Goal: Task Accomplishment & Management: Complete application form

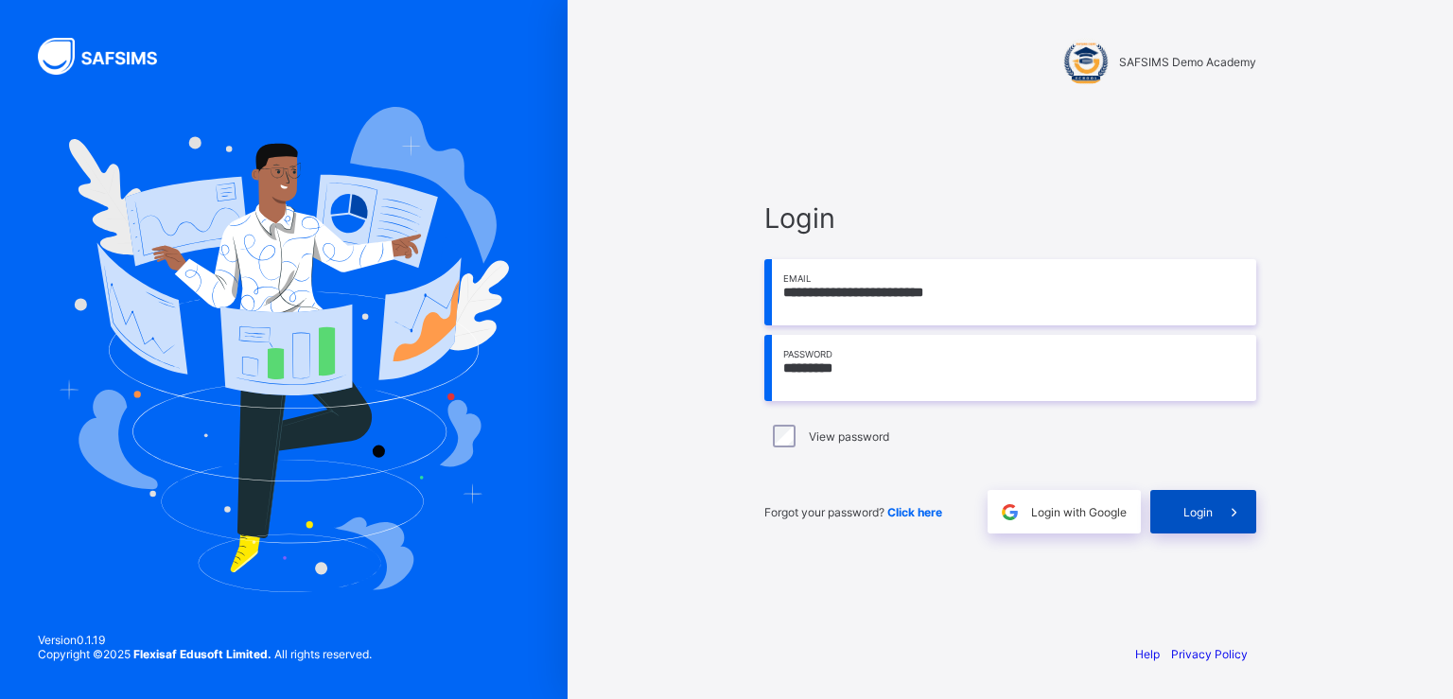
type input "*********"
click at [1201, 505] on span "Login" at bounding box center [1197, 512] width 29 height 14
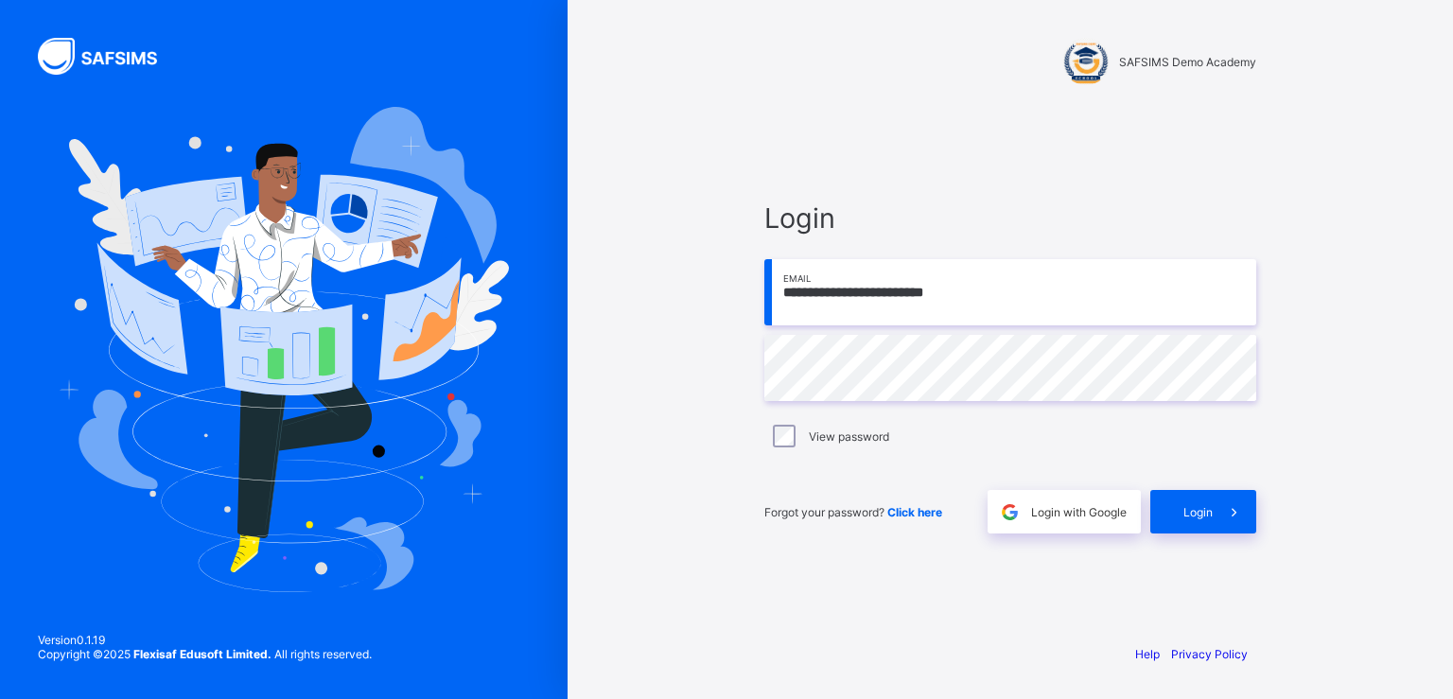
click at [1074, 562] on div "**********" at bounding box center [1010, 367] width 530 height 521
click at [674, 348] on div "**********" at bounding box center [1009, 349] width 885 height 699
click at [1073, 512] on span "Login with Google" at bounding box center [1079, 512] width 96 height 14
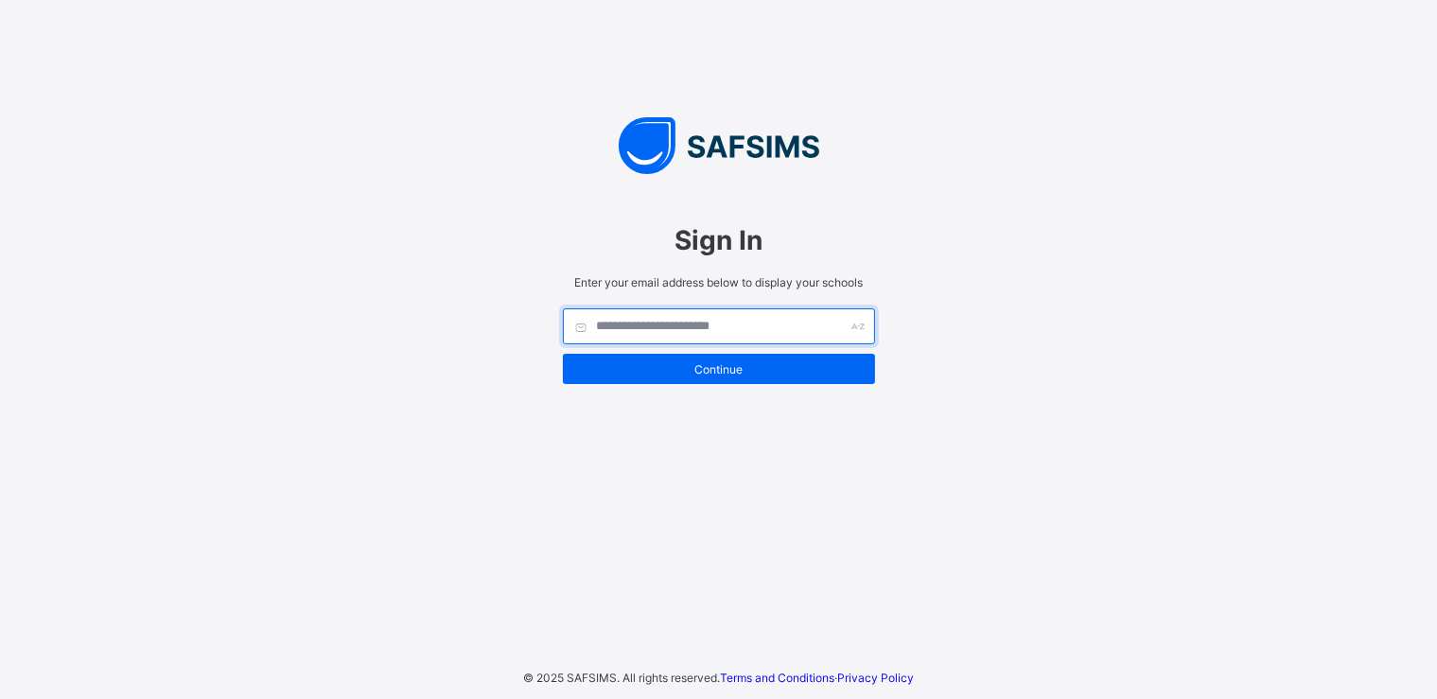
click at [695, 328] on input "text" at bounding box center [719, 326] width 312 height 36
type input "*"
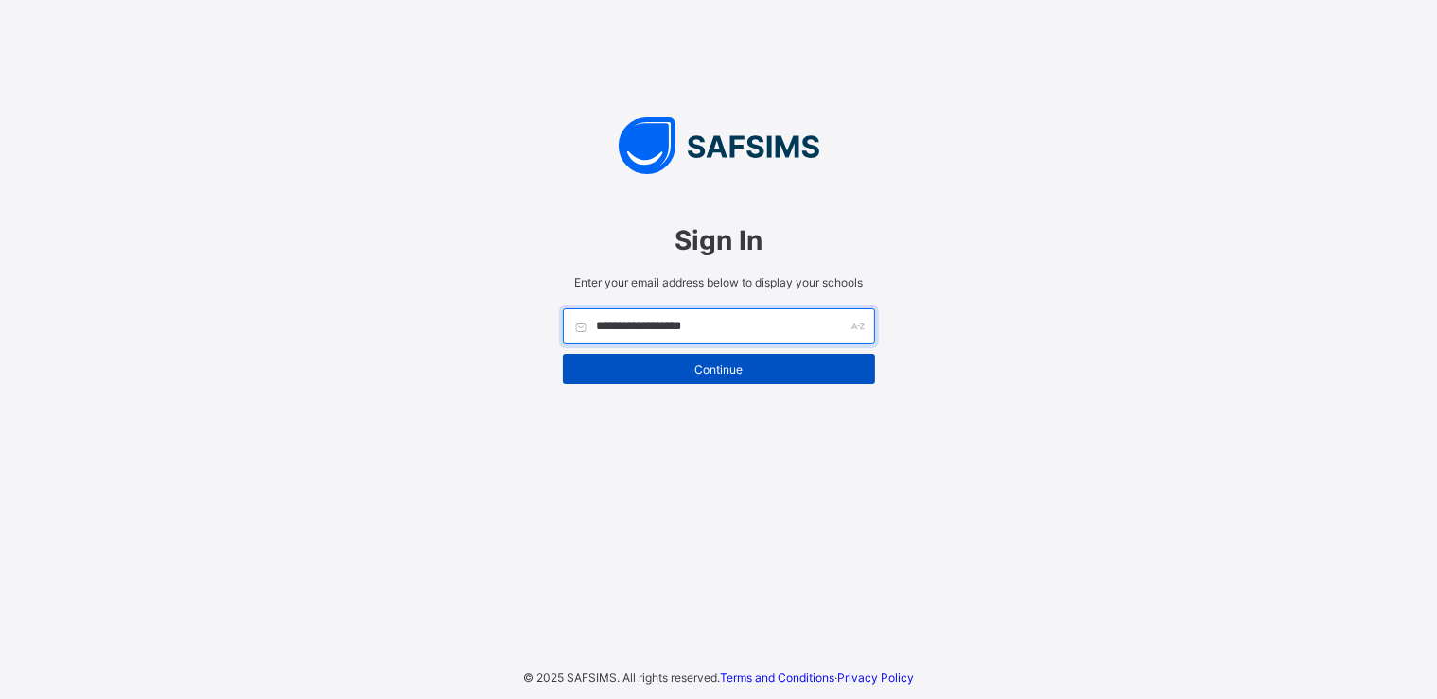
type input "**********"
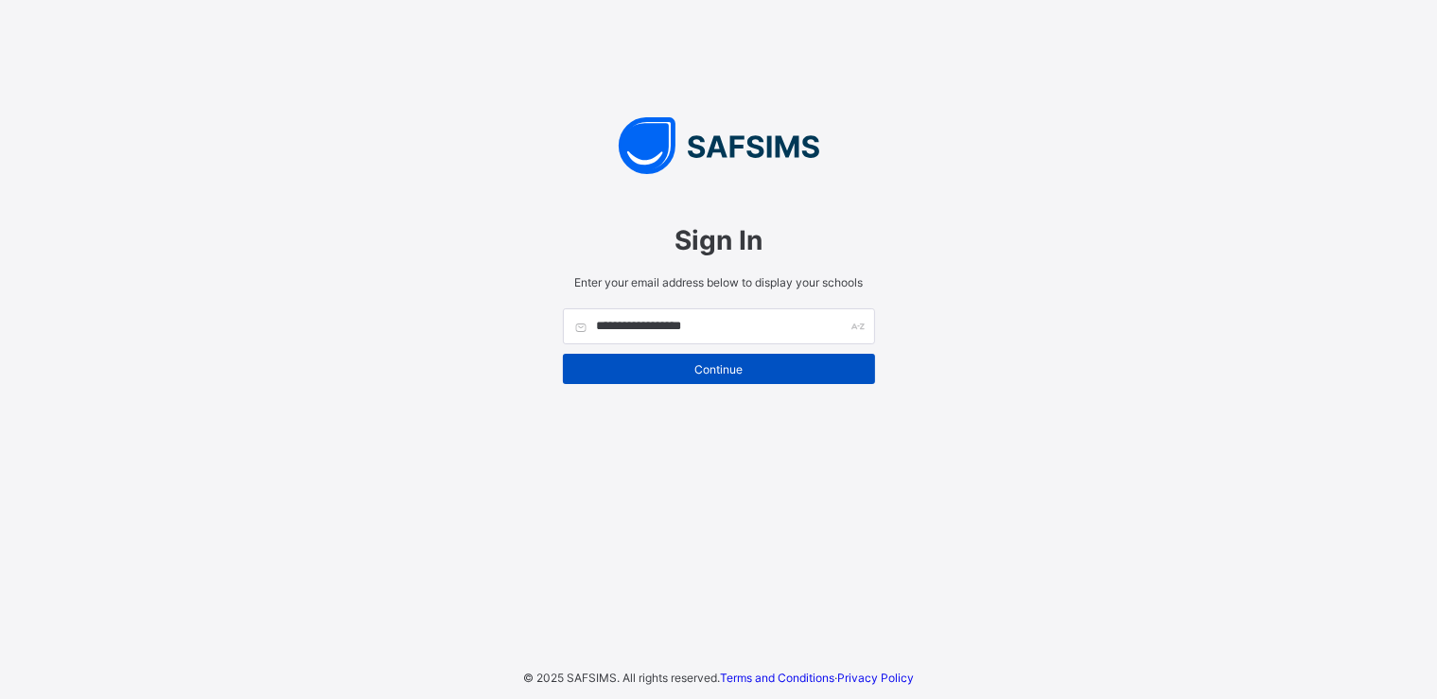
click at [721, 369] on span "Continue" at bounding box center [719, 369] width 284 height 14
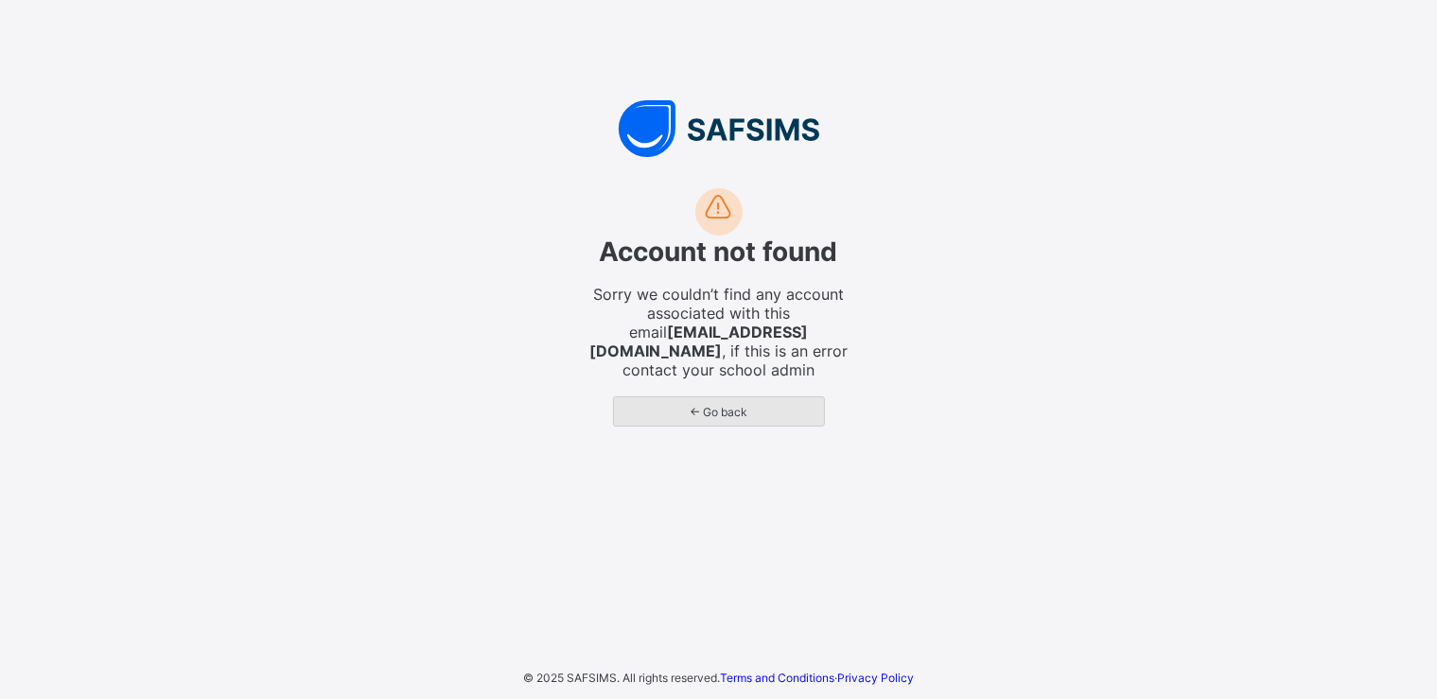
click at [727, 405] on span "← Go back" at bounding box center [719, 412] width 182 height 14
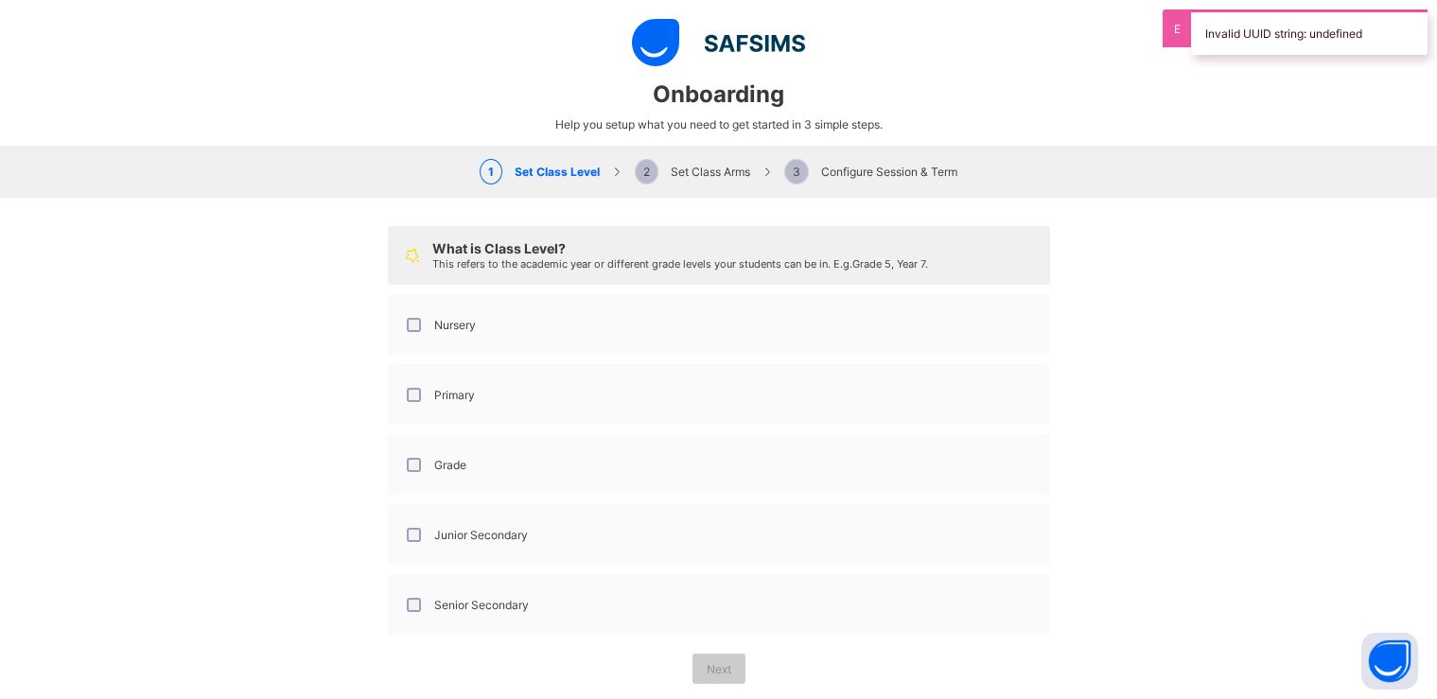
select select "**"
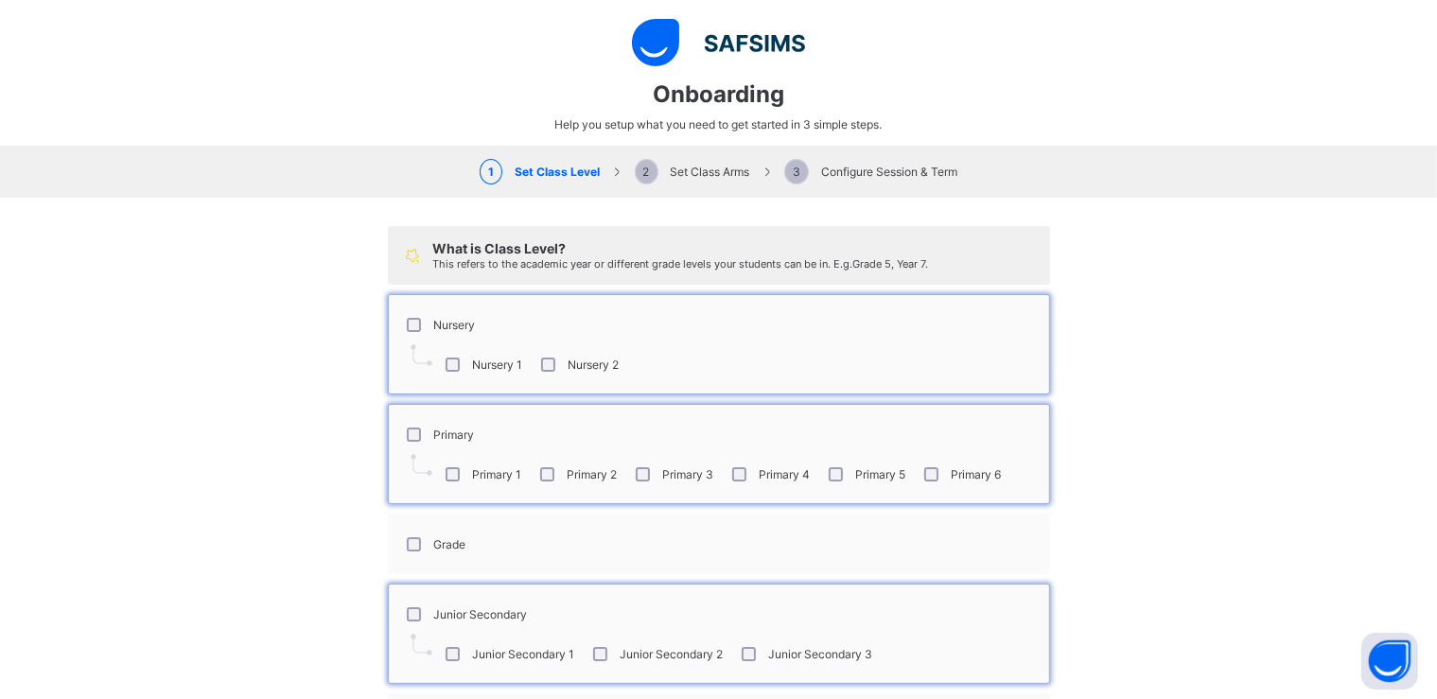
click at [290, 554] on div "What is Class Level? This refers to the academic year or different grade levels…" at bounding box center [718, 515] width 1437 height 634
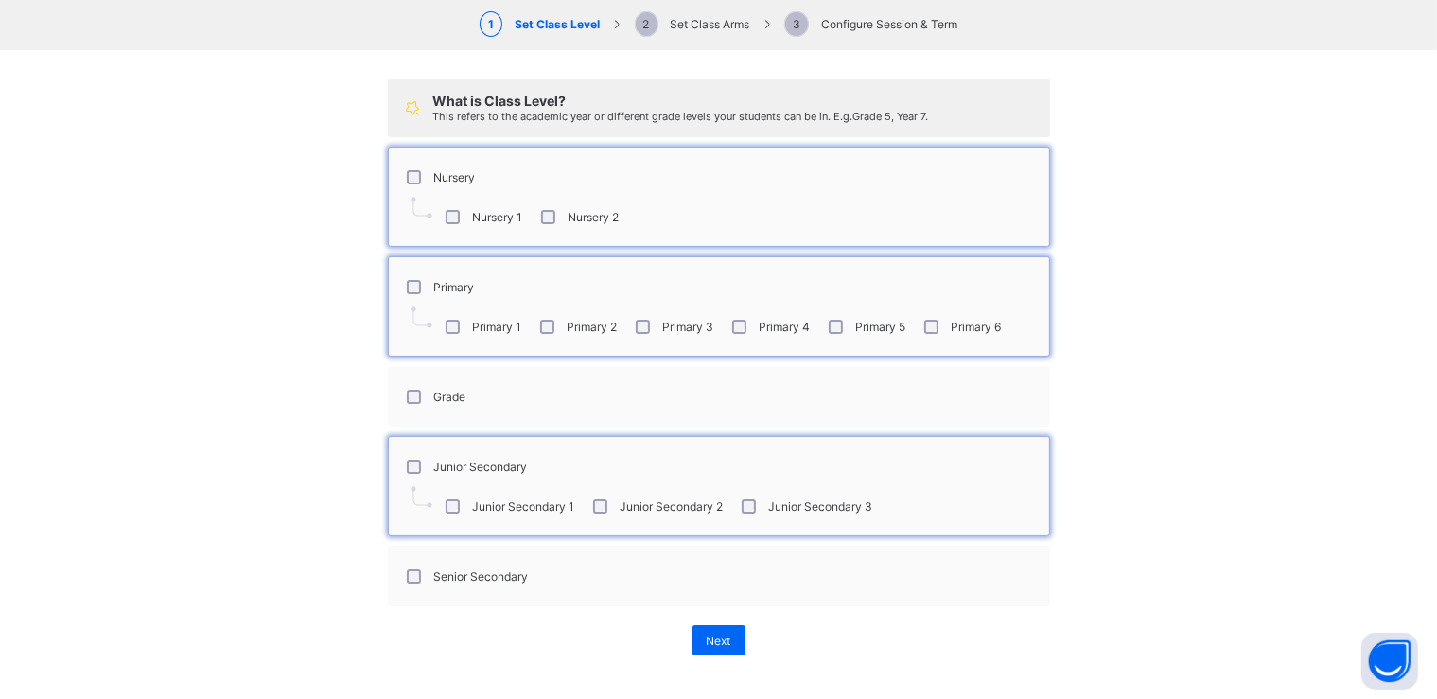
scroll to position [149, 0]
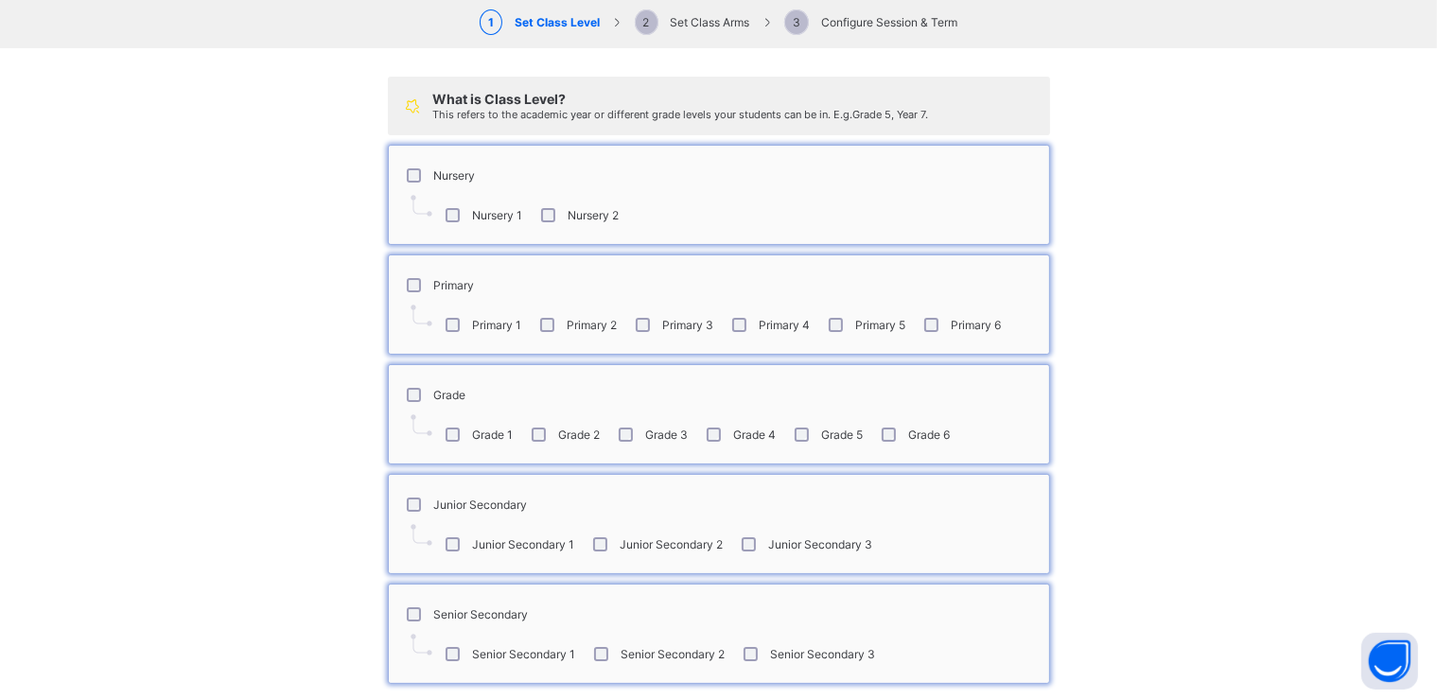
click at [288, 497] on div "What is Class Level? This refers to the academic year or different grade levels…" at bounding box center [718, 404] width 1437 height 713
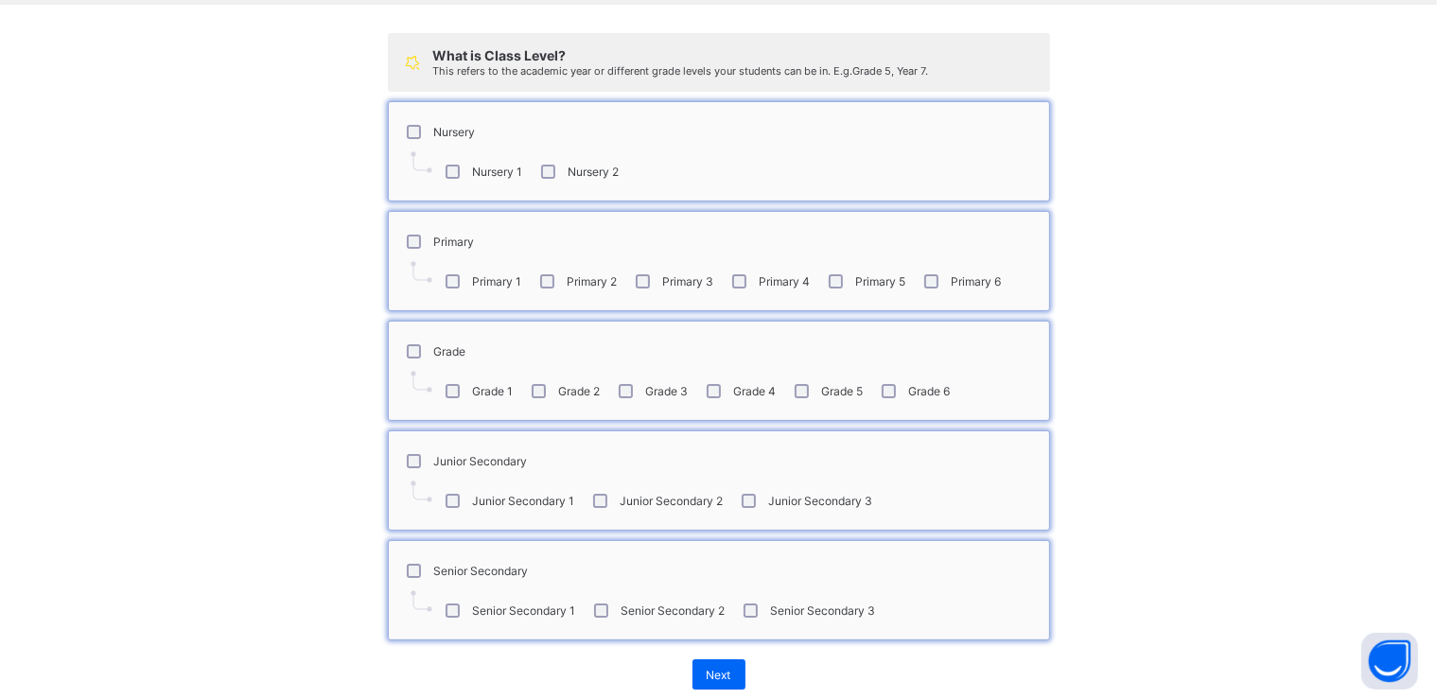
scroll to position [229, 0]
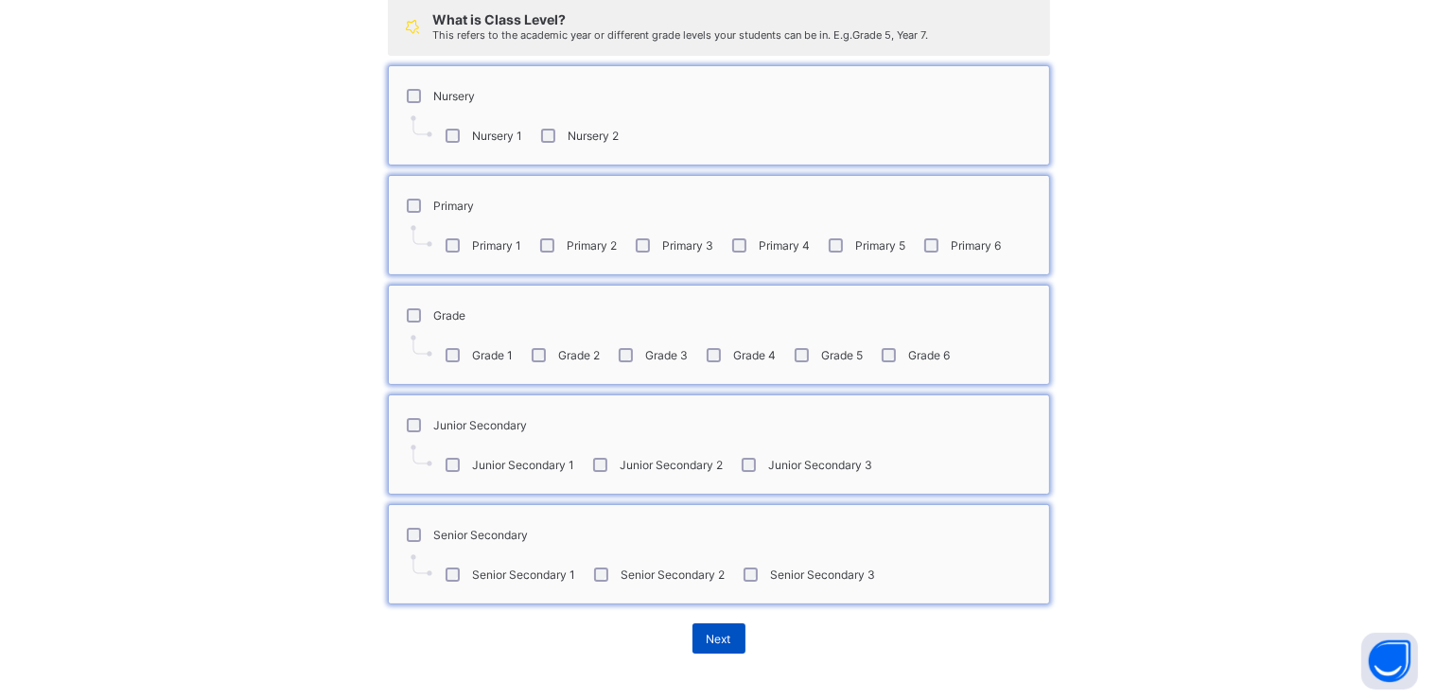
click at [706, 637] on span "Next" at bounding box center [718, 639] width 25 height 14
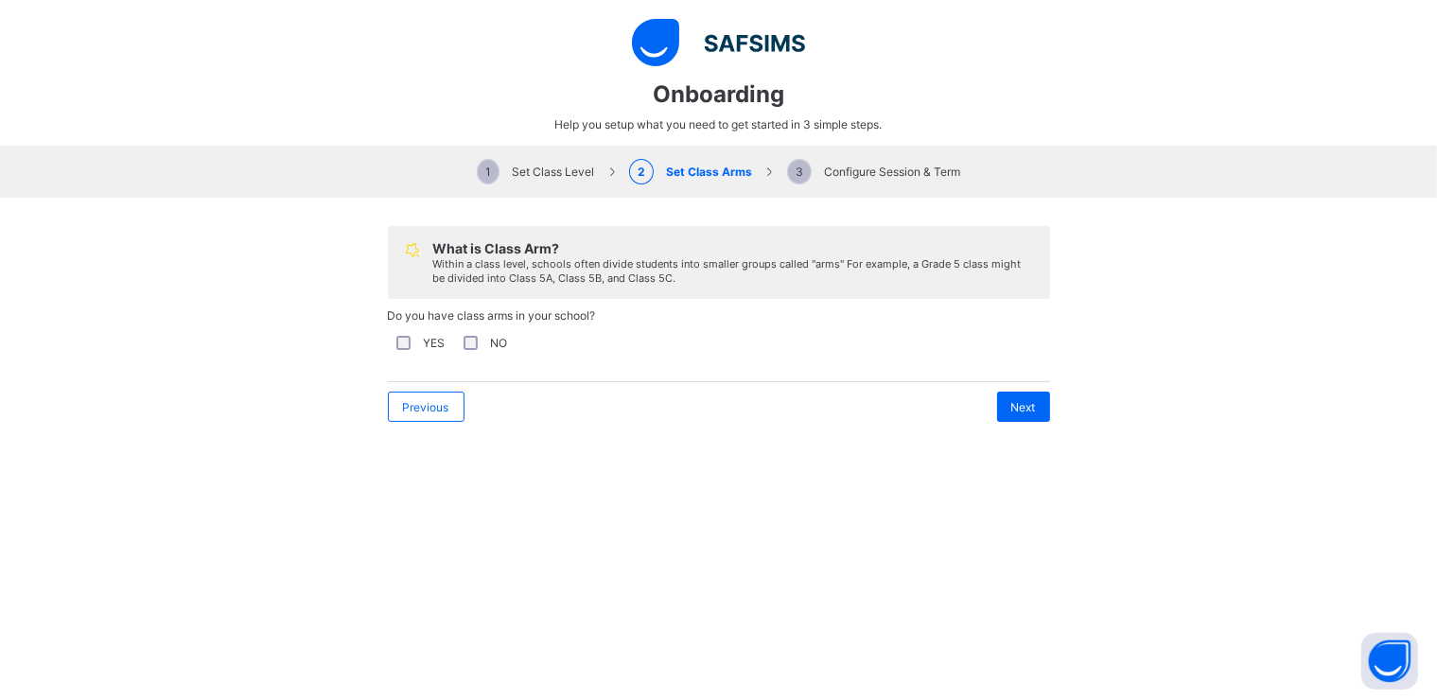
scroll to position [0, 0]
click at [1022, 407] on span "Next" at bounding box center [1023, 407] width 25 height 14
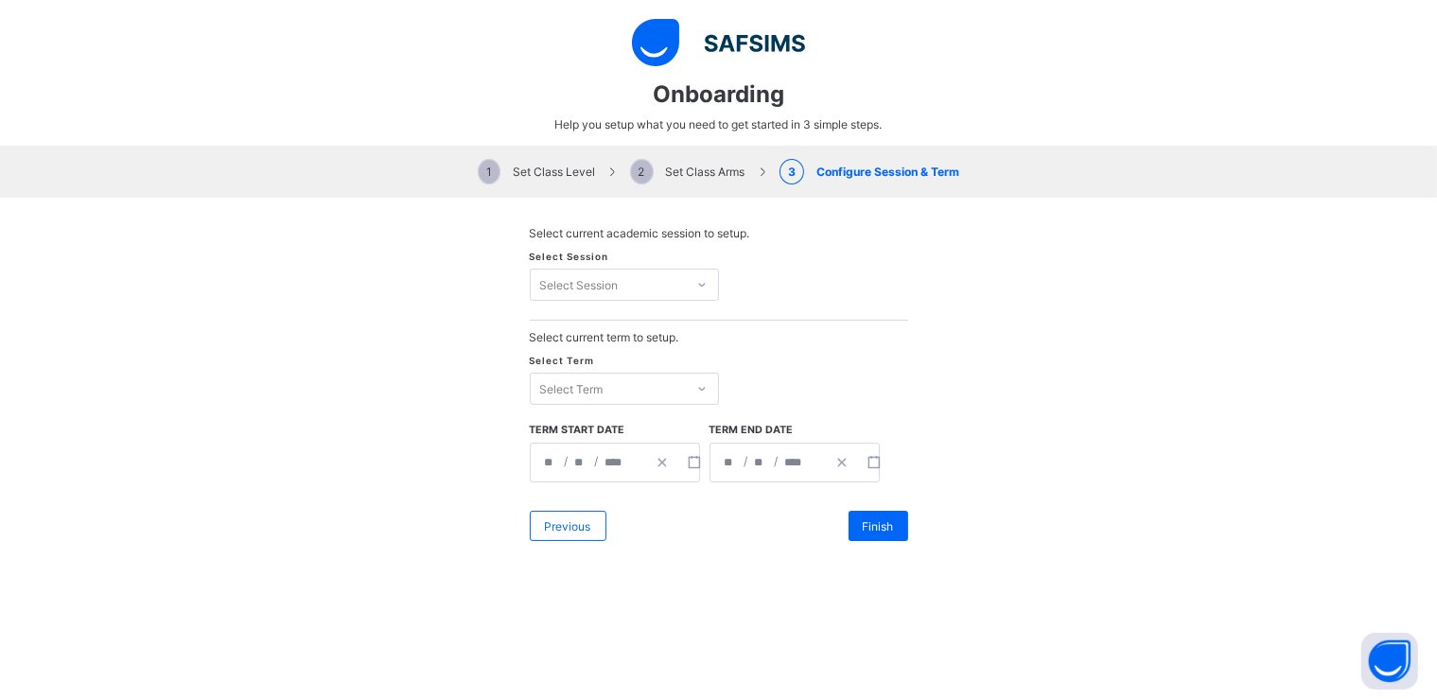
click at [696, 286] on icon at bounding box center [701, 284] width 11 height 19
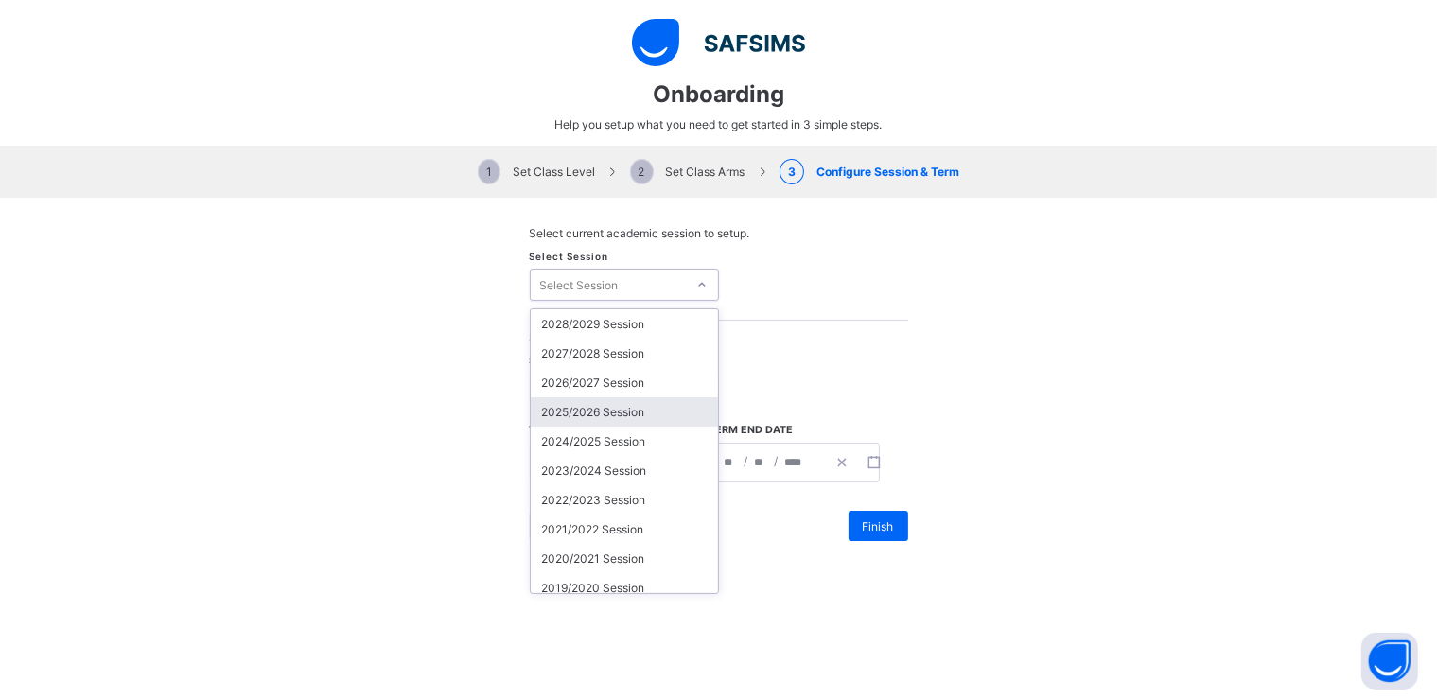
click at [605, 411] on div "2025/2026 Session" at bounding box center [624, 411] width 187 height 29
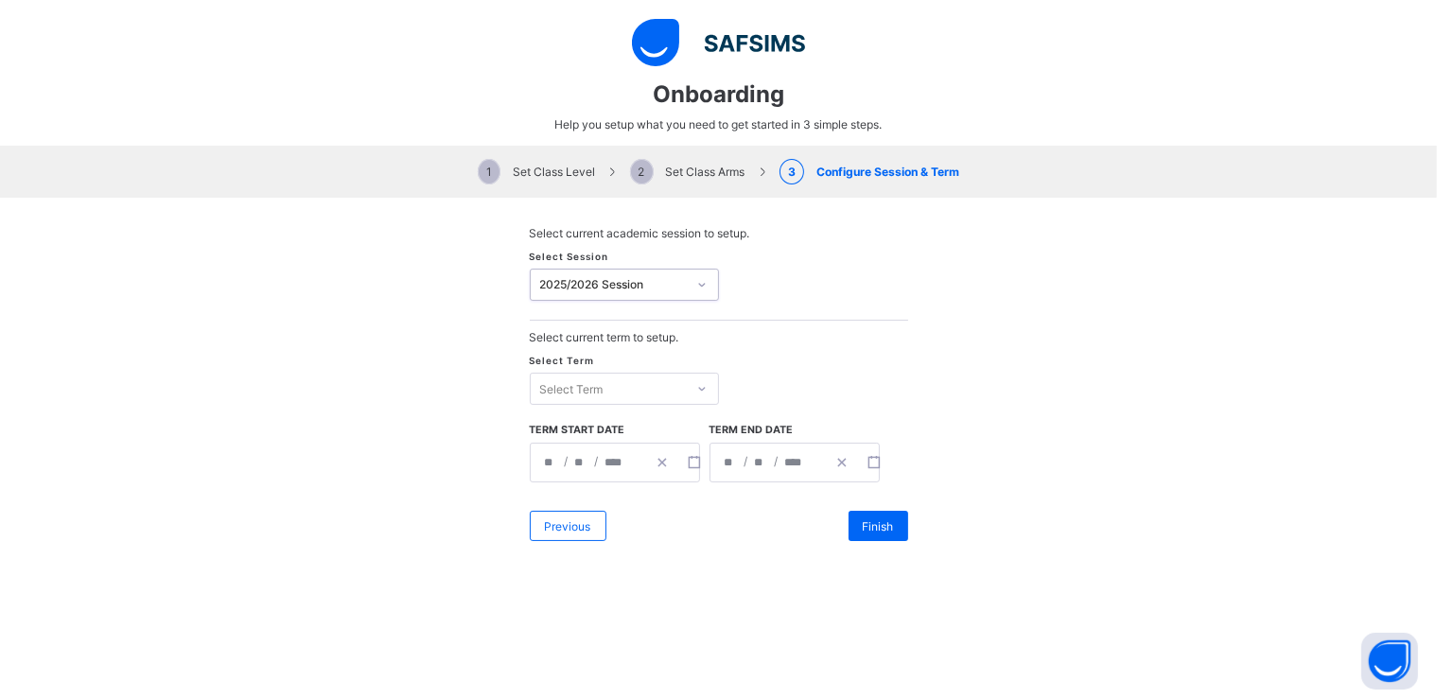
click at [650, 393] on div "Select Term" at bounding box center [608, 388] width 155 height 26
click at [592, 426] on div "First Term" at bounding box center [624, 427] width 187 height 29
click at [534, 462] on div "**********" at bounding box center [588, 463] width 115 height 38
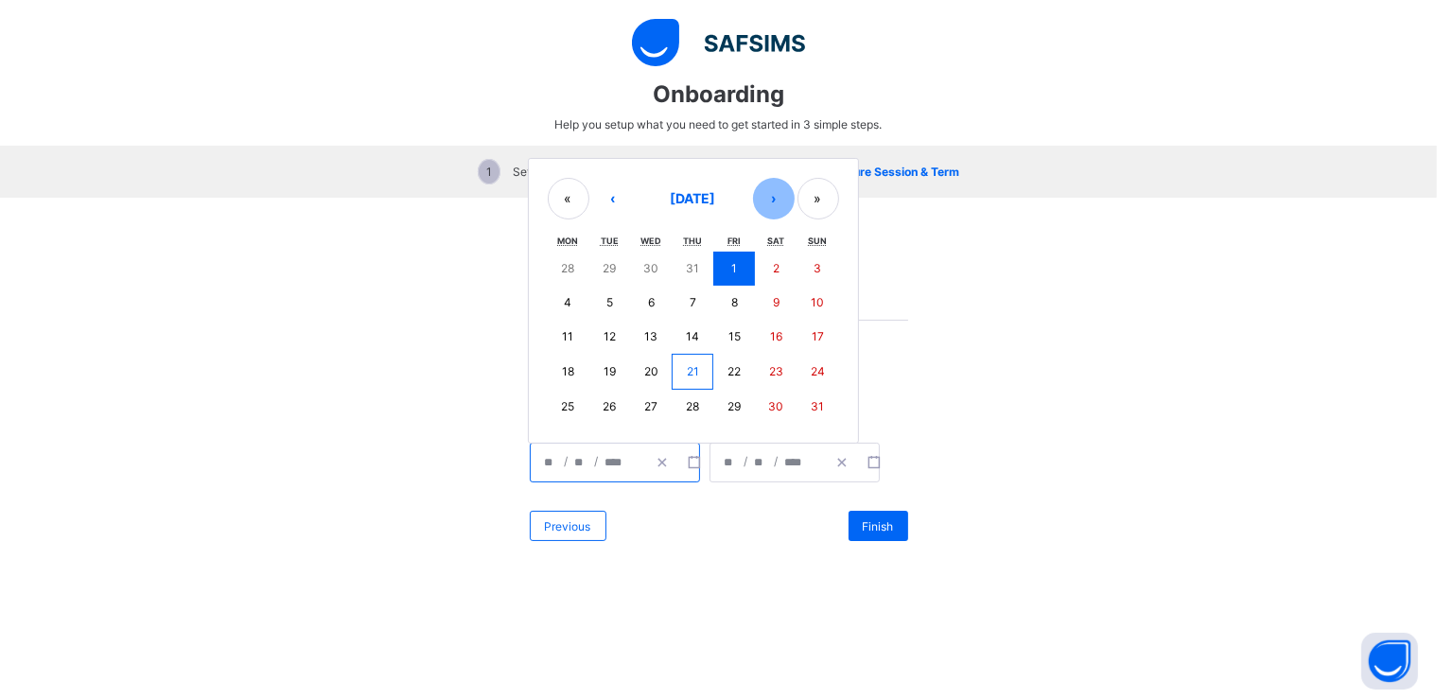
click at [761, 201] on button "›" at bounding box center [774, 199] width 42 height 42
click at [569, 270] on button "1" at bounding box center [569, 270] width 42 height 34
type input "**********"
type input "*"
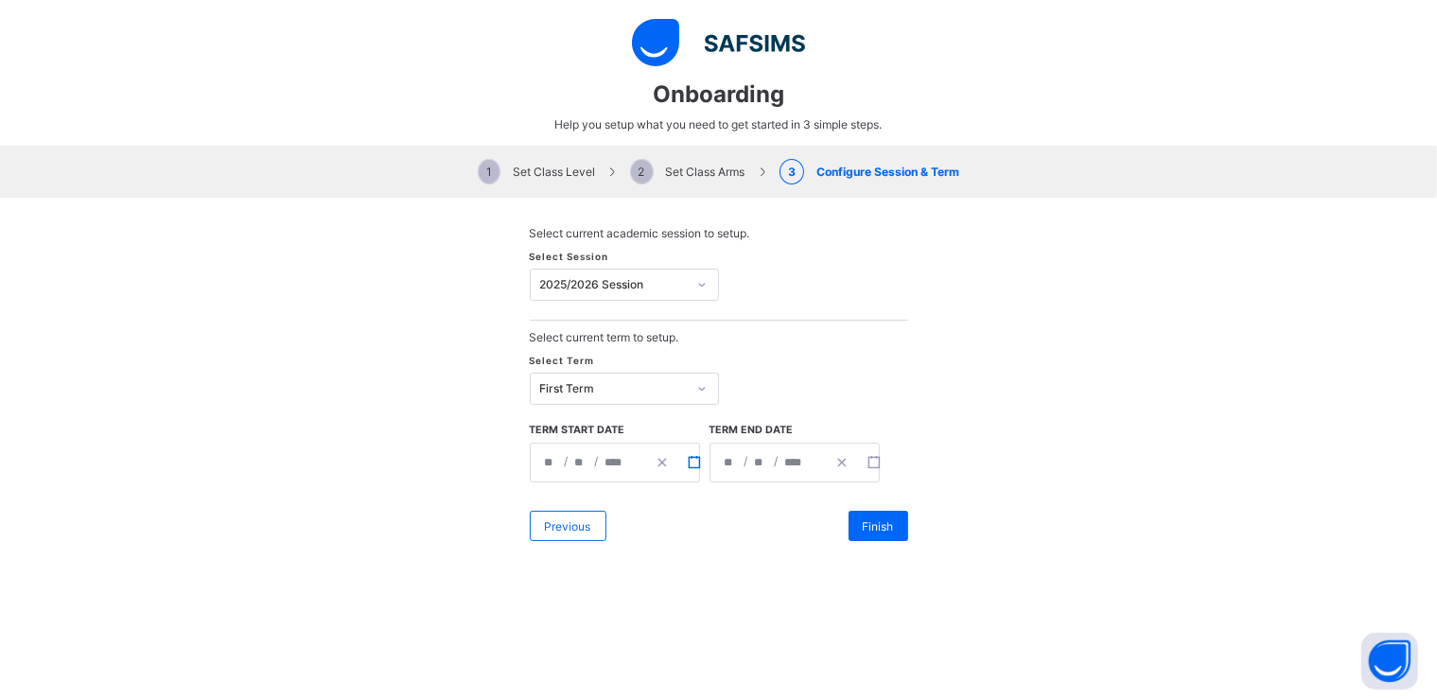
click at [688, 467] on icon "button" at bounding box center [694, 462] width 13 height 13
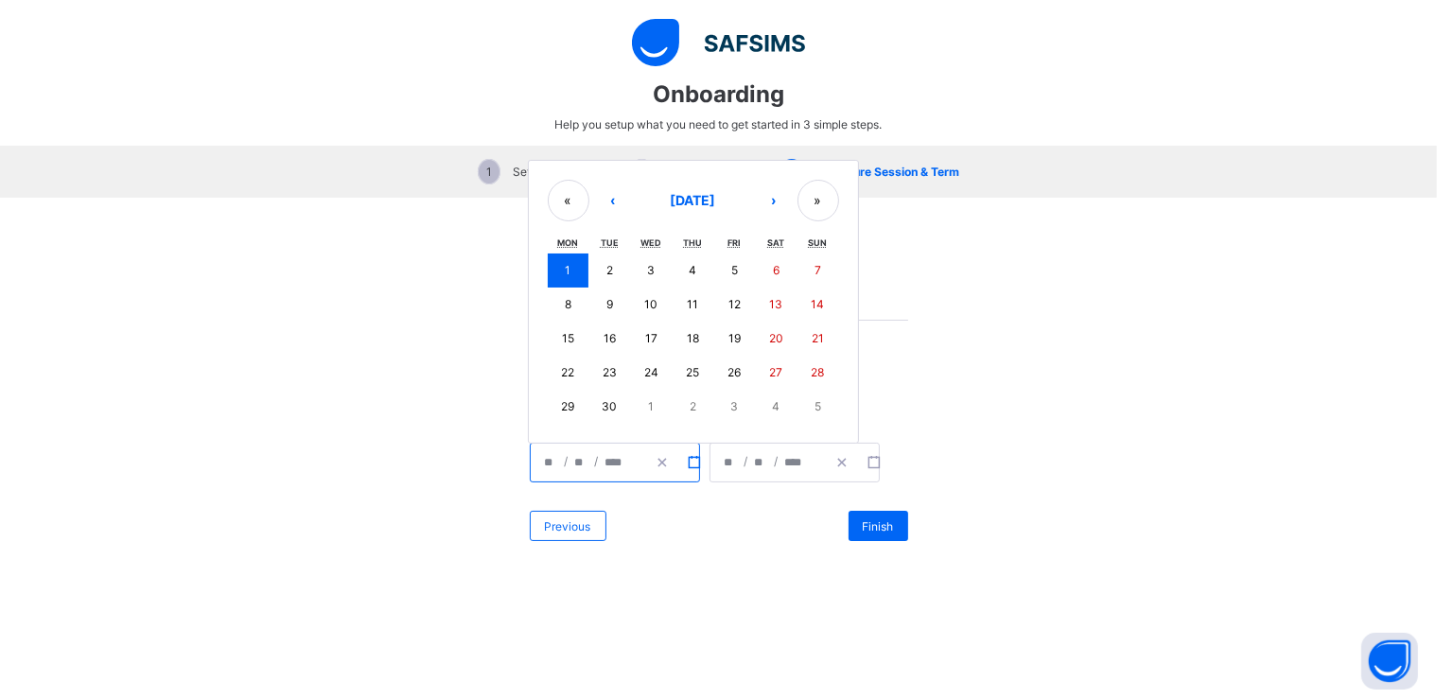
click at [688, 467] on icon "button" at bounding box center [694, 462] width 13 height 13
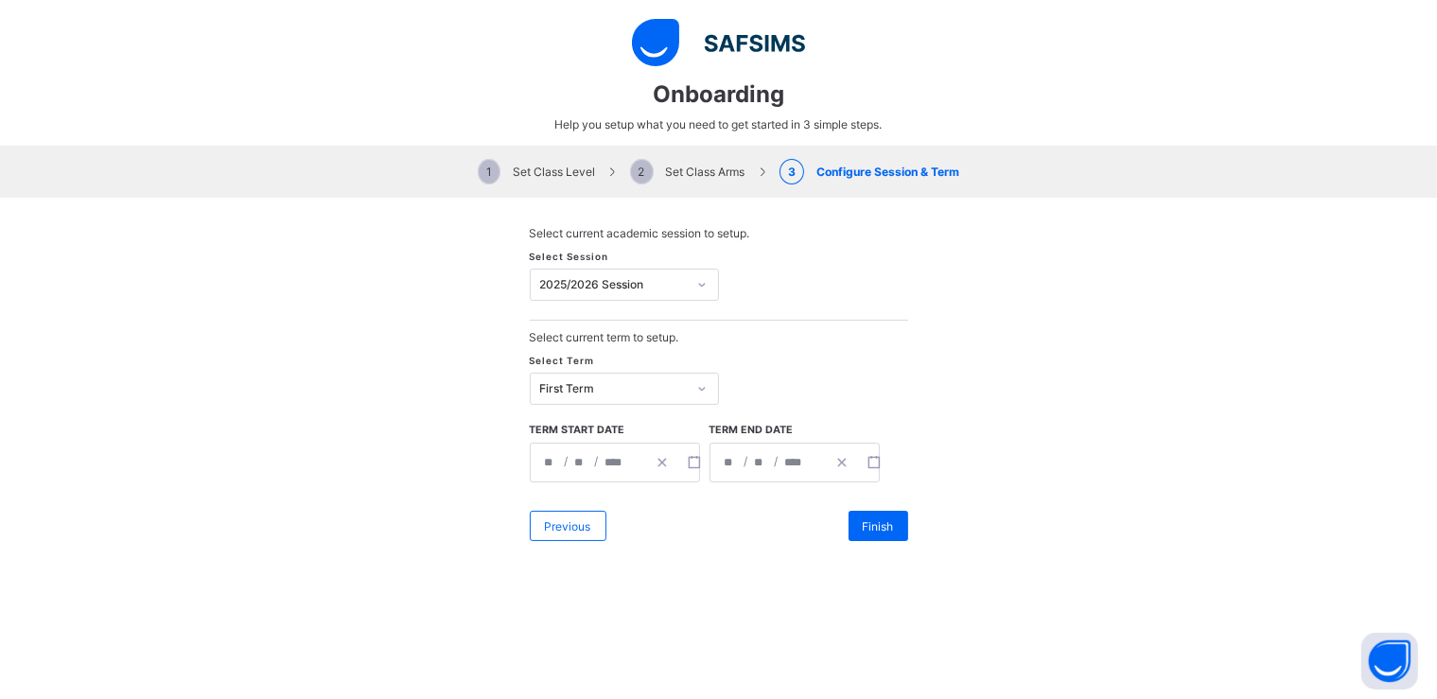
click at [723, 470] on input "*" at bounding box center [730, 463] width 15 height 38
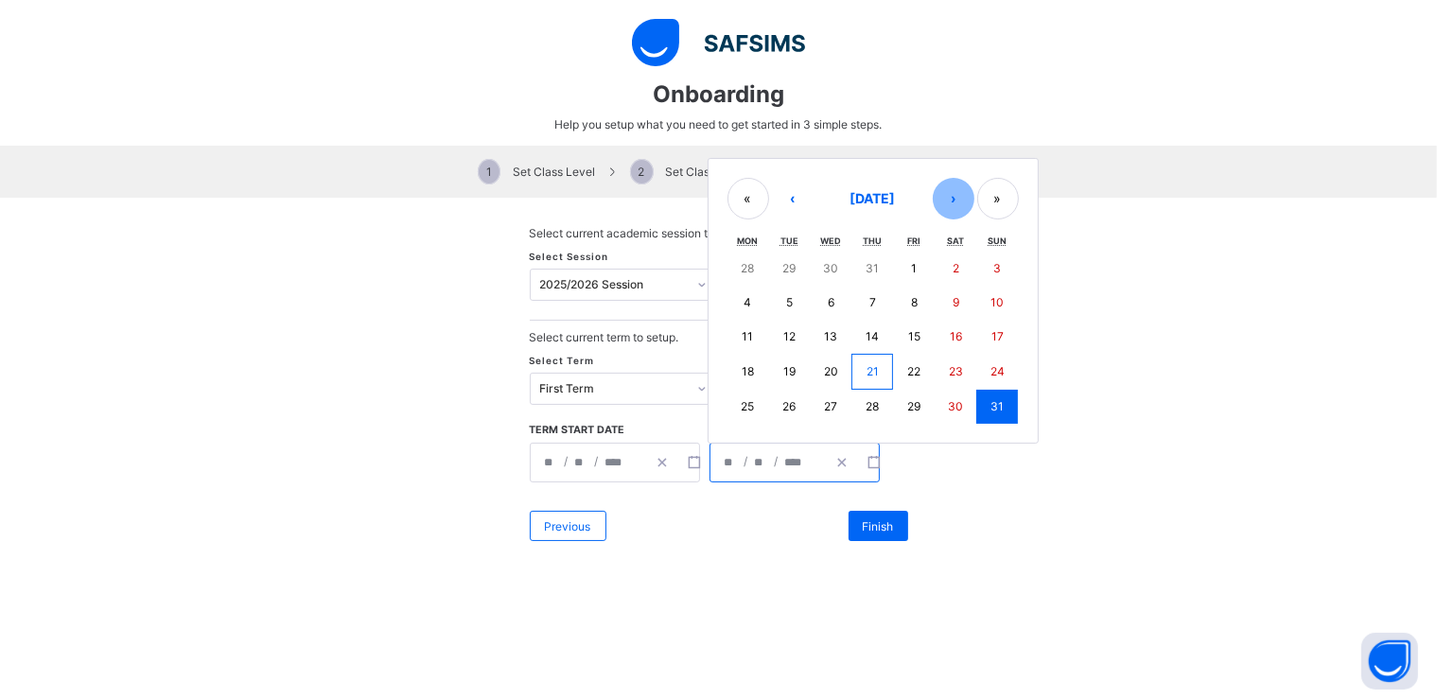
click at [941, 200] on button "›" at bounding box center [953, 199] width 42 height 42
click at [941, 200] on button "›" at bounding box center [953, 201] width 42 height 42
click at [910, 342] on abbr "19" at bounding box center [914, 338] width 12 height 14
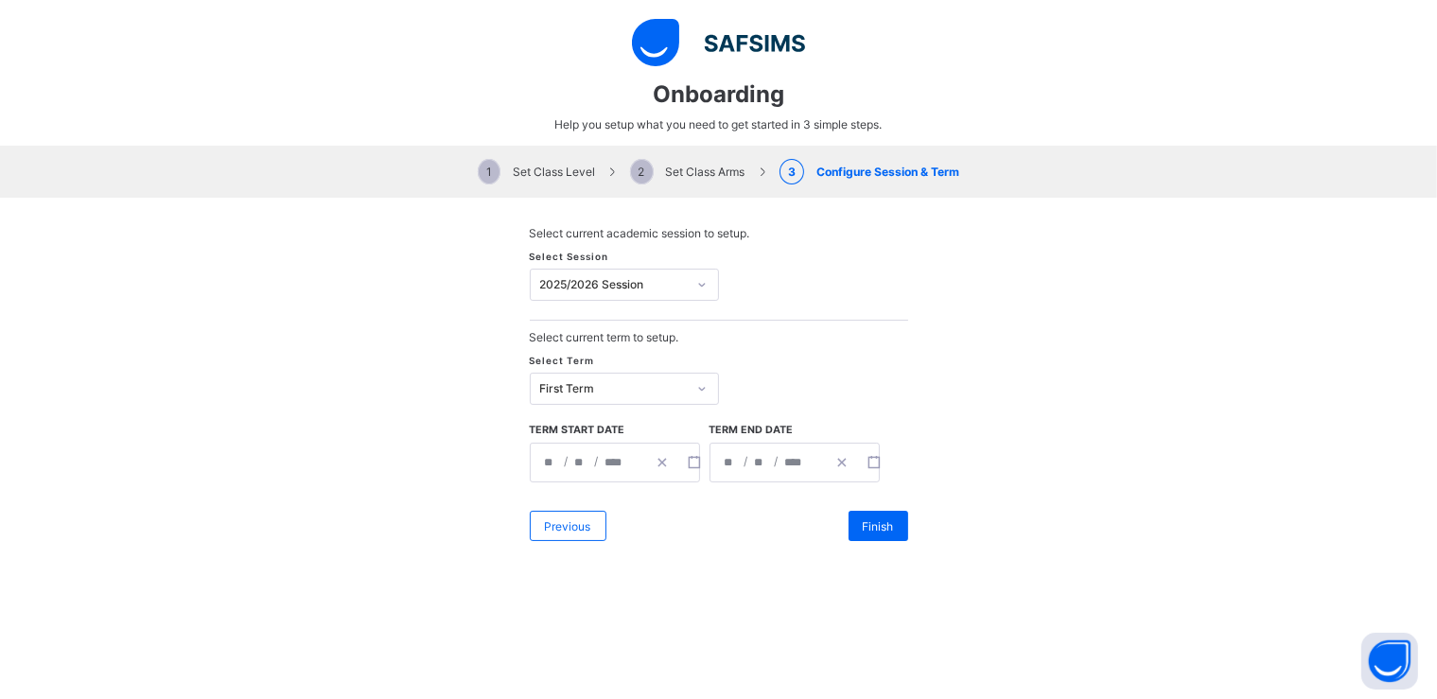
type input "**********"
type input "**"
click at [877, 528] on span "Finish" at bounding box center [878, 526] width 31 height 14
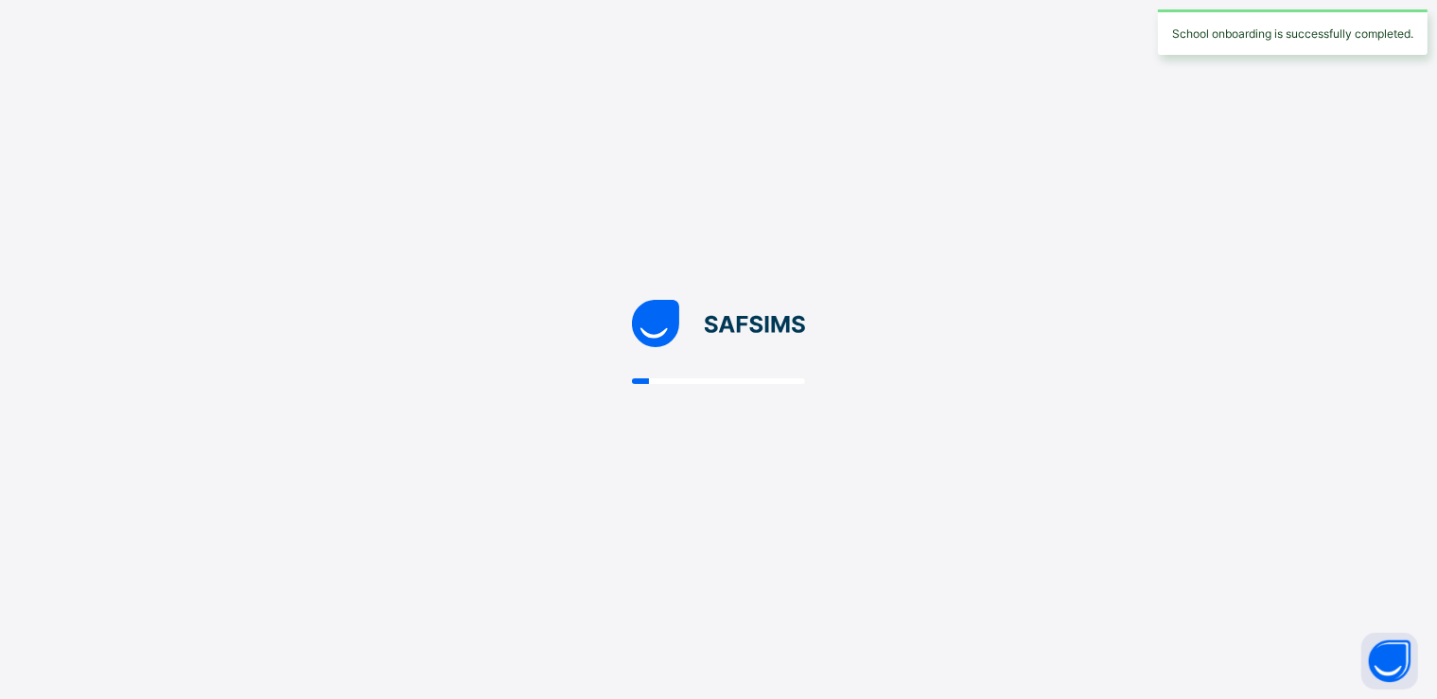
scroll to position [8, 0]
select select "**"
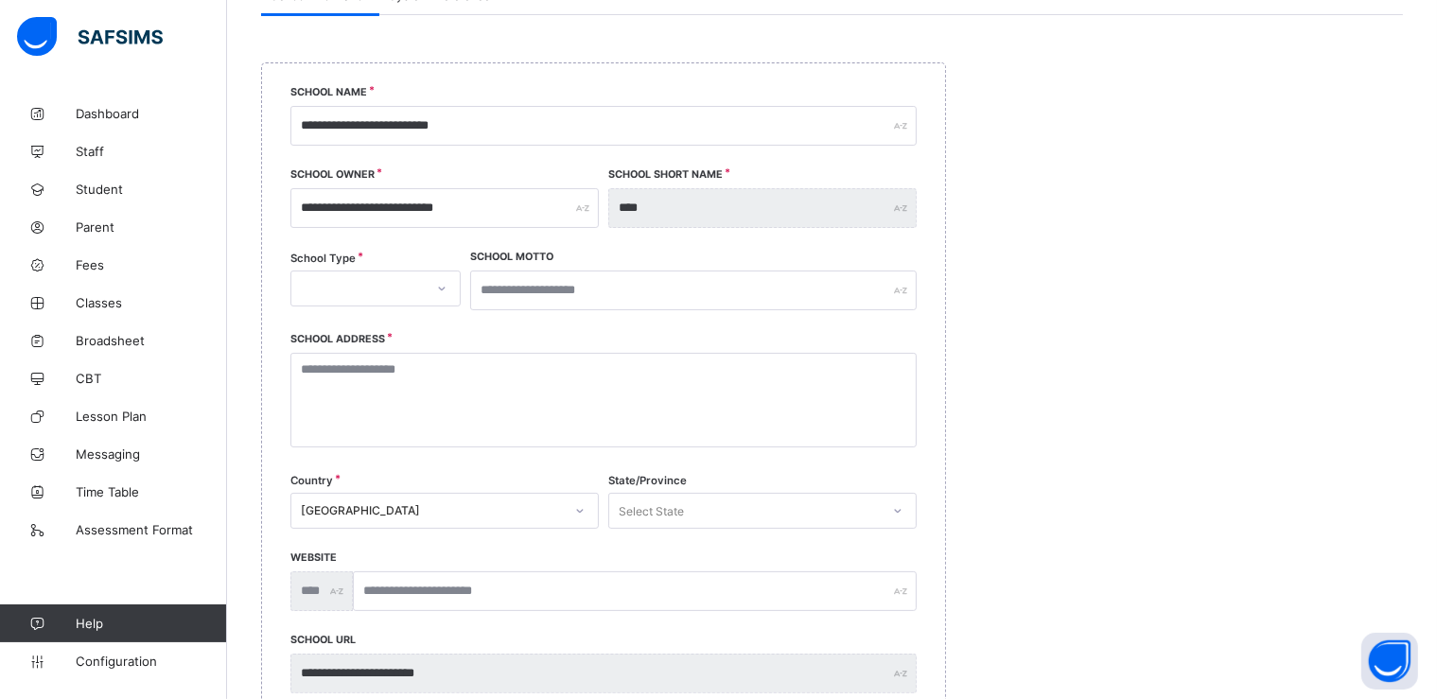
scroll to position [216, 0]
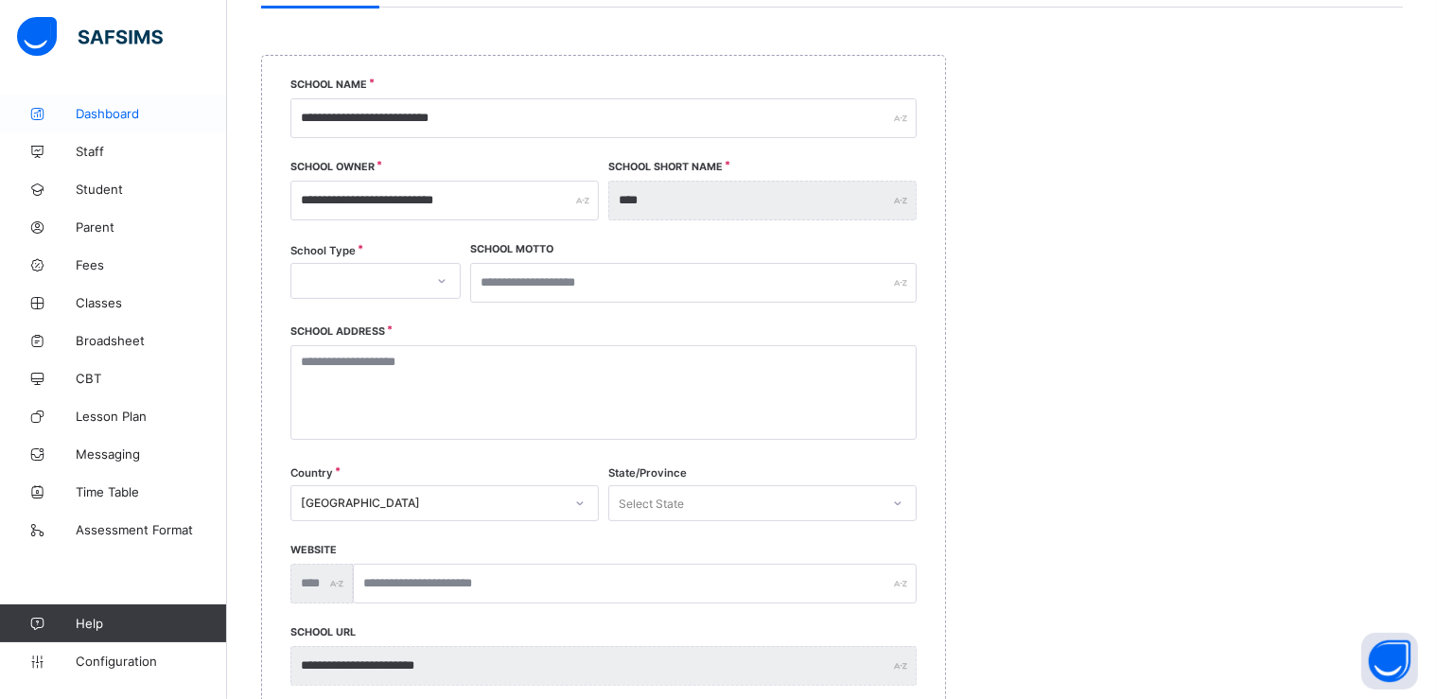
click at [114, 113] on span "Dashboard" at bounding box center [151, 113] width 151 height 15
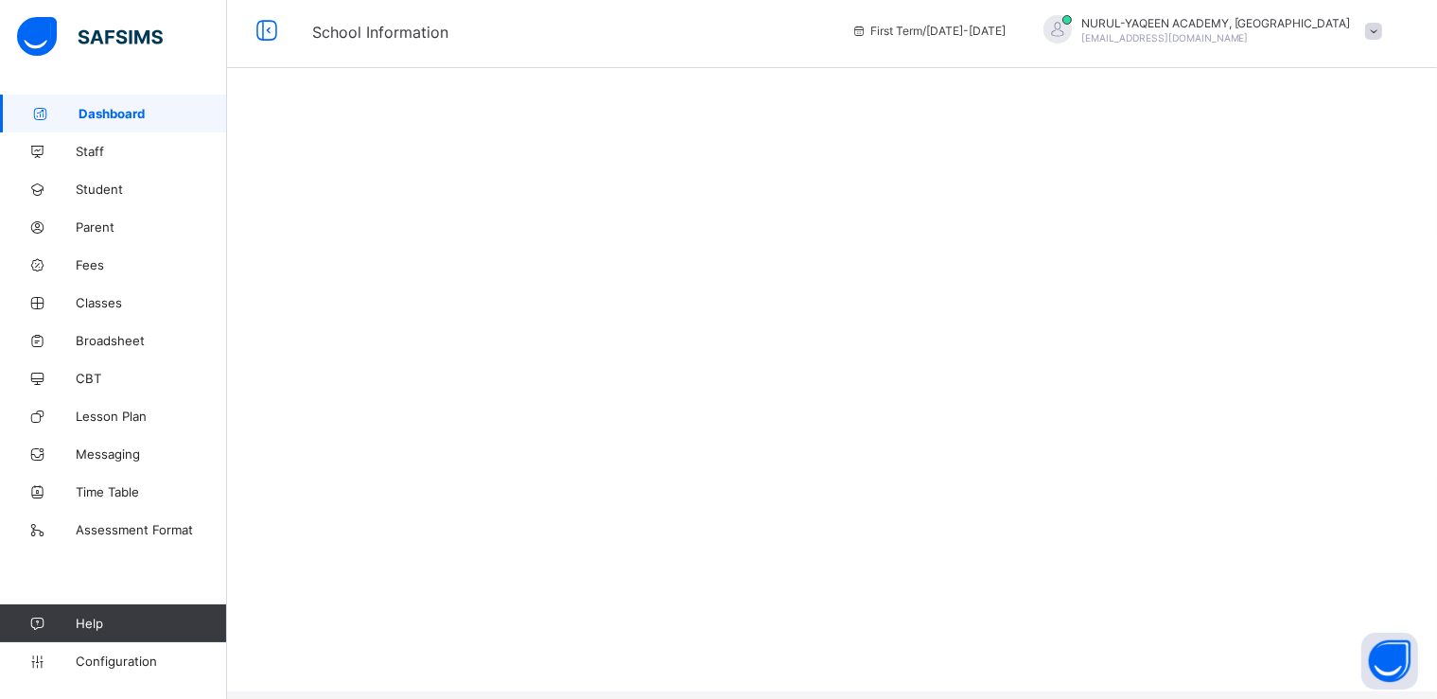
scroll to position [8, 0]
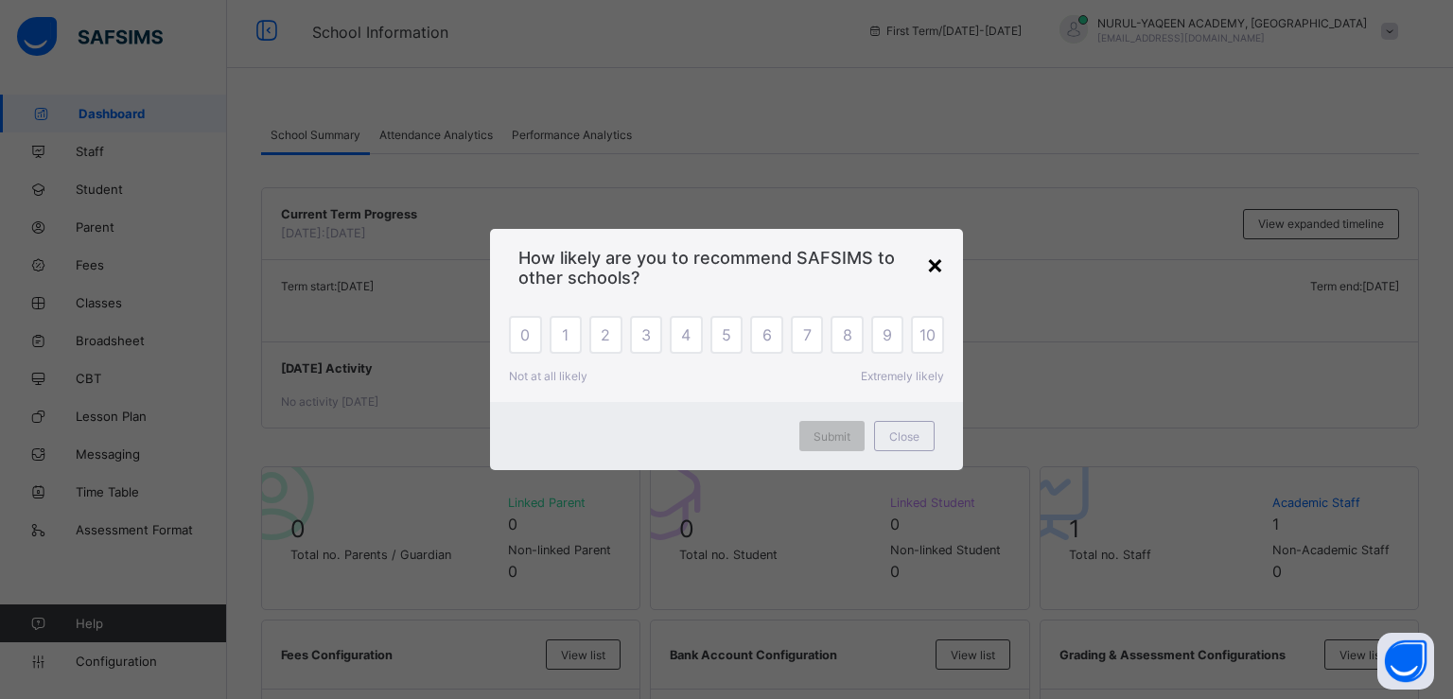
click at [932, 263] on div "×" at bounding box center [935, 264] width 18 height 32
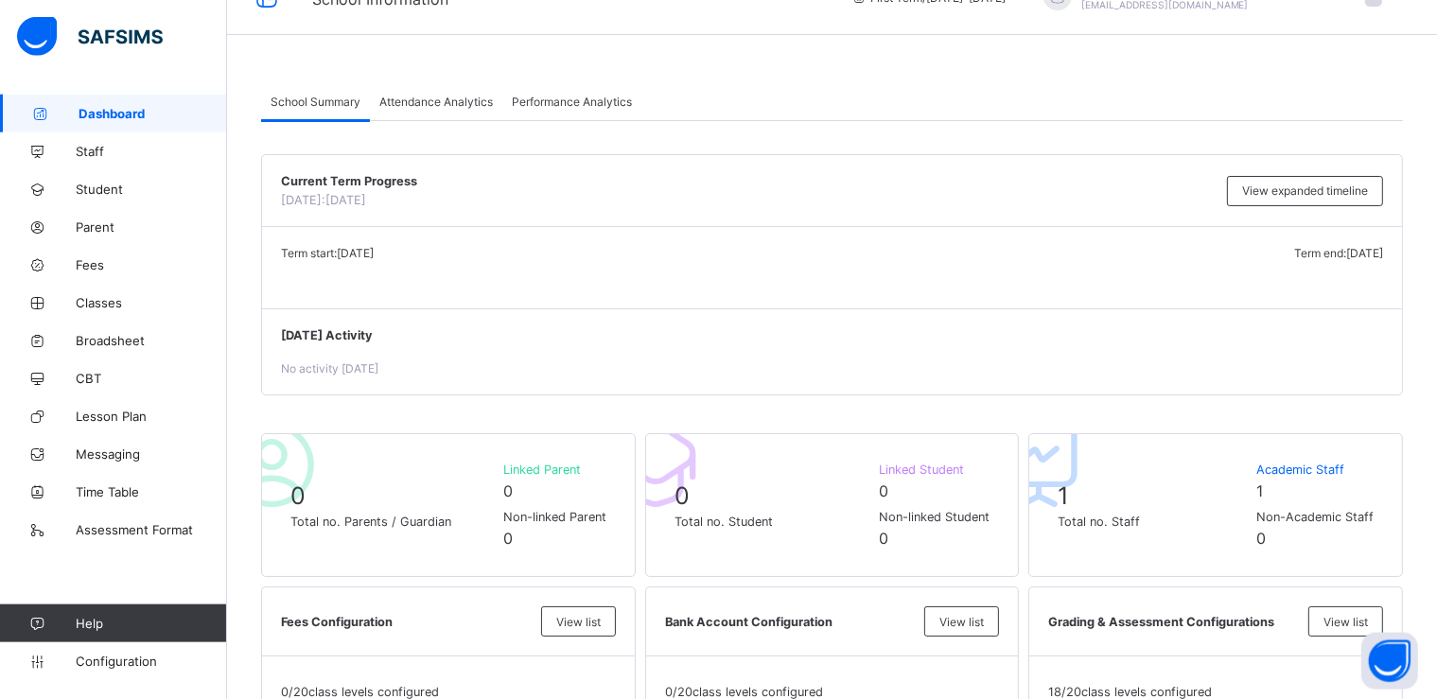
scroll to position [0, 0]
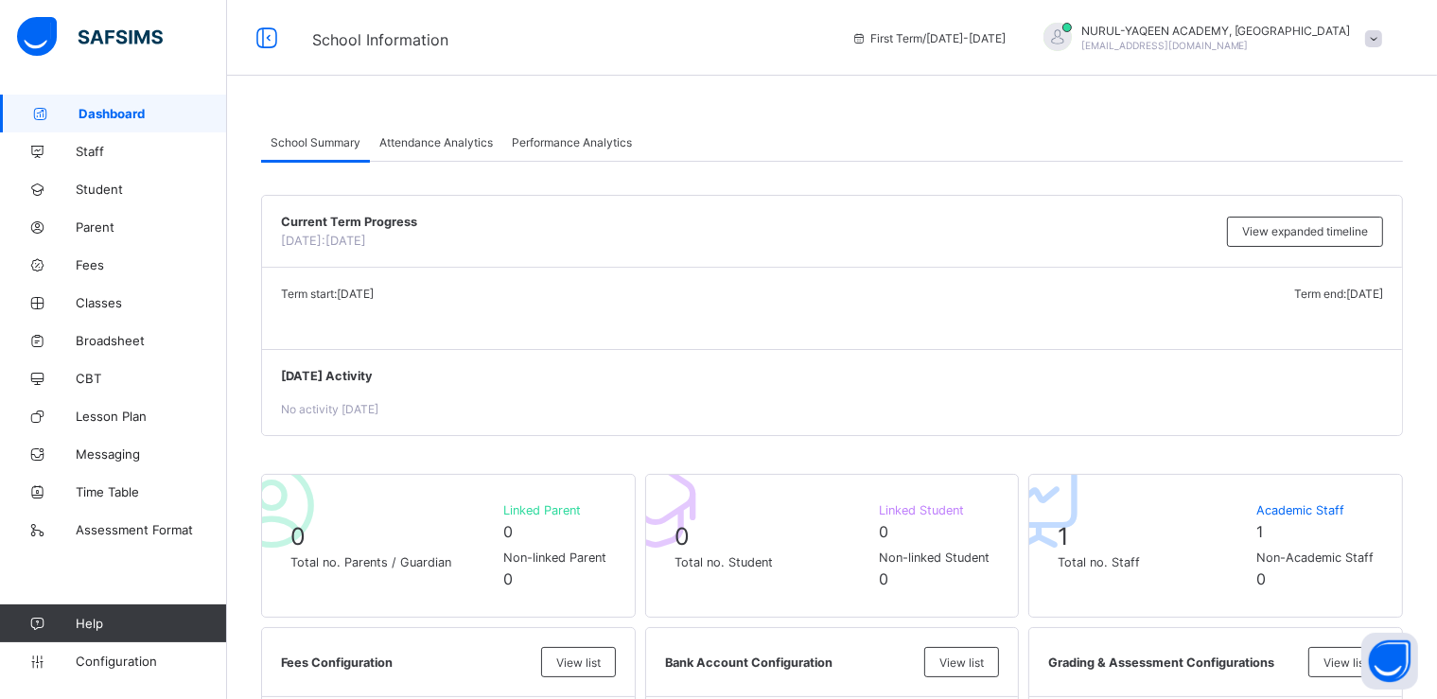
click at [1072, 33] on div at bounding box center [1057, 37] width 28 height 28
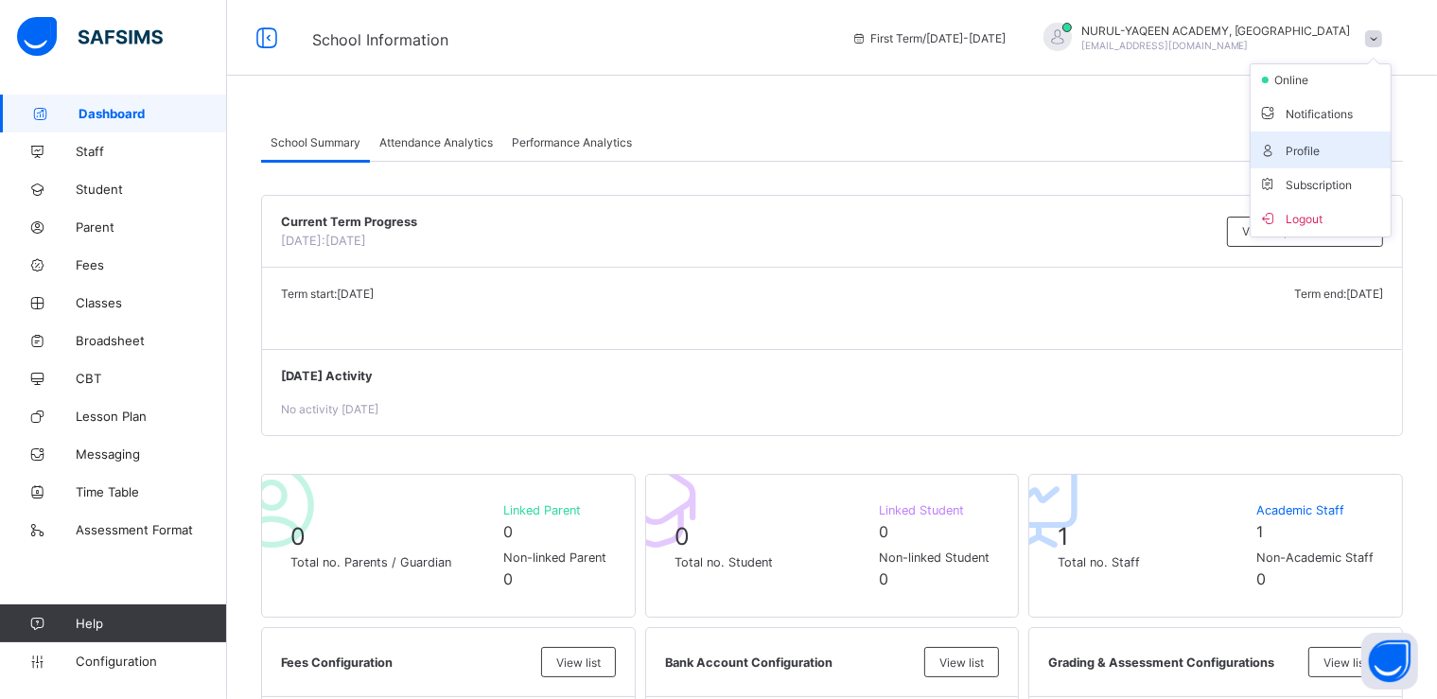
click at [1343, 151] on span "Profile" at bounding box center [1320, 150] width 125 height 22
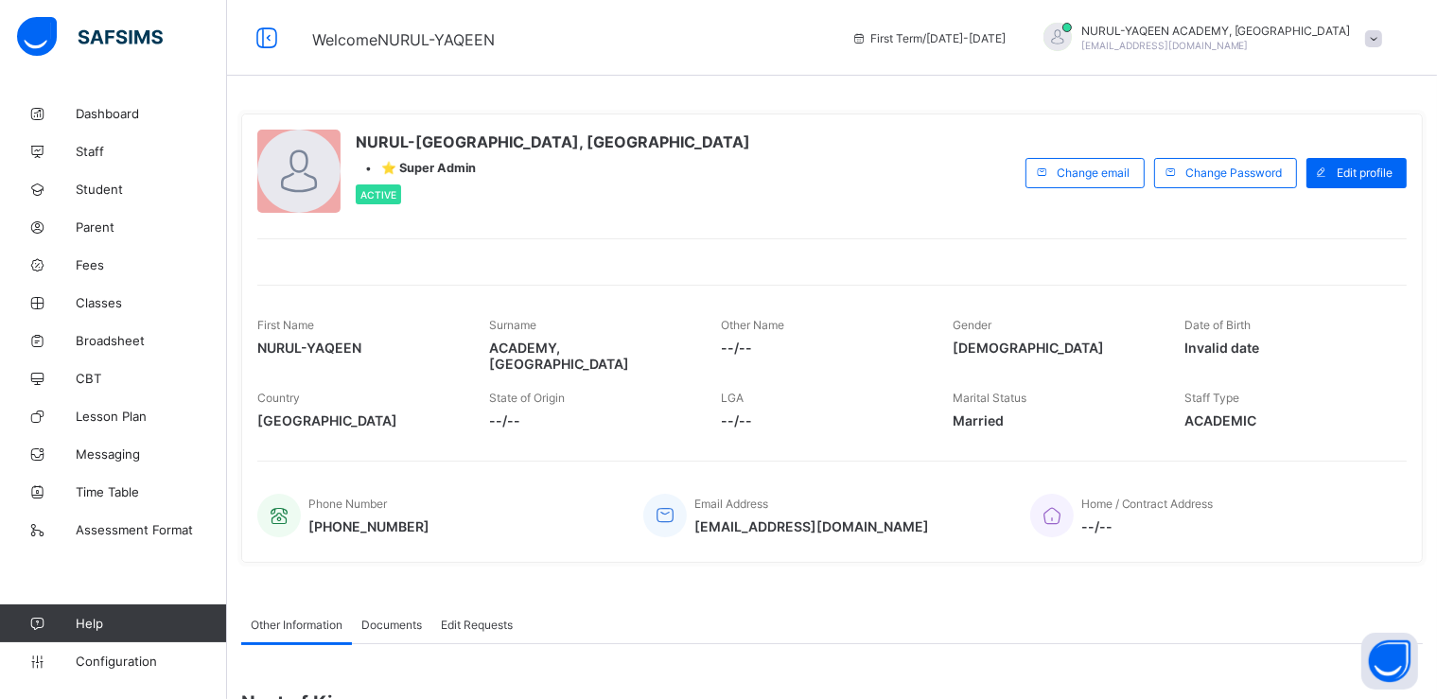
click at [292, 161] on div at bounding box center [298, 171] width 83 height 83
click at [1382, 36] on span at bounding box center [1373, 38] width 17 height 17
click at [1345, 188] on span "Subscription" at bounding box center [1305, 185] width 95 height 14
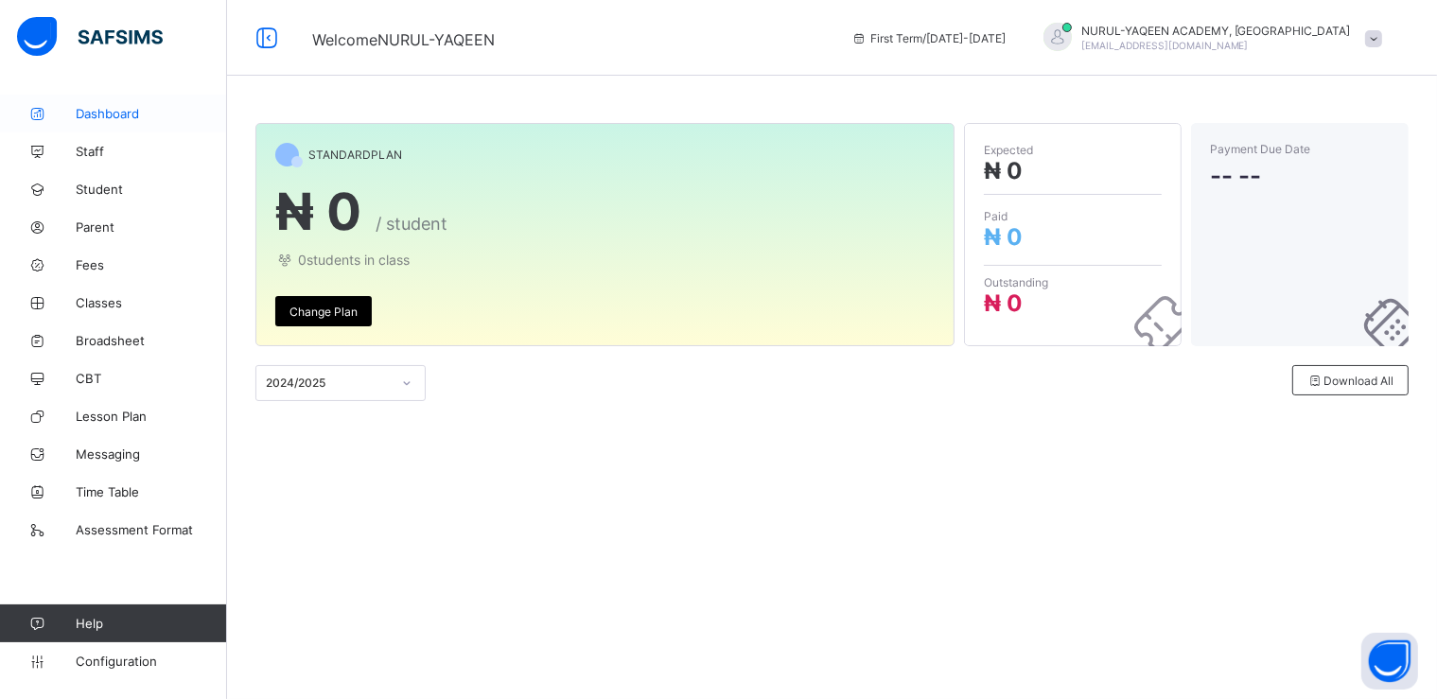
click at [135, 114] on span "Dashboard" at bounding box center [151, 113] width 151 height 15
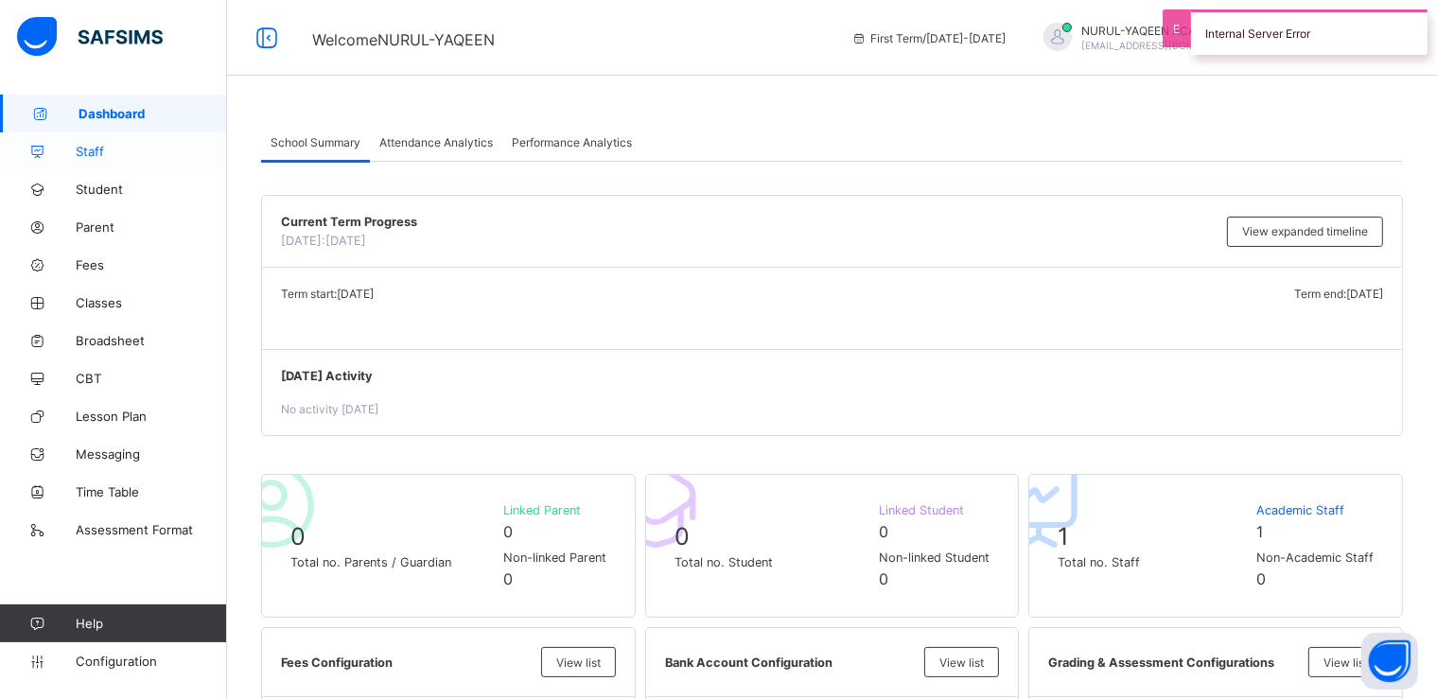
click at [117, 148] on span "Staff" at bounding box center [151, 151] width 151 height 15
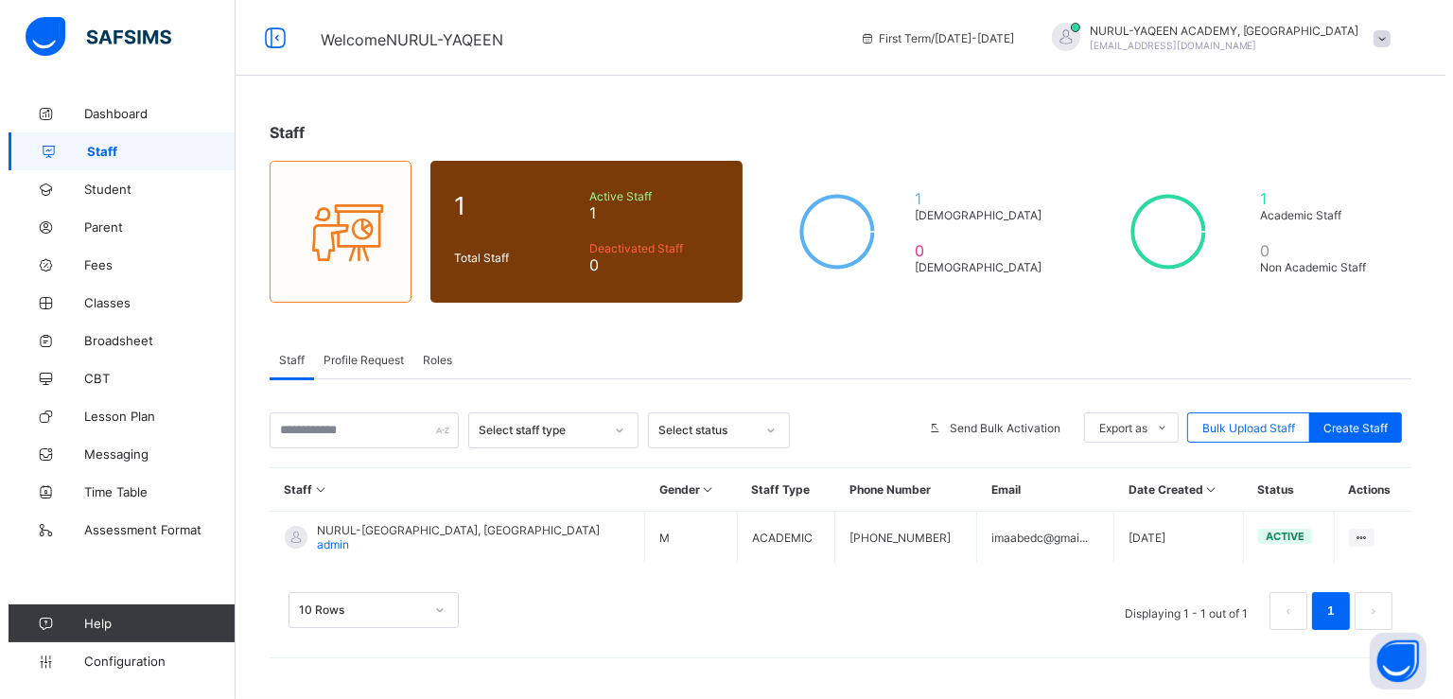
scroll to position [8, 0]
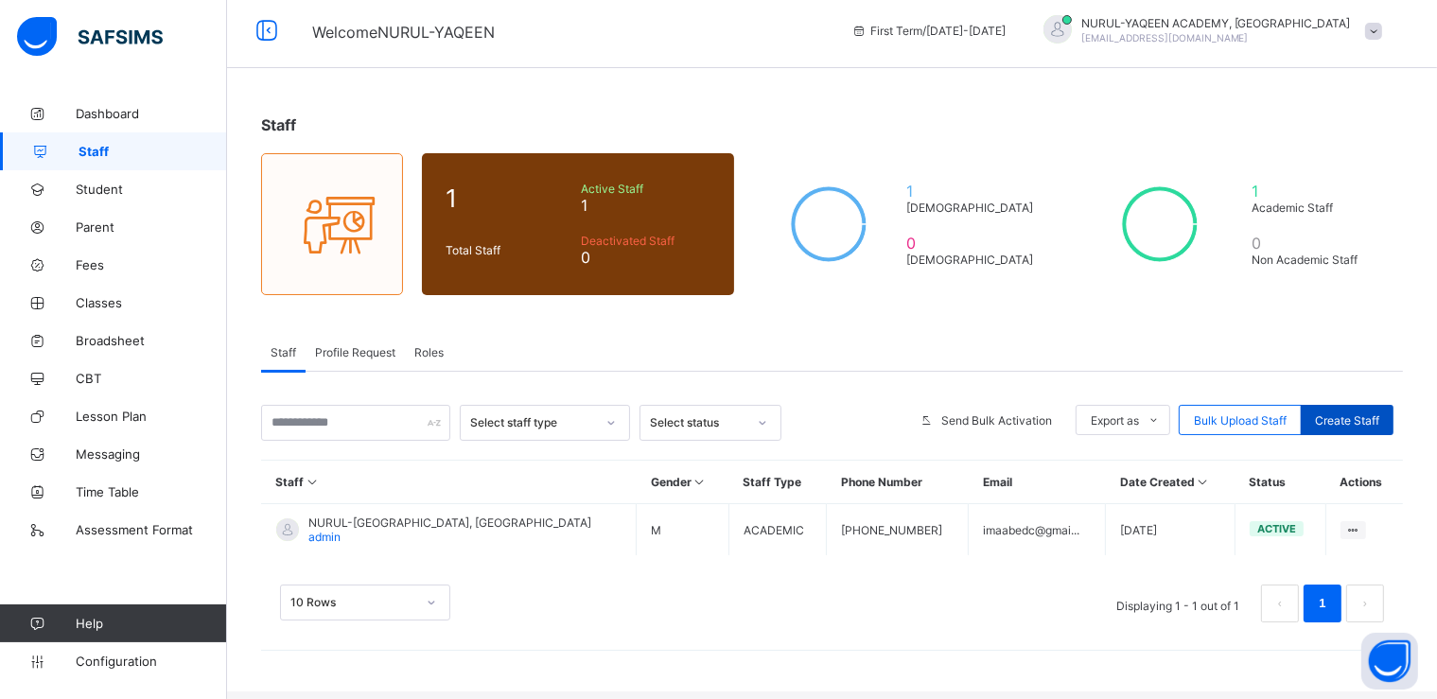
click at [1359, 422] on span "Create Staff" at bounding box center [1347, 420] width 64 height 14
select select "**"
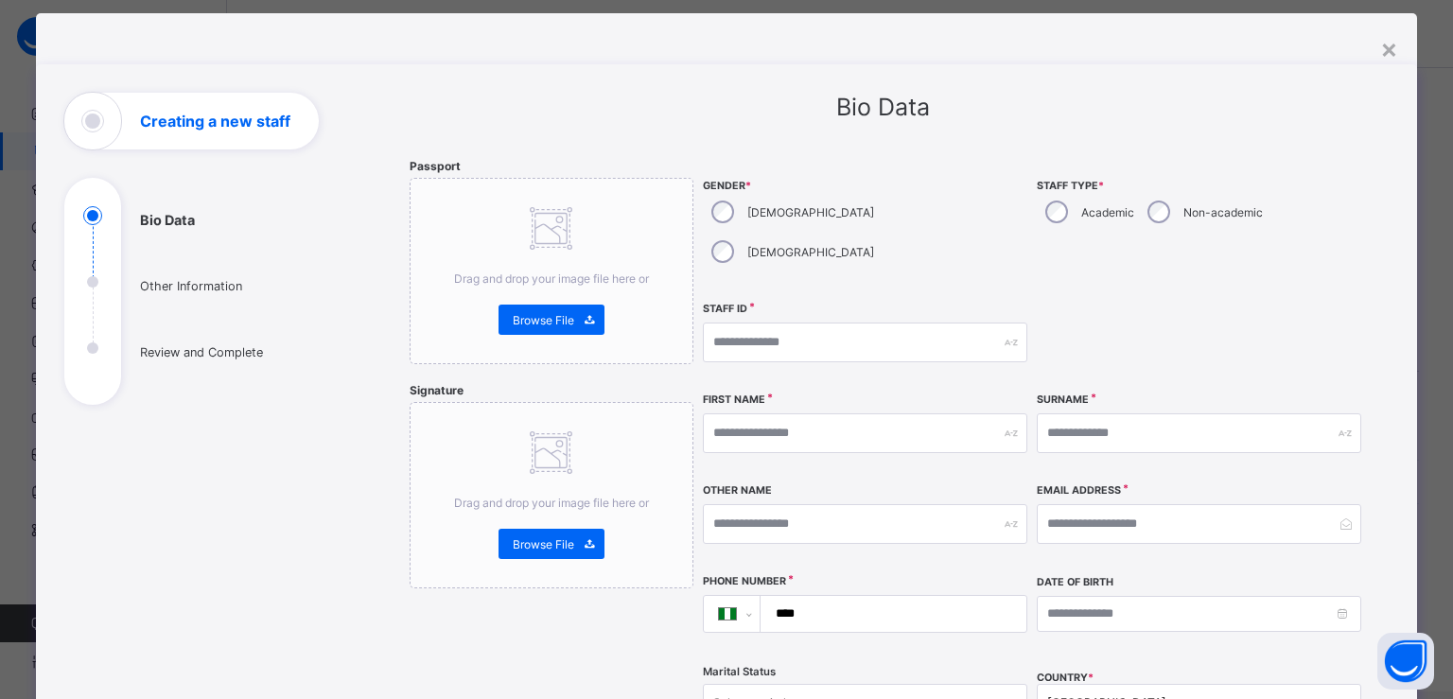
scroll to position [0, 0]
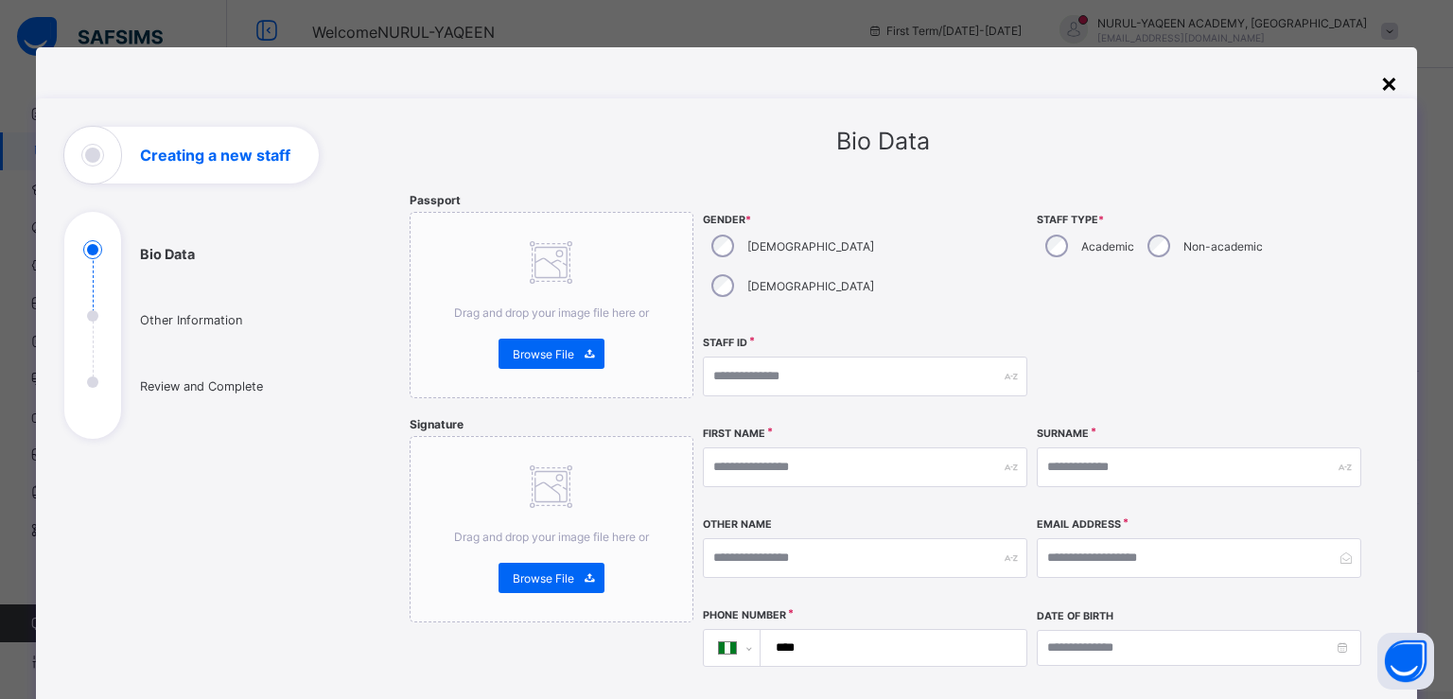
click at [1380, 85] on div "×" at bounding box center [1389, 82] width 18 height 32
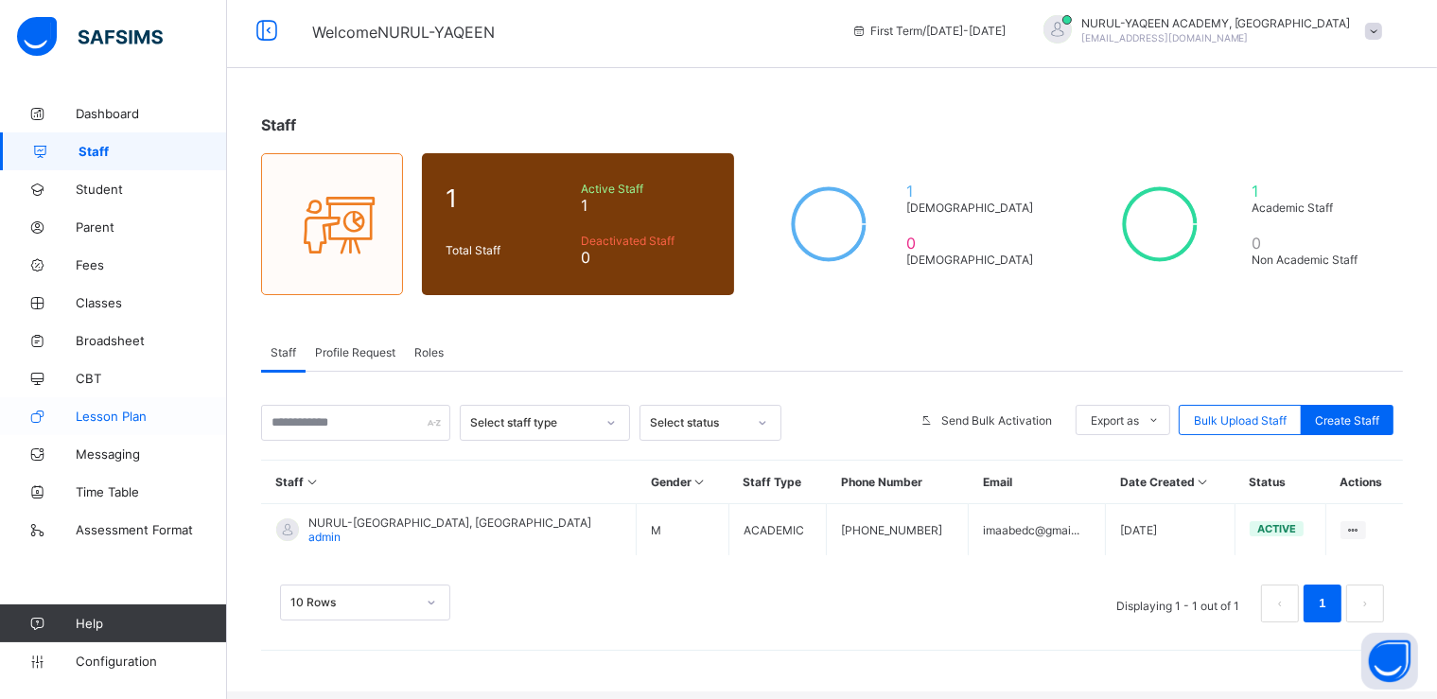
click at [112, 411] on span "Lesson Plan" at bounding box center [151, 416] width 151 height 15
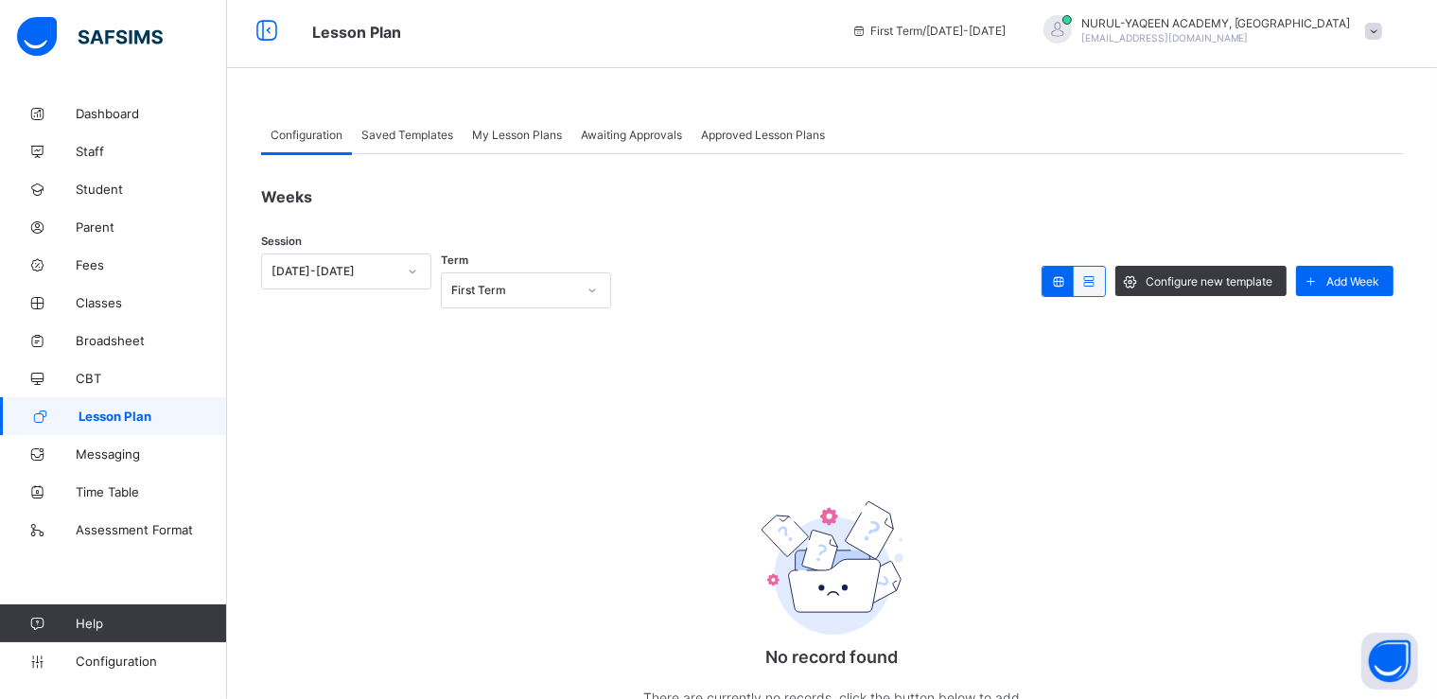
click at [509, 137] on span "My Lesson Plans" at bounding box center [517, 135] width 90 height 14
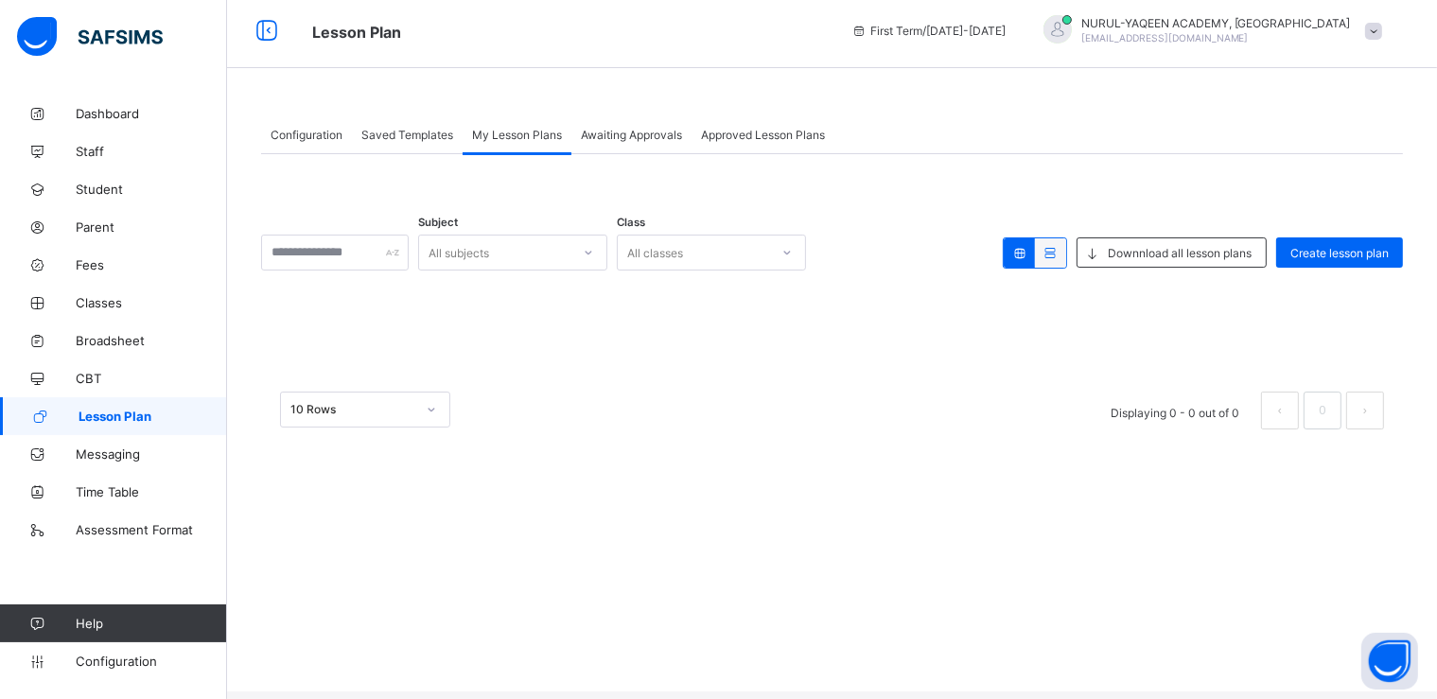
click at [409, 254] on div at bounding box center [335, 253] width 148 height 36
click at [362, 257] on input "text" at bounding box center [335, 253] width 148 height 36
click at [1177, 253] on span "Downnload all lesson plans" at bounding box center [1179, 253] width 144 height 14
click at [1347, 251] on span "Create lesson plan" at bounding box center [1339, 253] width 98 height 14
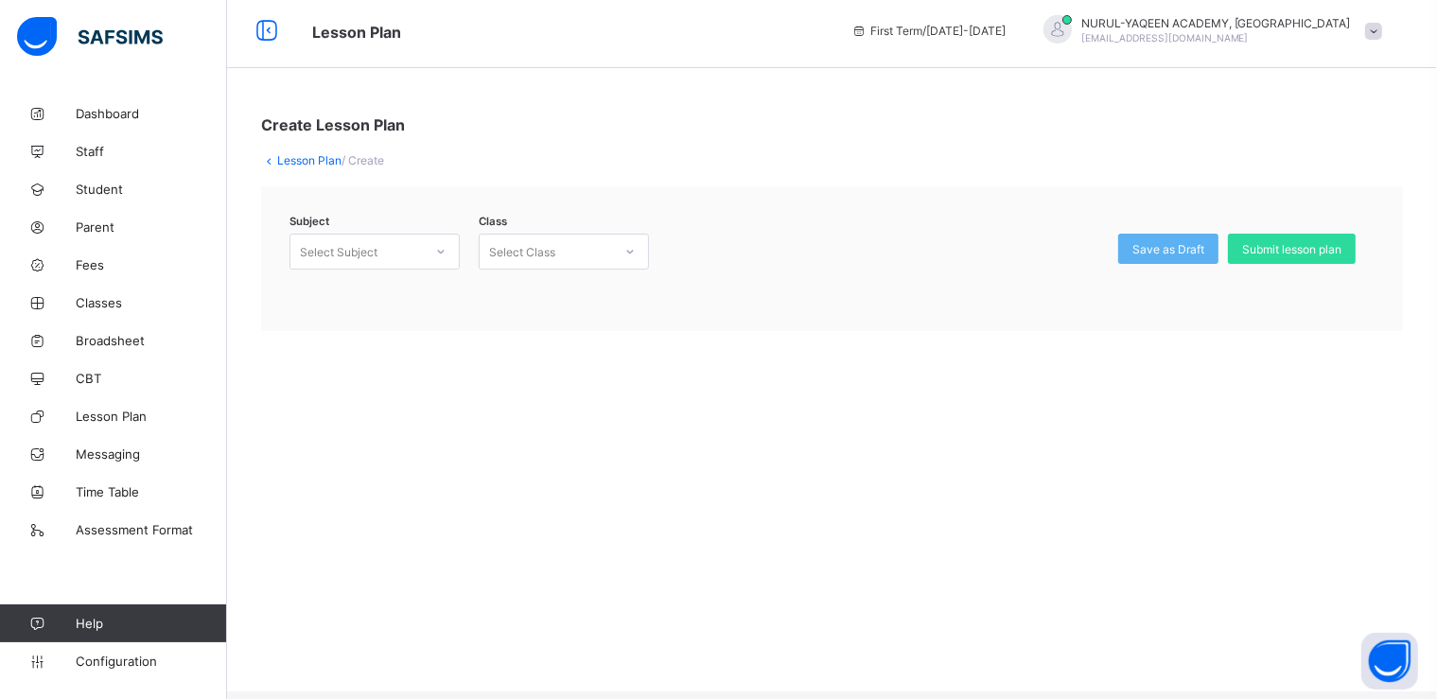
click at [444, 252] on icon at bounding box center [440, 251] width 11 height 19
click at [444, 252] on icon at bounding box center [441, 252] width 7 height 4
click at [444, 252] on icon at bounding box center [440, 251] width 11 height 19
click at [637, 254] on div at bounding box center [630, 251] width 32 height 30
click at [119, 658] on span "Configuration" at bounding box center [151, 660] width 150 height 15
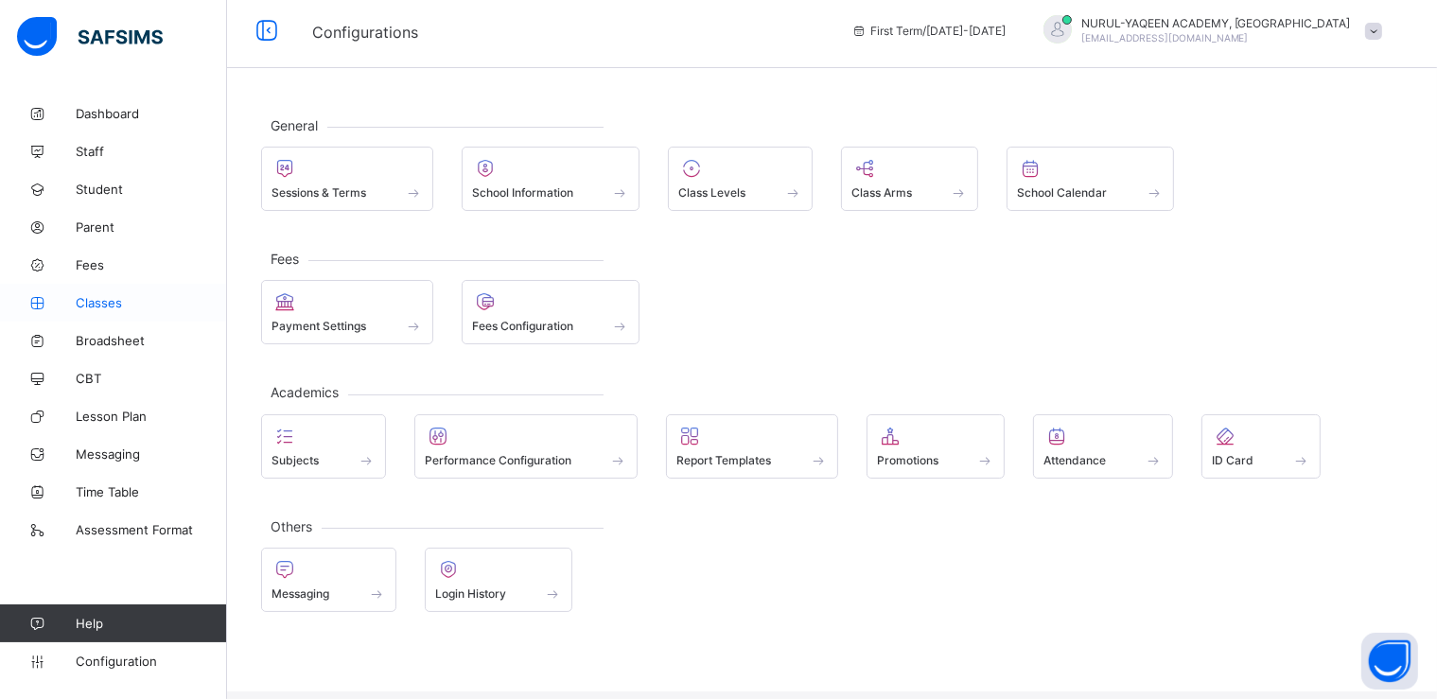
click at [117, 308] on span "Classes" at bounding box center [151, 302] width 151 height 15
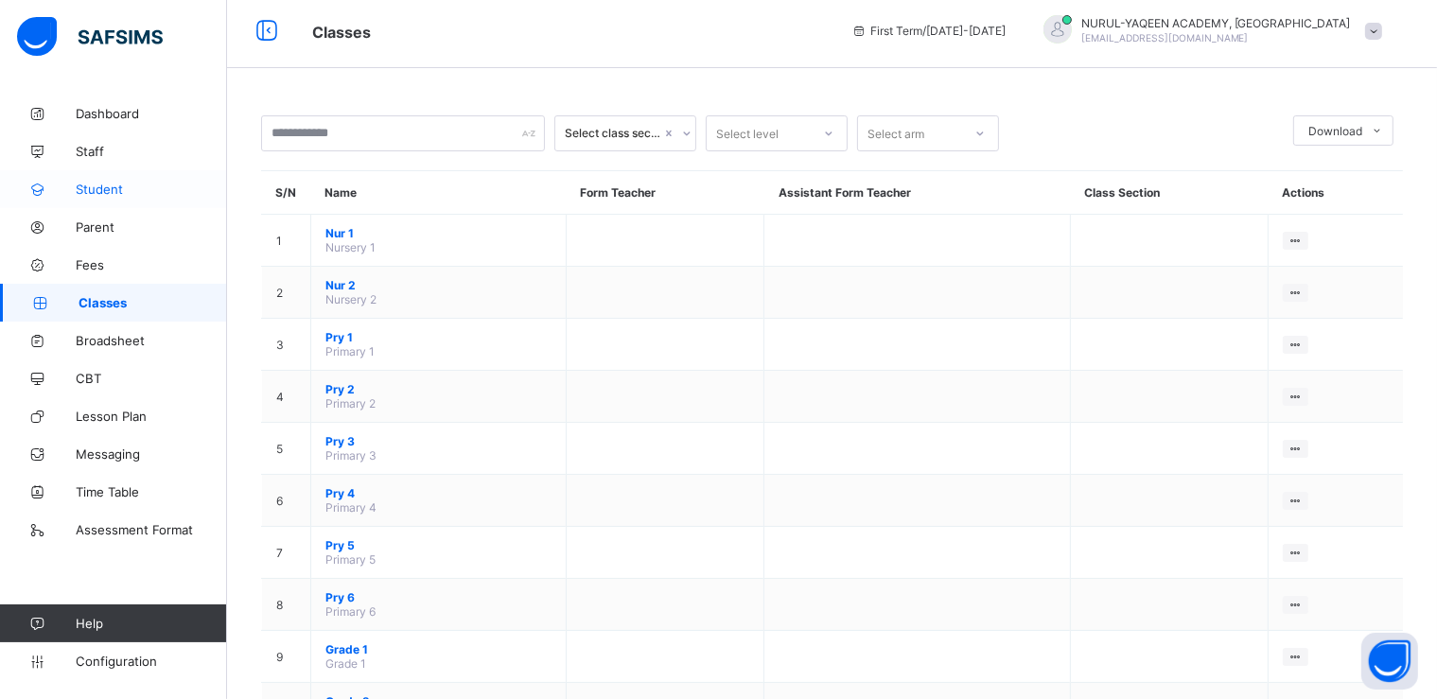
click at [110, 189] on span "Student" at bounding box center [151, 189] width 151 height 15
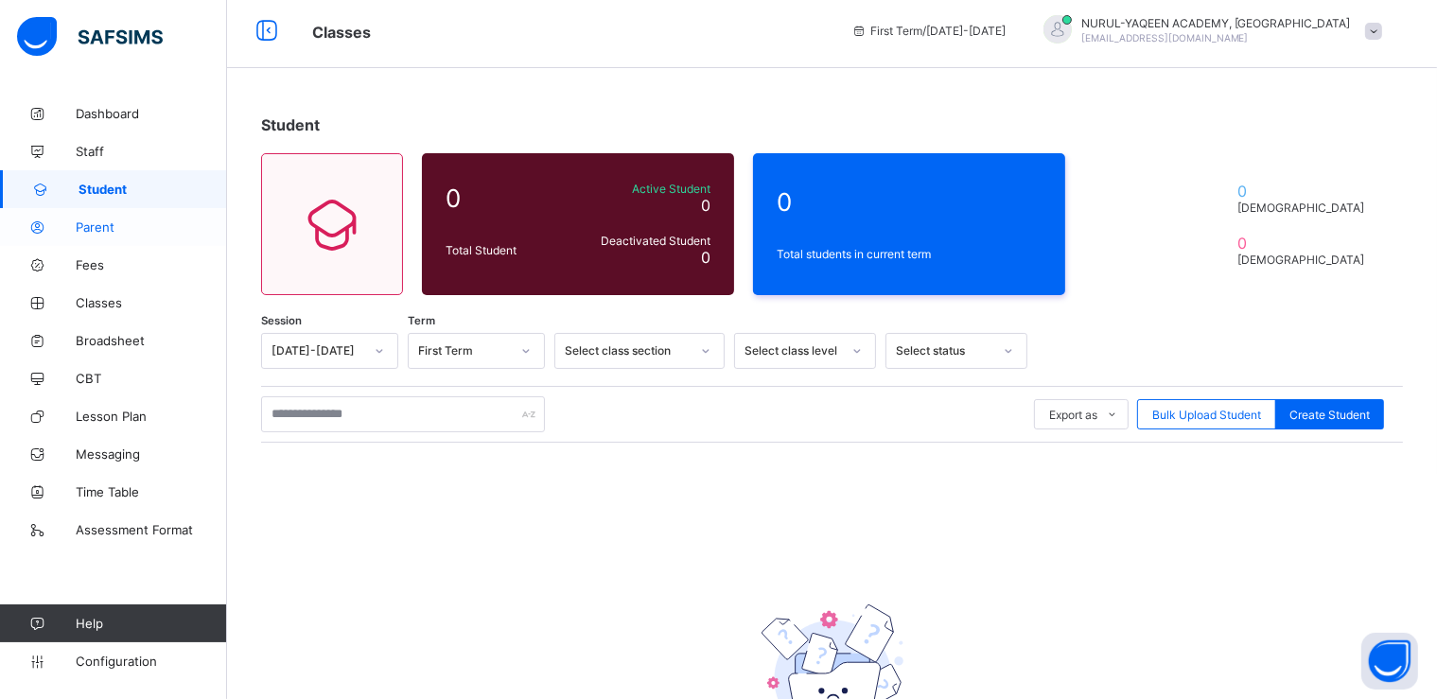
click at [109, 228] on span "Parent" at bounding box center [151, 226] width 151 height 15
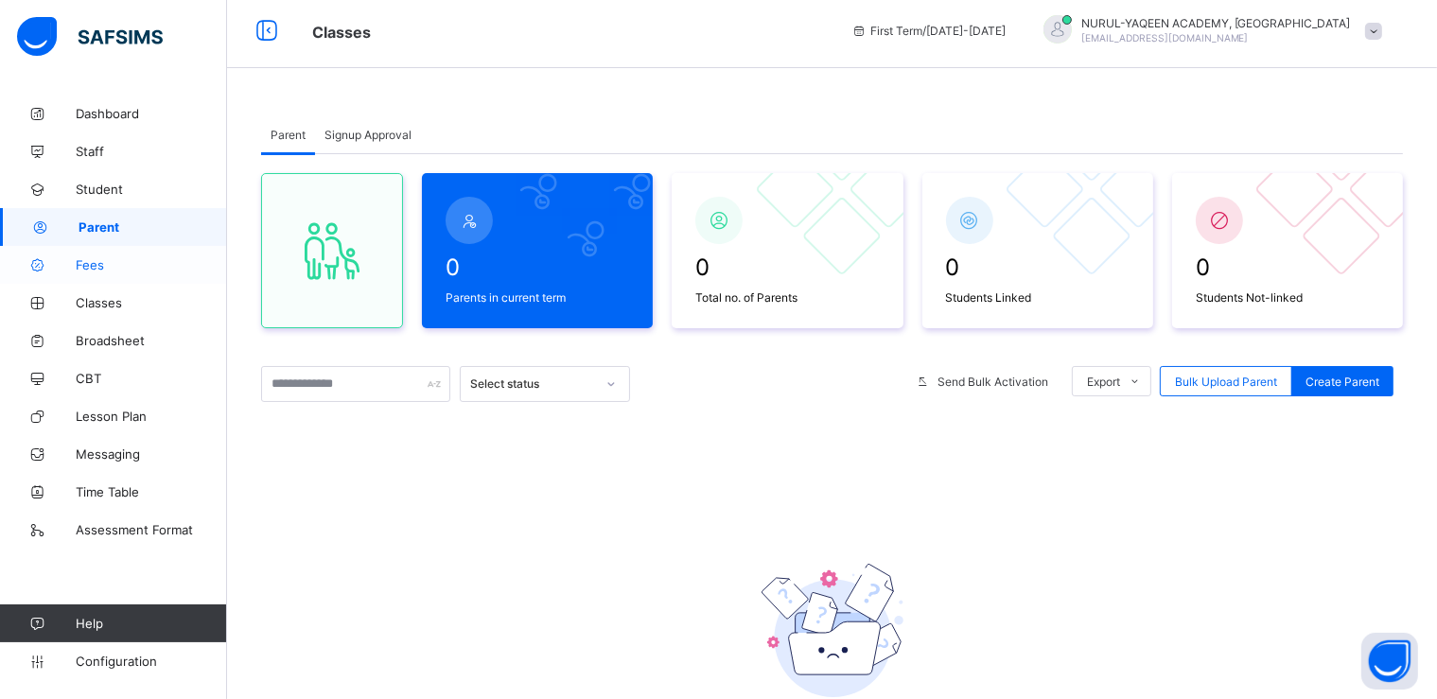
click at [100, 257] on span "Fees" at bounding box center [151, 264] width 151 height 15
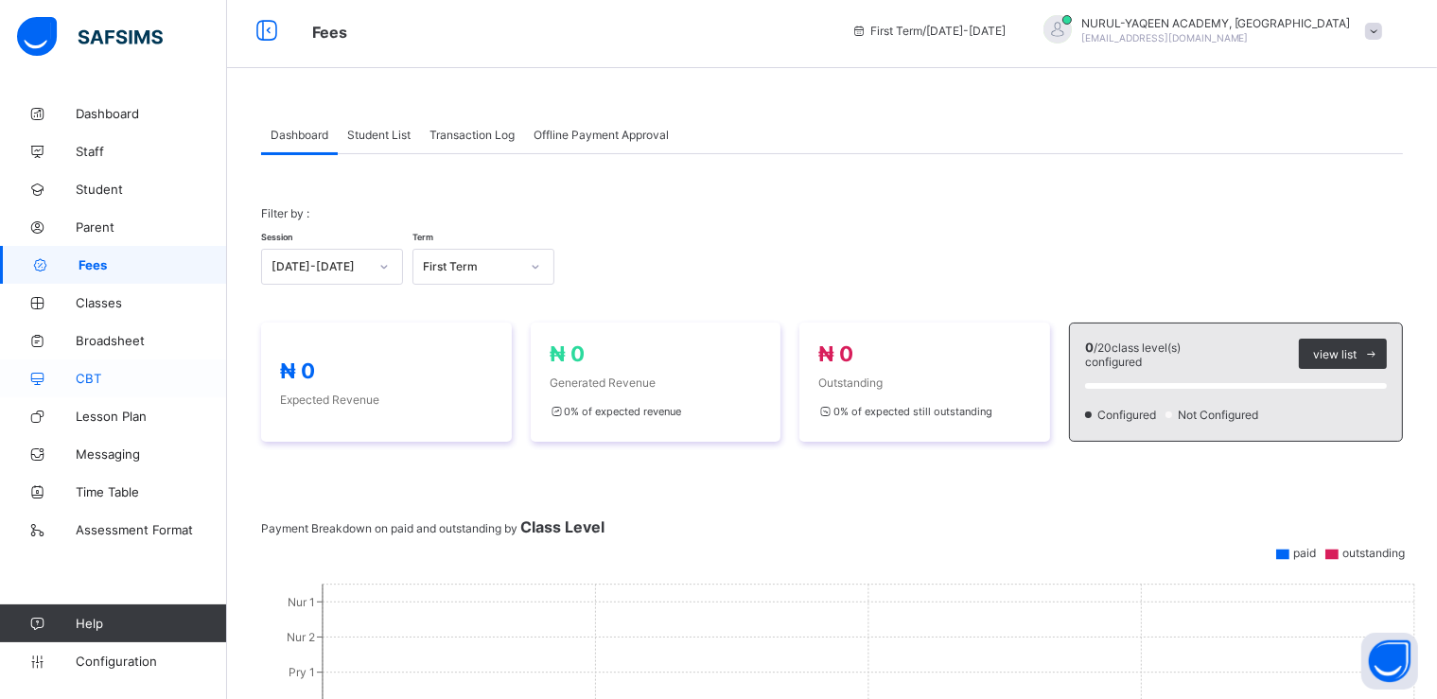
click at [91, 369] on link "CBT" at bounding box center [113, 378] width 227 height 38
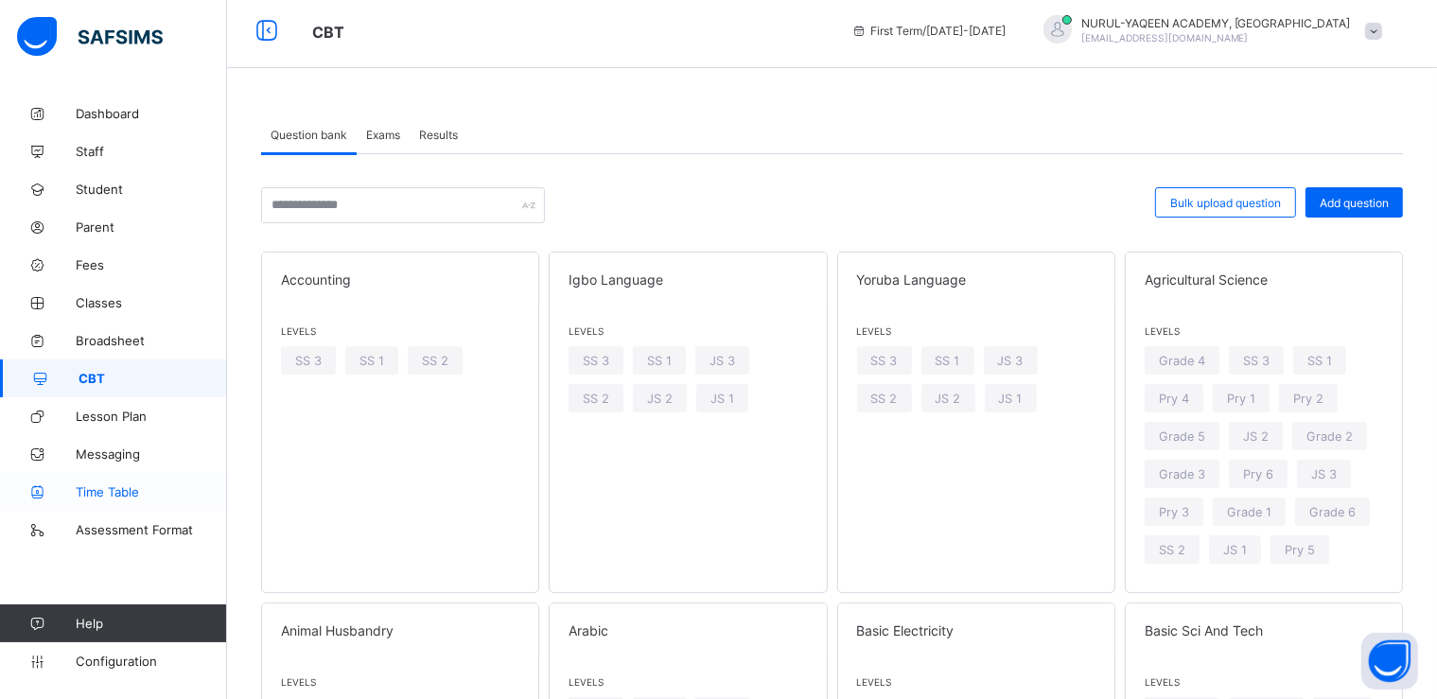
click at [115, 489] on span "Time Table" at bounding box center [151, 491] width 151 height 15
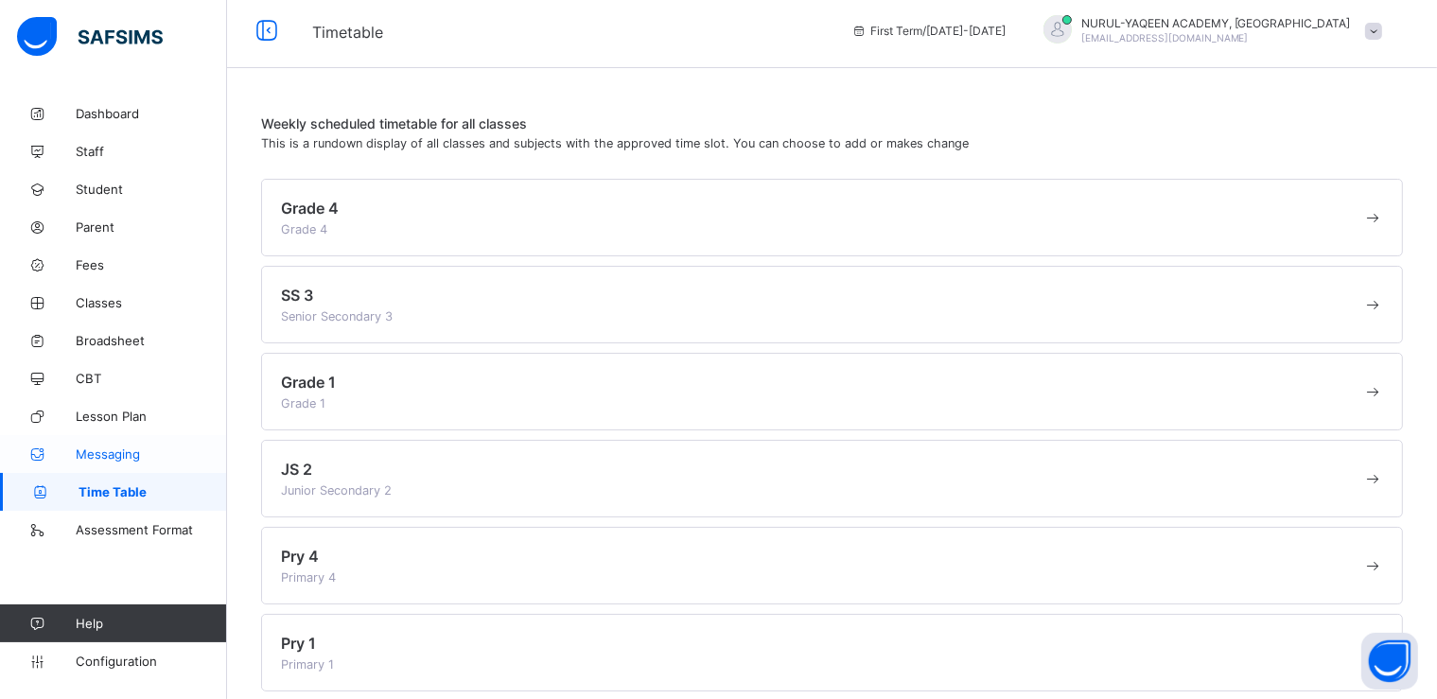
click at [127, 455] on span "Messaging" at bounding box center [151, 453] width 151 height 15
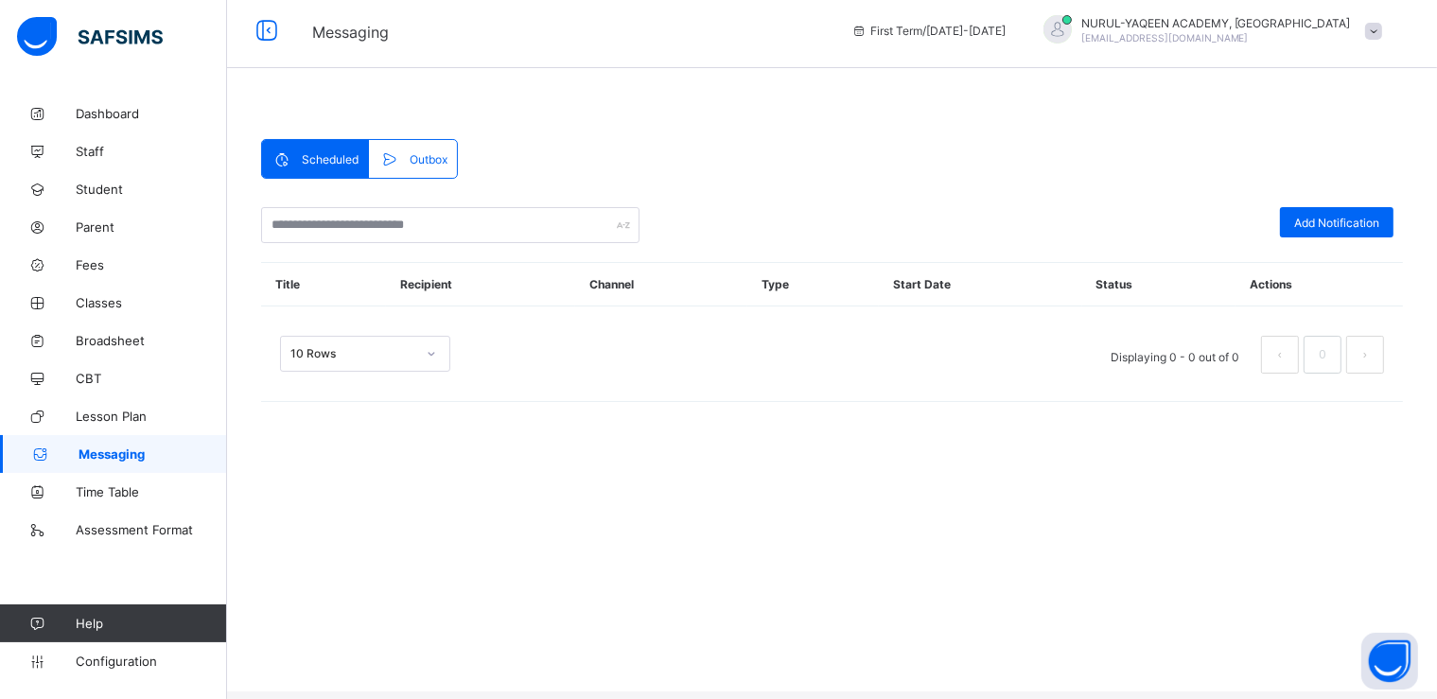
click at [1382, 32] on span at bounding box center [1373, 31] width 17 height 17
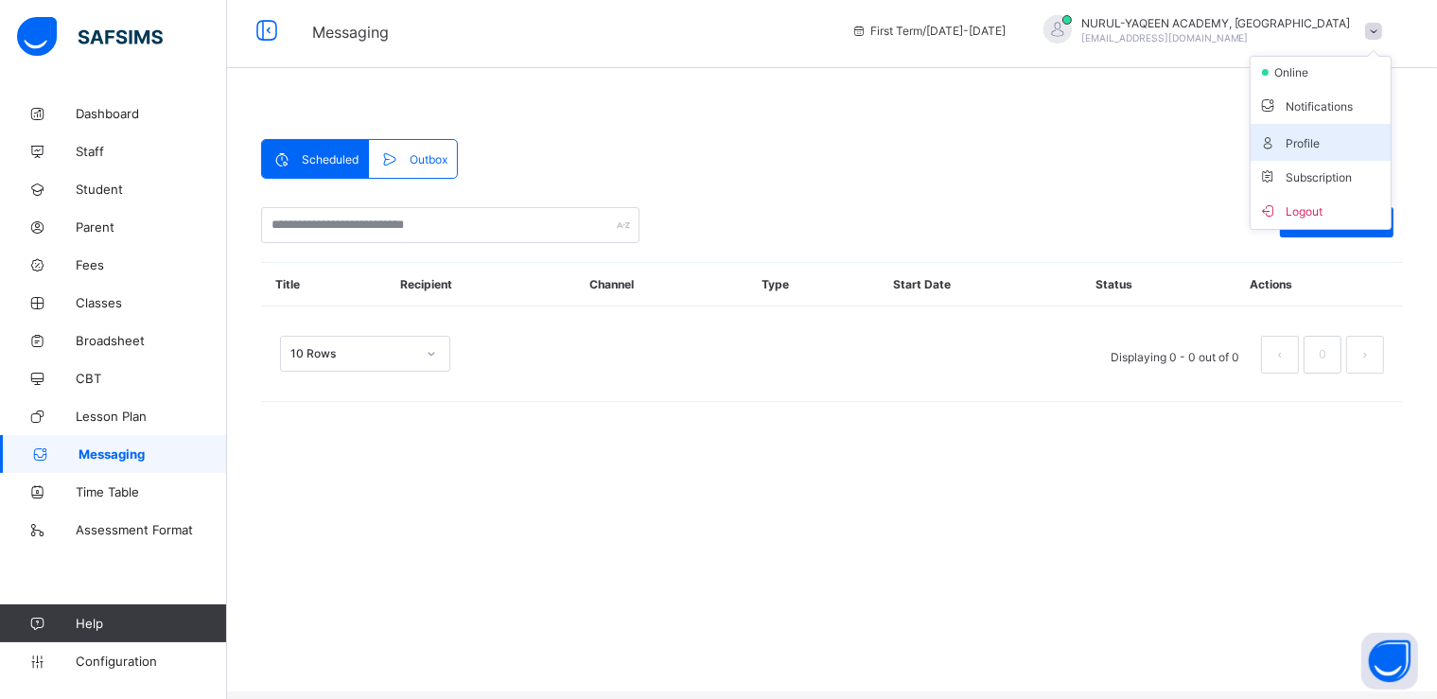
click at [1322, 136] on span "Profile" at bounding box center [1320, 142] width 125 height 22
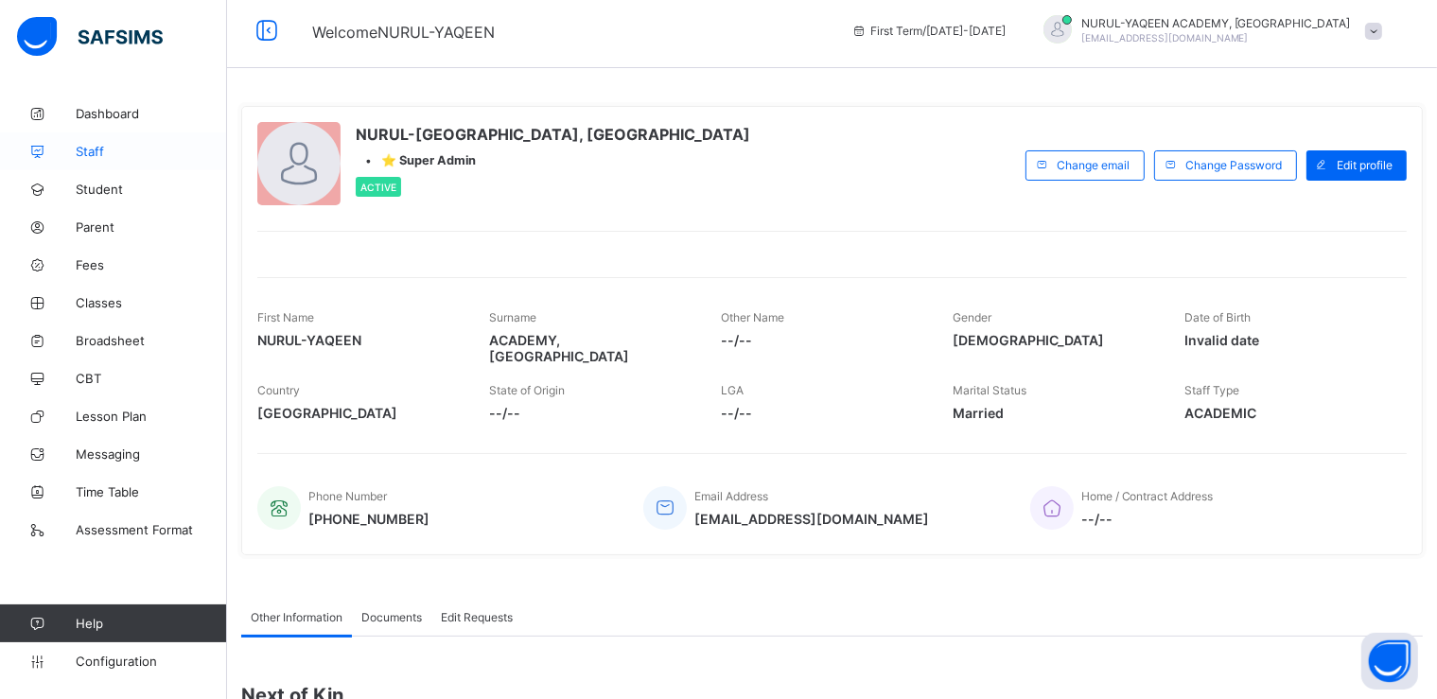
click at [110, 142] on link "Staff" at bounding box center [113, 151] width 227 height 38
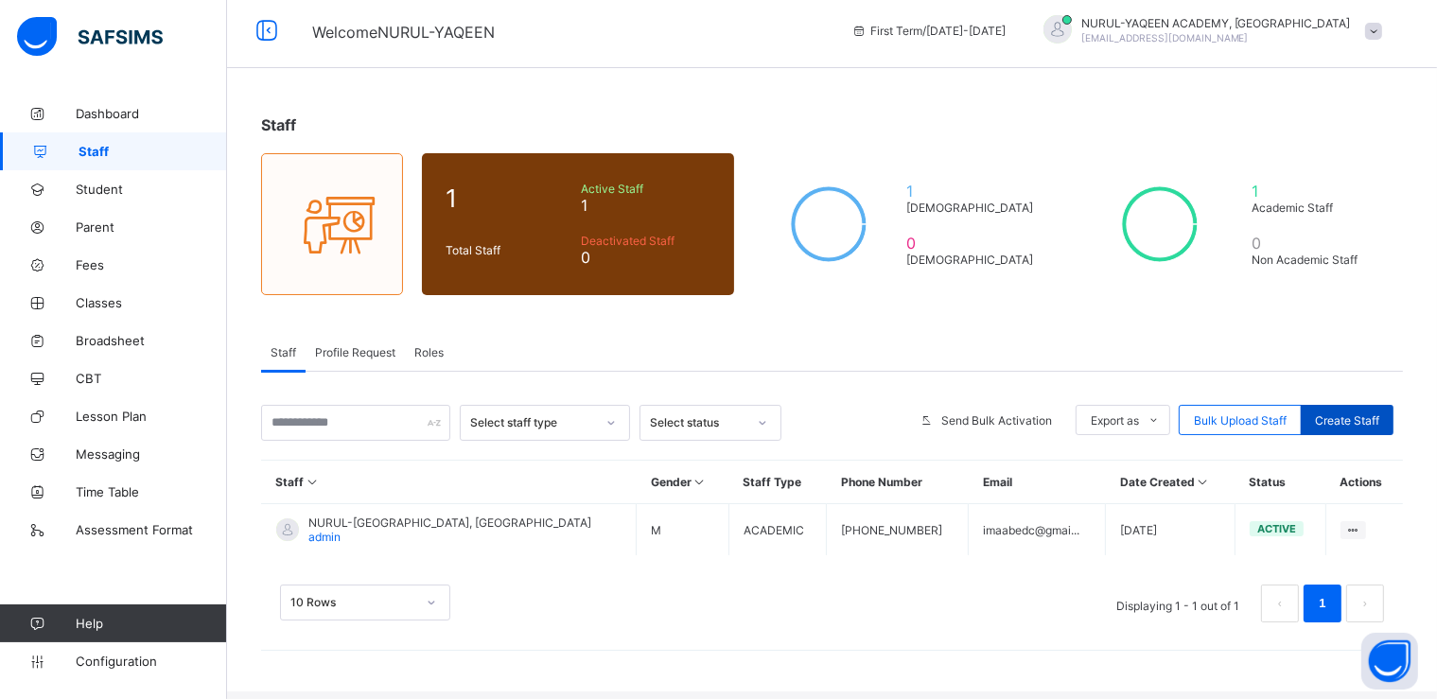
click at [1367, 418] on span "Create Staff" at bounding box center [1347, 420] width 64 height 14
select select "**"
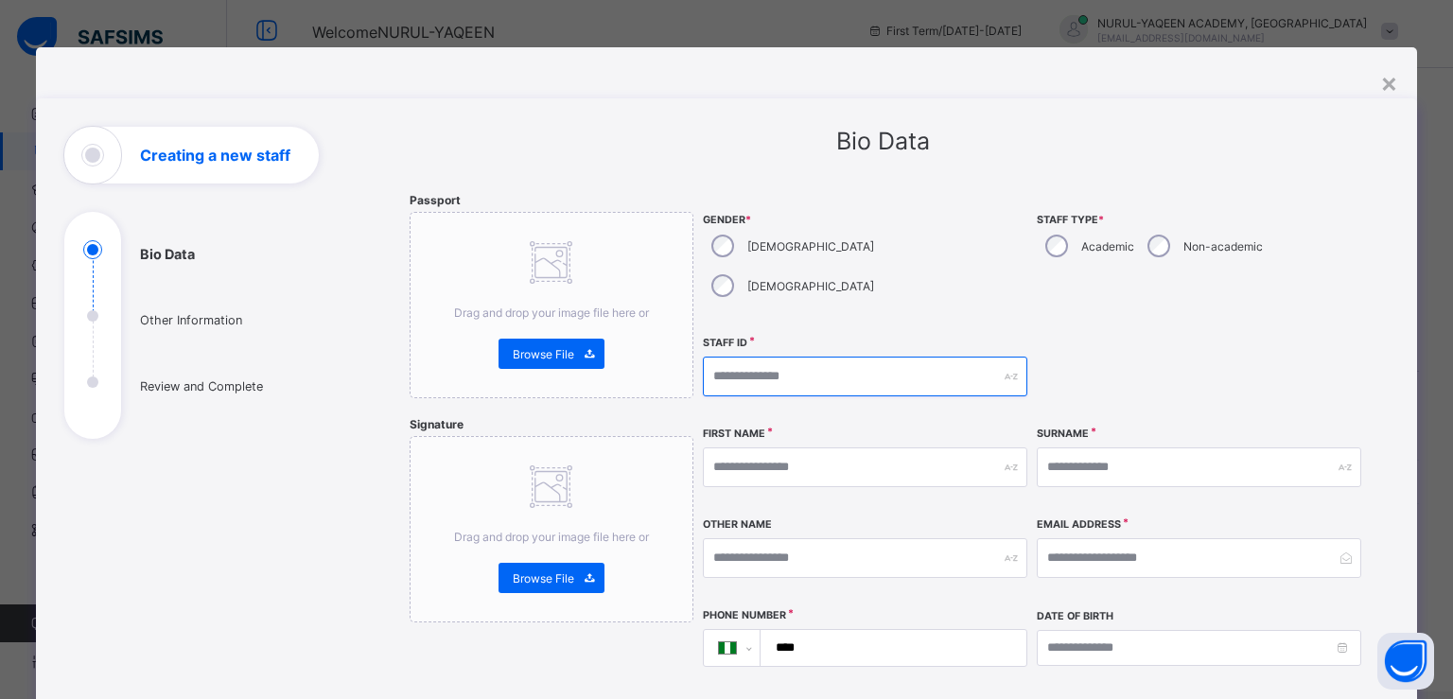
click at [801, 357] on input "text" at bounding box center [865, 377] width 324 height 40
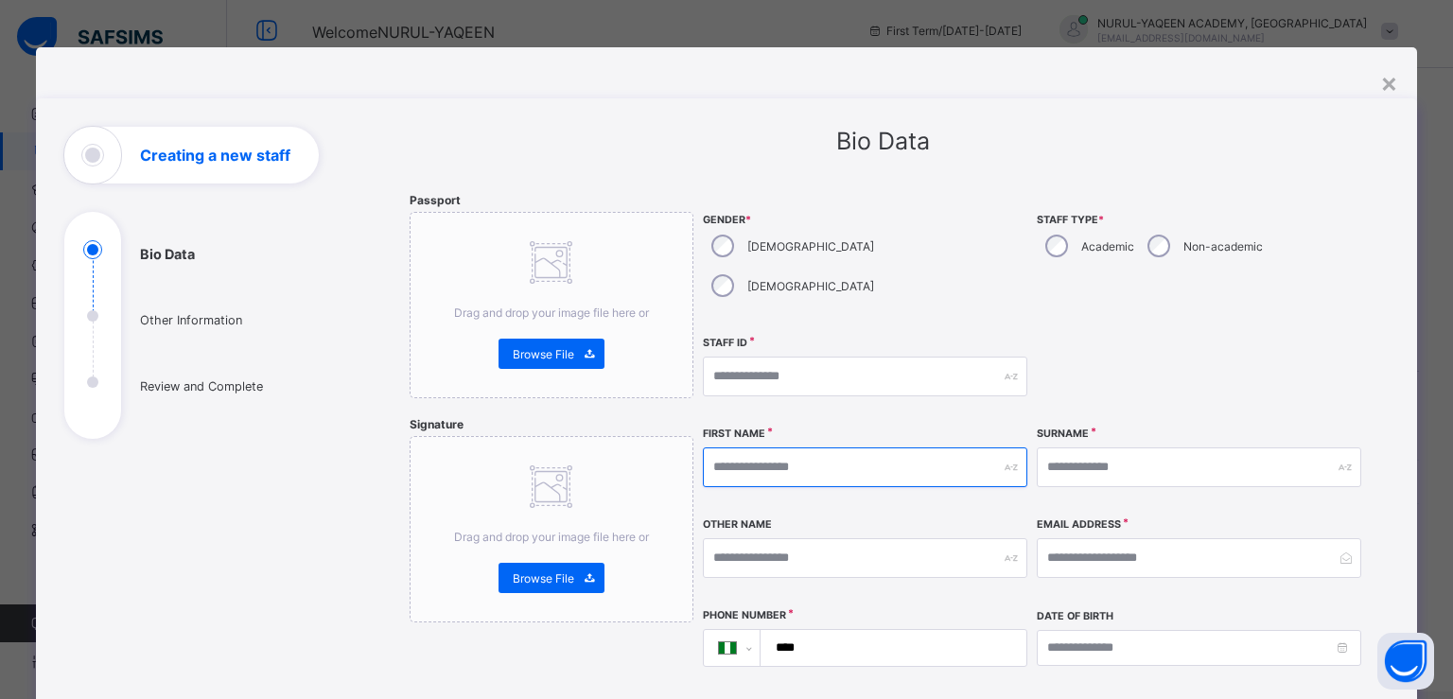
click at [768, 447] on input "text" at bounding box center [865, 467] width 324 height 40
type input "*****"
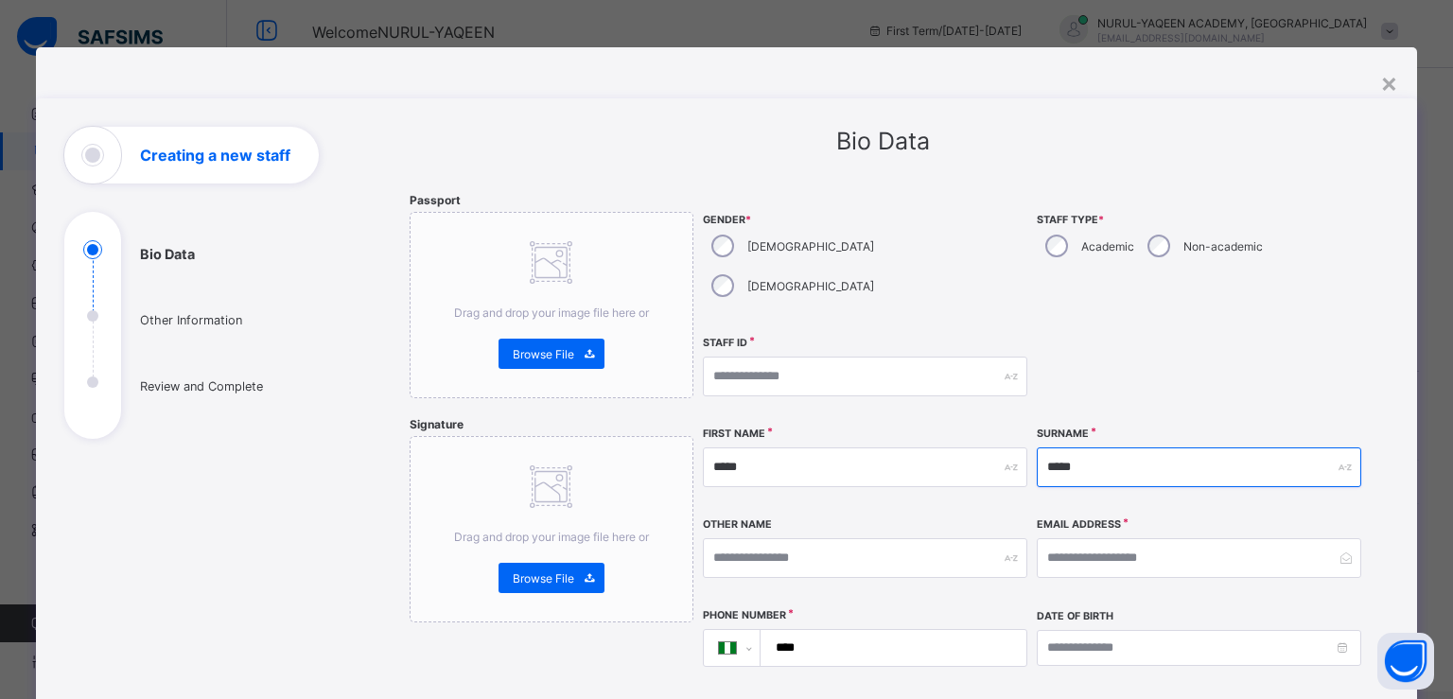
type input "*****"
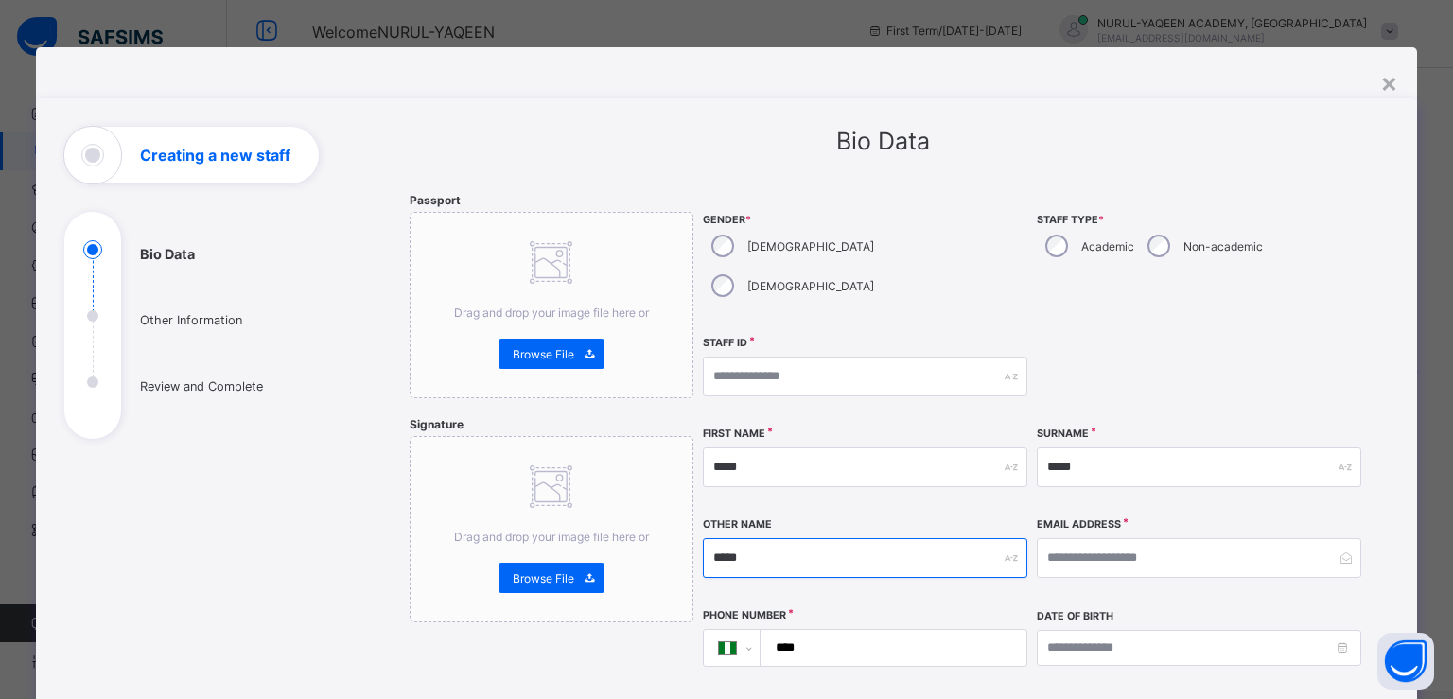
type input "*****"
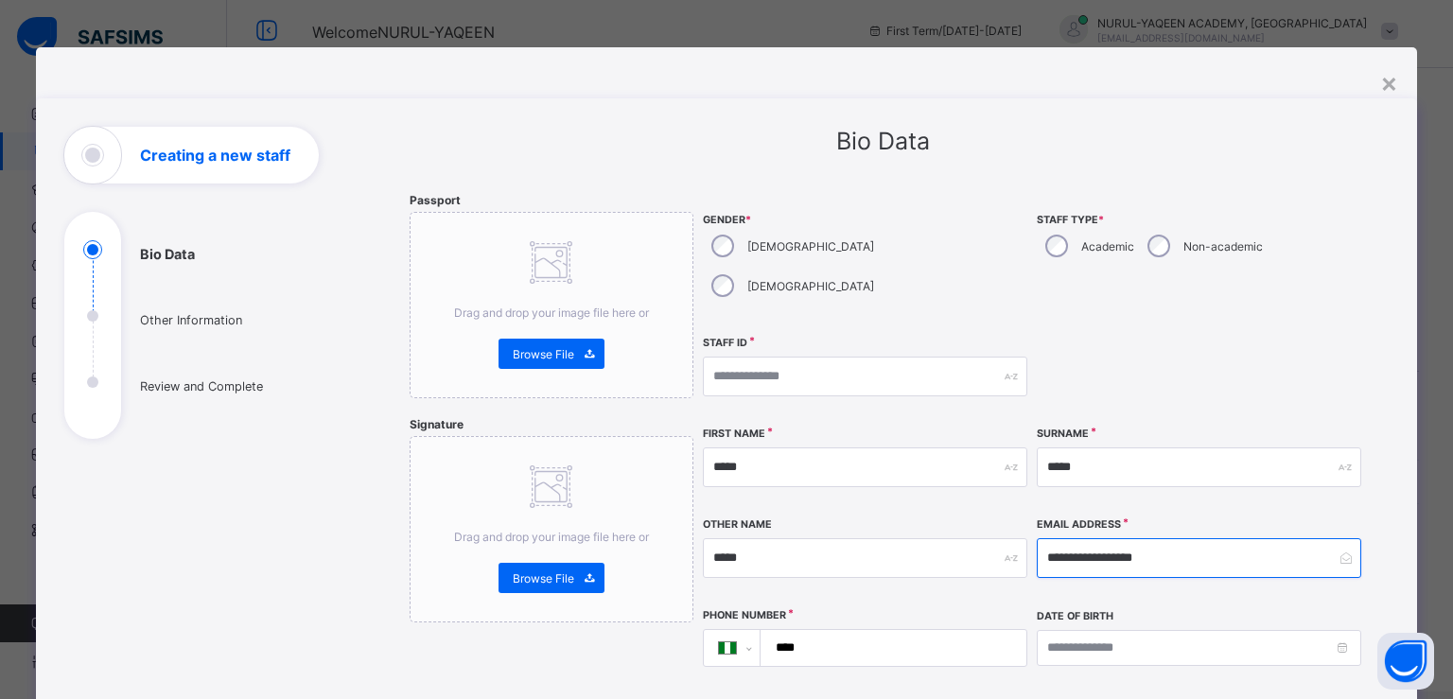
type input "**********"
click at [825, 630] on input "****" at bounding box center [889, 648] width 251 height 36
type input "**********"
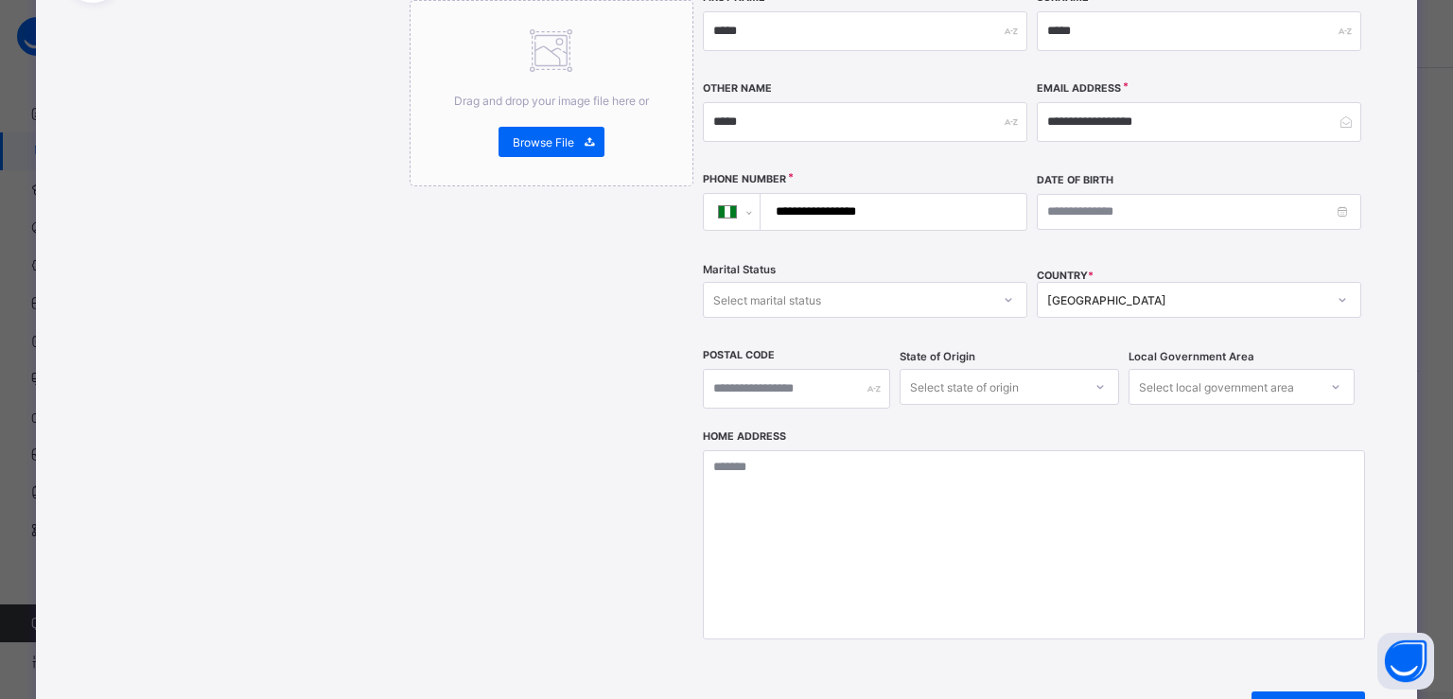
click at [811, 282] on div "Select marital status" at bounding box center [767, 300] width 108 height 36
click at [765, 326] on div "Single" at bounding box center [865, 340] width 322 height 29
click at [1046, 194] on input at bounding box center [1199, 212] width 324 height 36
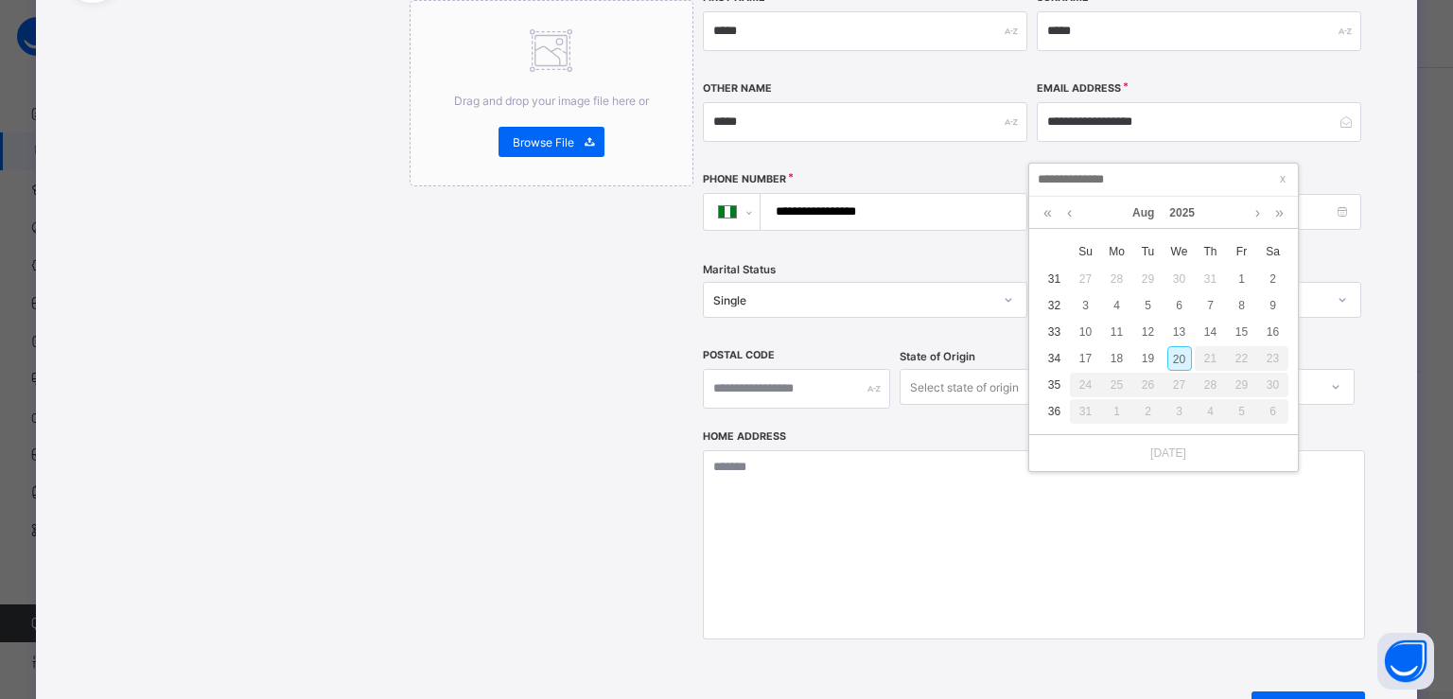
type input "*"
type input "**********"
click at [554, 293] on div "Passport Drag and drop your image file here or Browse File Signature Drag and d…" at bounding box center [552, 261] width 284 height 1008
type input "**********"
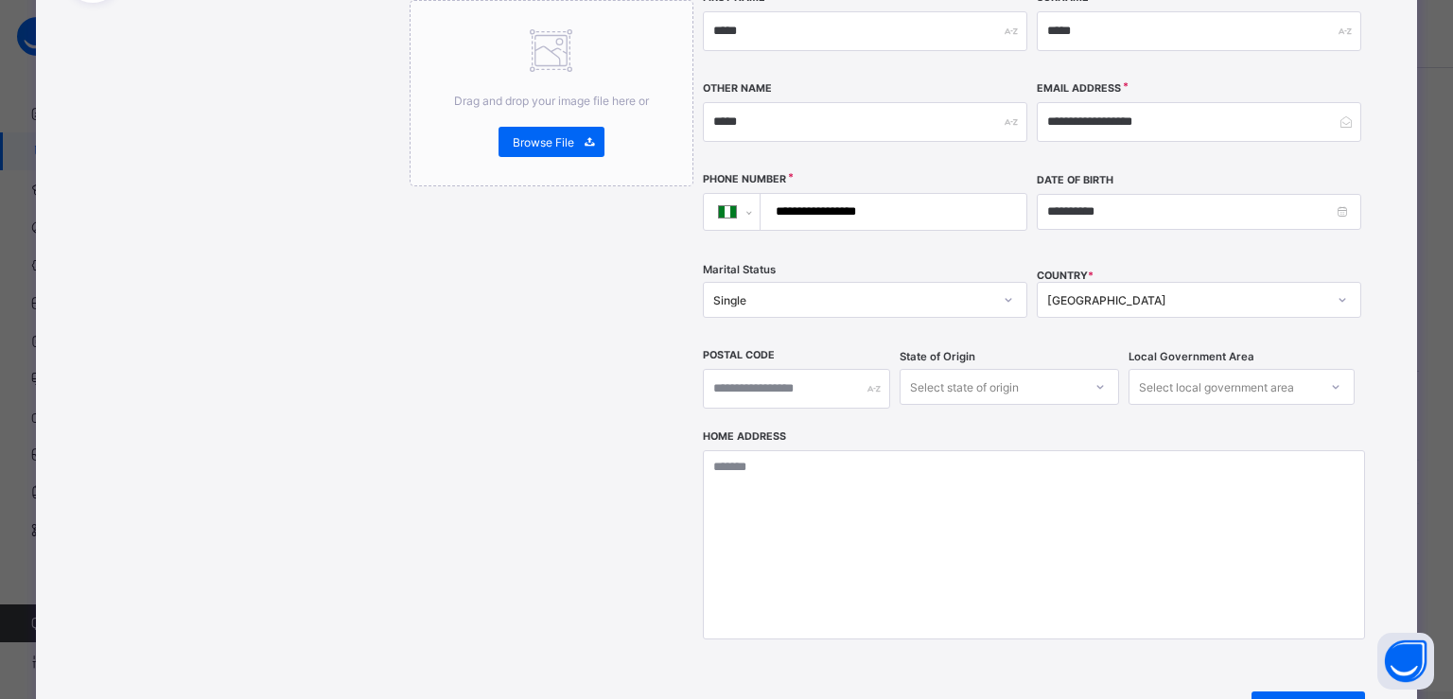
click at [958, 369] on div "Select state of origin" at bounding box center [964, 387] width 109 height 36
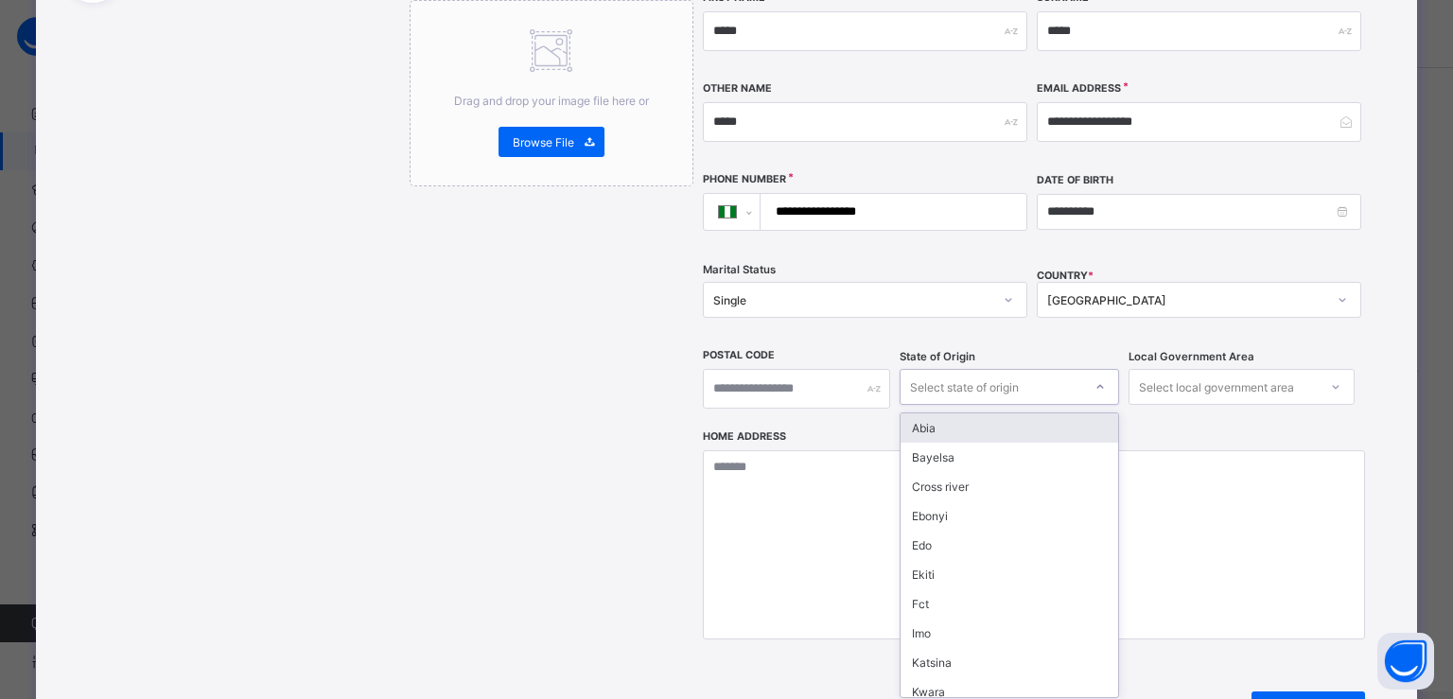
type input "*"
click at [959, 413] on div "Fct" at bounding box center [1009, 427] width 218 height 29
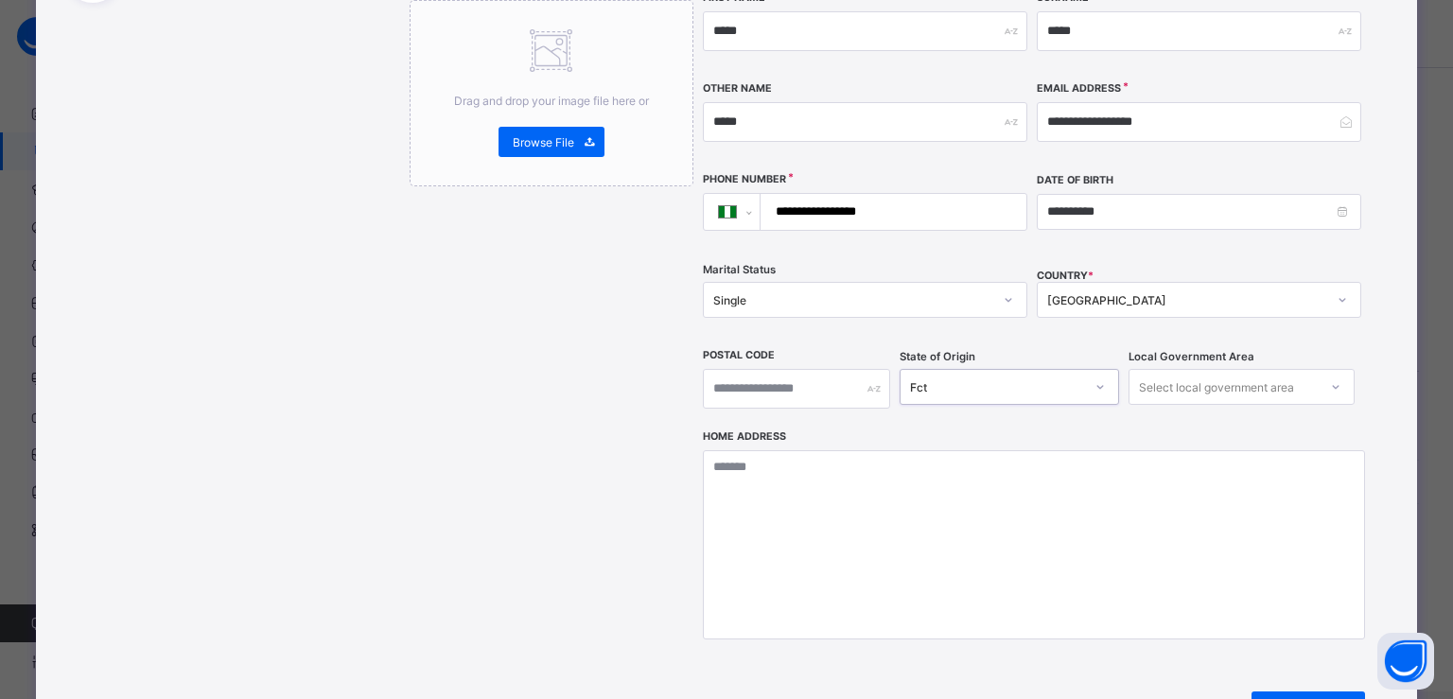
click at [1157, 369] on div "Select local government area" at bounding box center [1216, 387] width 155 height 36
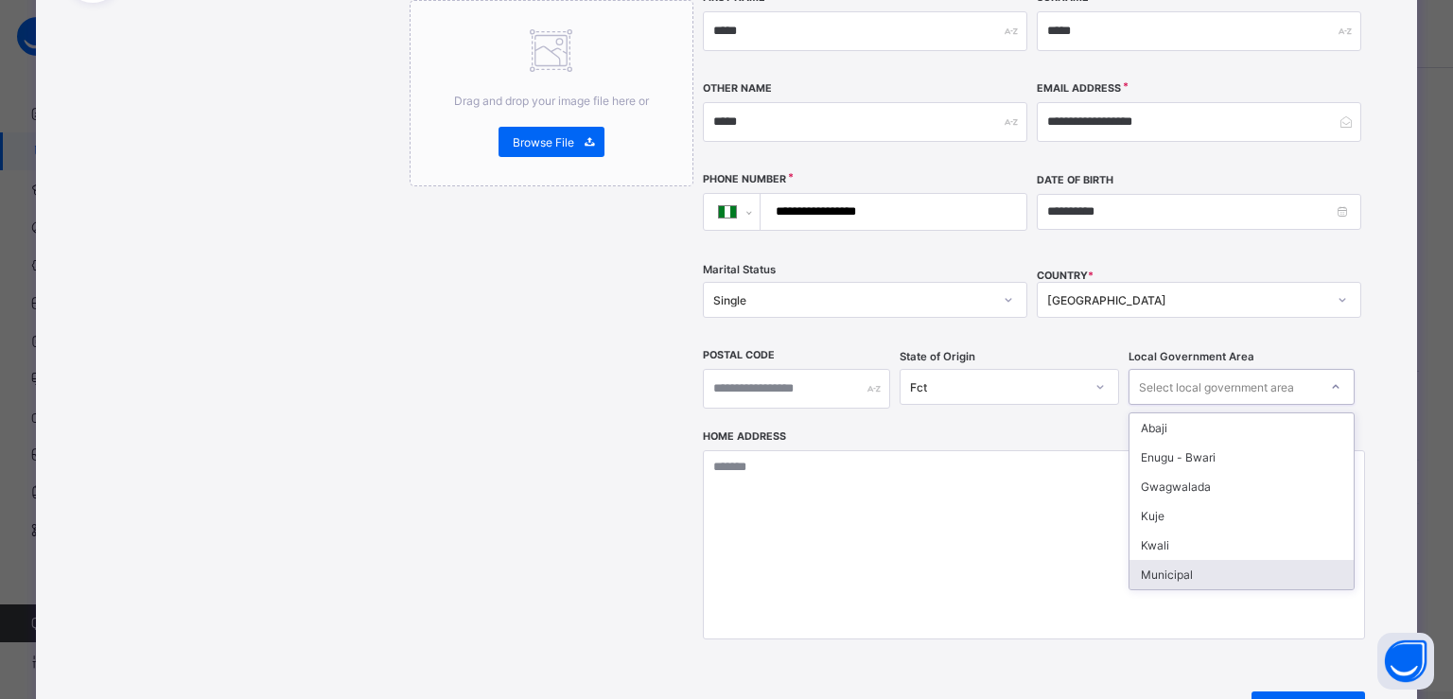
click at [1169, 560] on div "Municipal" at bounding box center [1241, 574] width 224 height 29
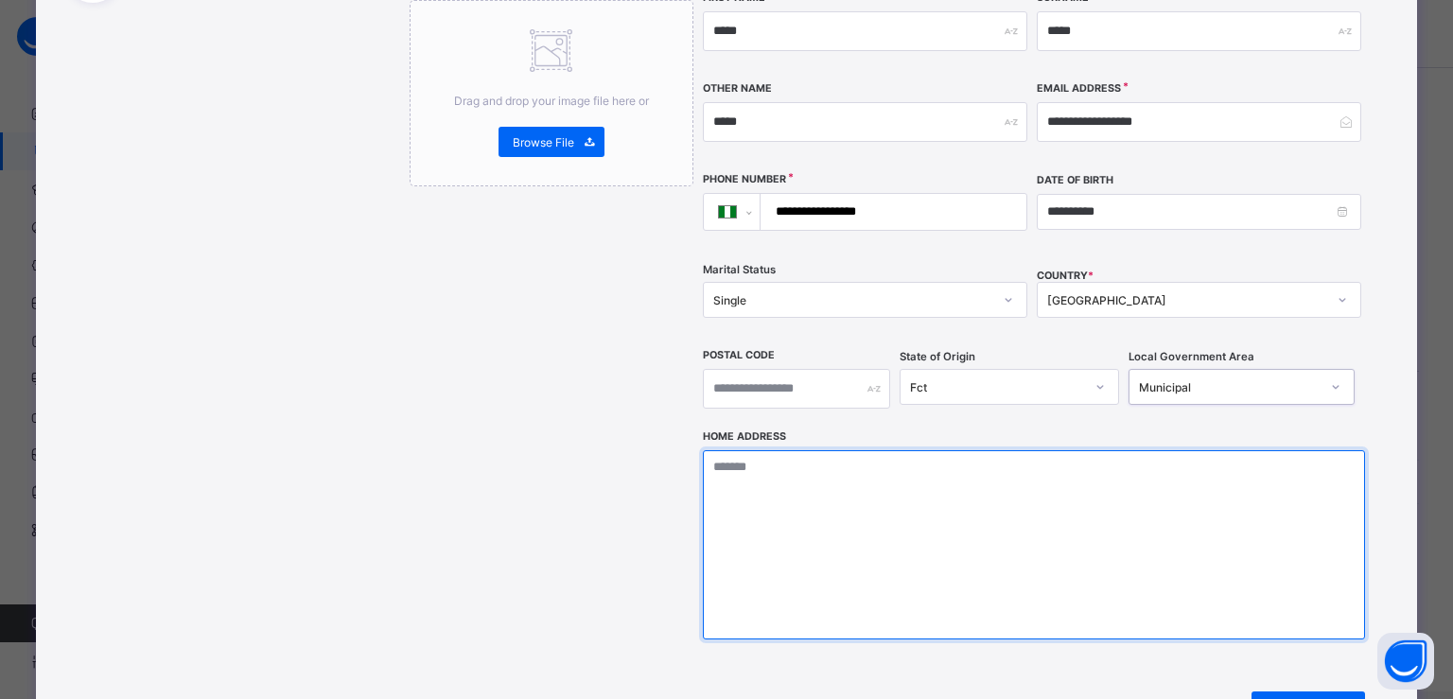
click at [705, 450] on textarea at bounding box center [1034, 544] width 662 height 189
click at [739, 450] on textarea "**********" at bounding box center [1034, 544] width 662 height 189
type textarea "**********"
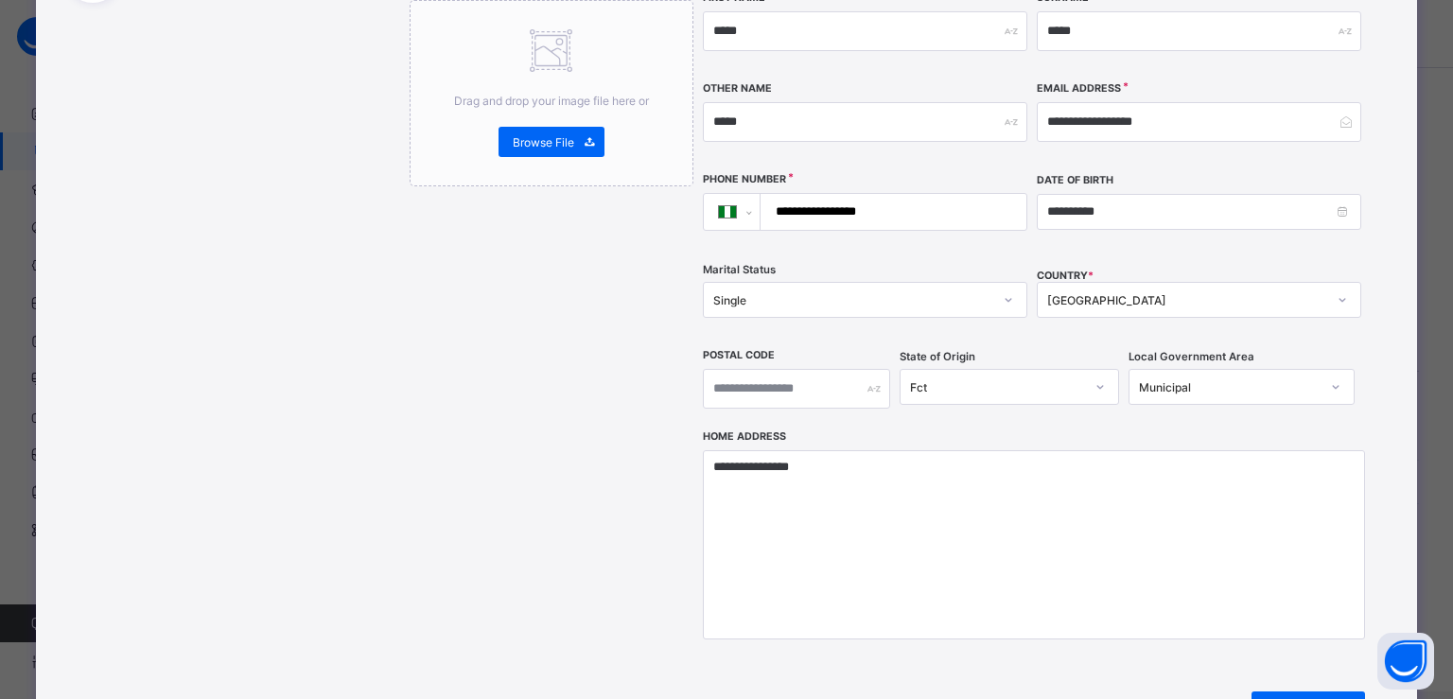
click at [549, 478] on div "Passport Drag and drop your image file here or Browse File Signature Drag and d…" at bounding box center [552, 261] width 284 height 1008
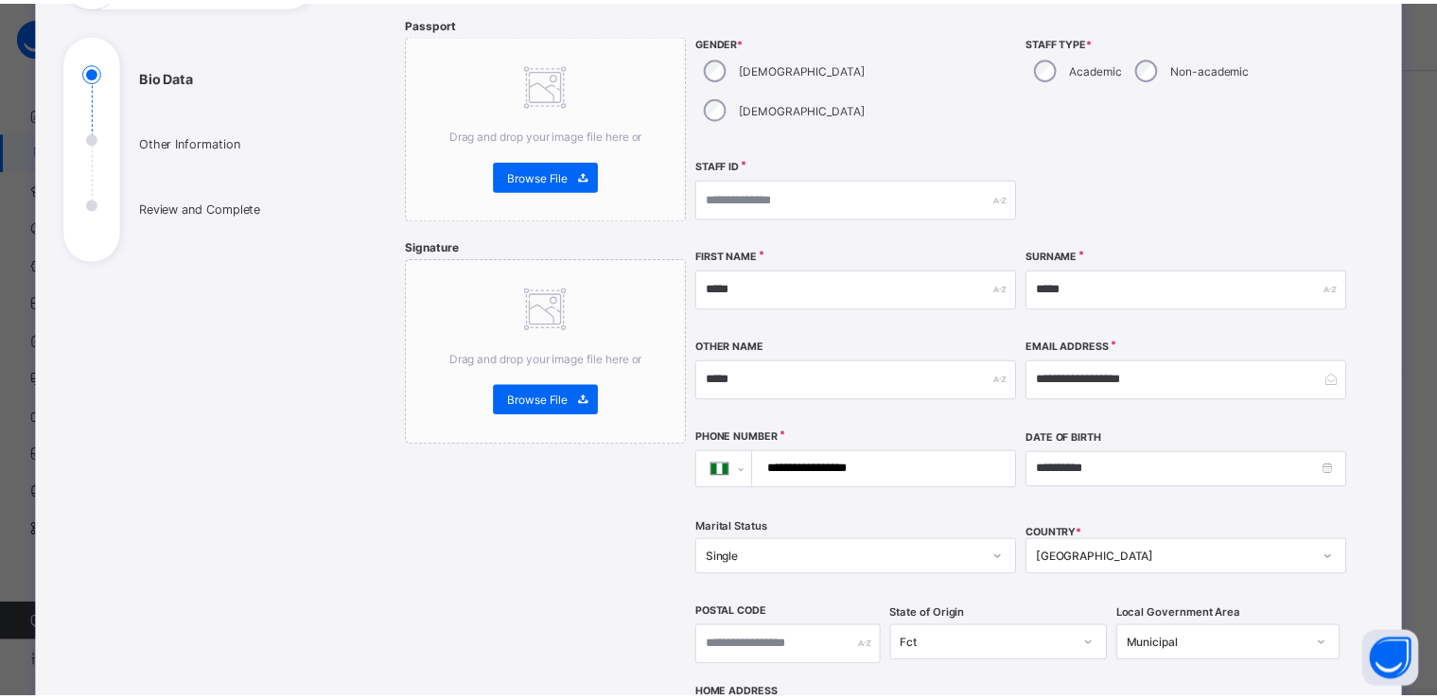
scroll to position [5, 0]
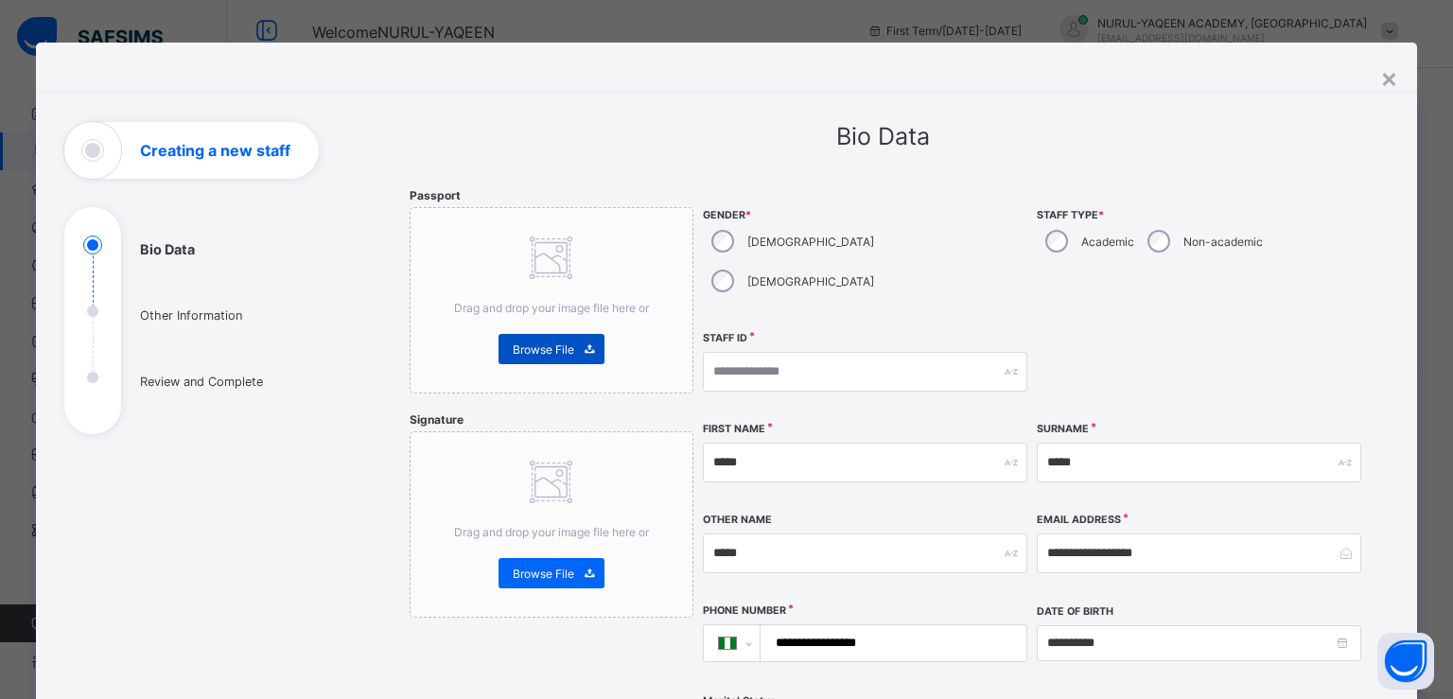
click at [541, 351] on span "Browse File" at bounding box center [543, 349] width 61 height 14
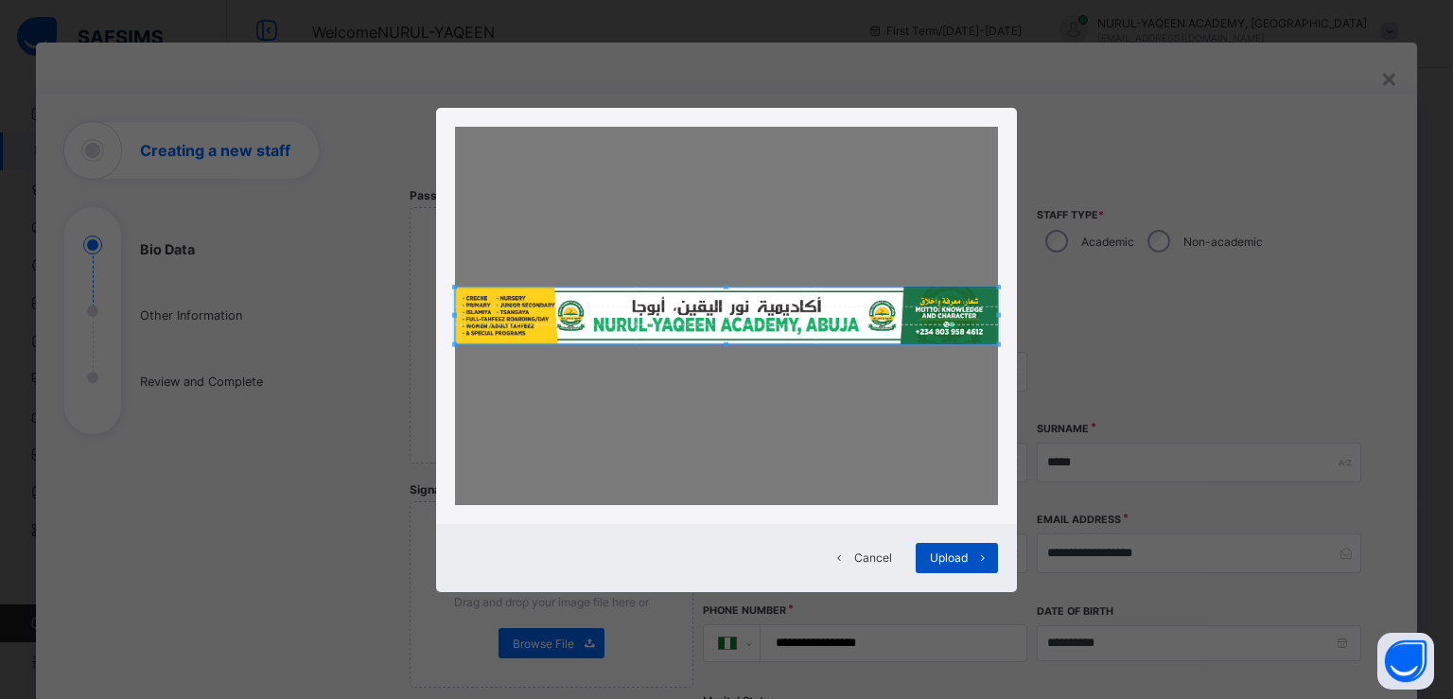
click at [953, 559] on span "Upload" at bounding box center [949, 557] width 38 height 14
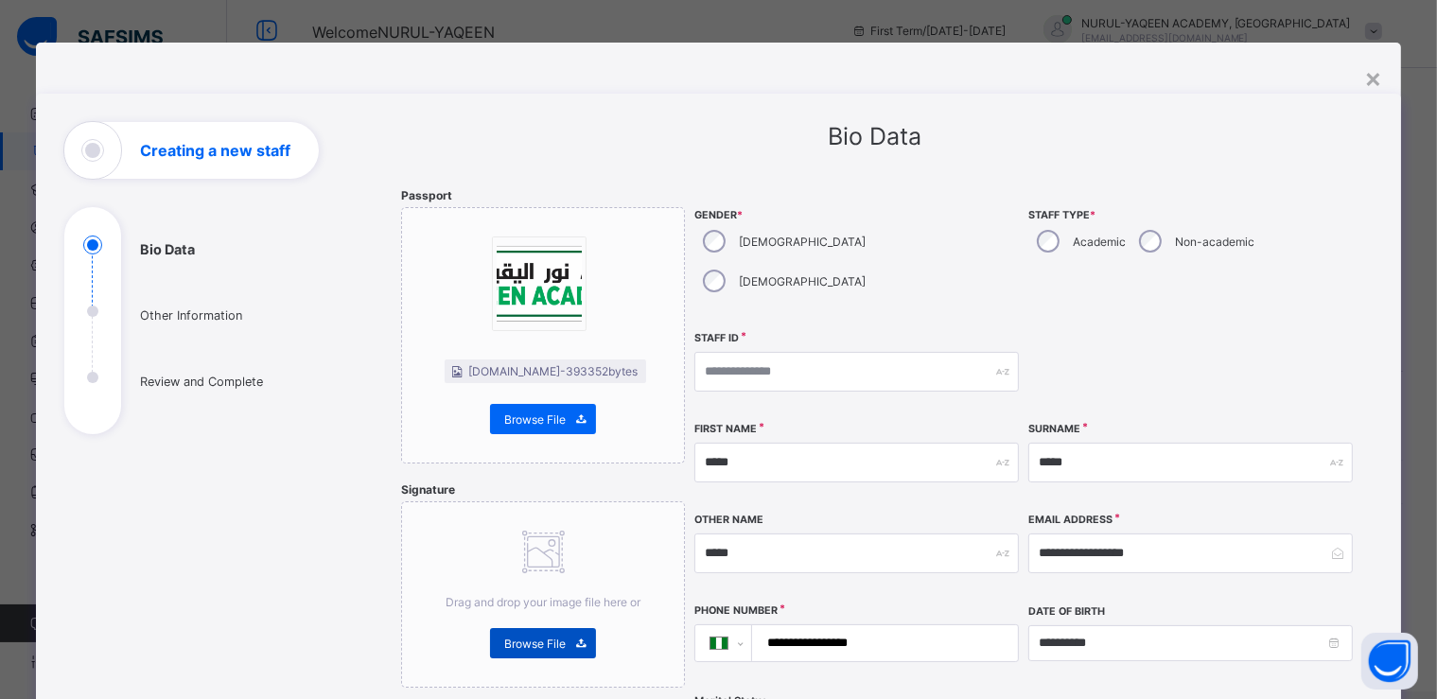
click at [536, 641] on span "Browse File" at bounding box center [534, 643] width 61 height 14
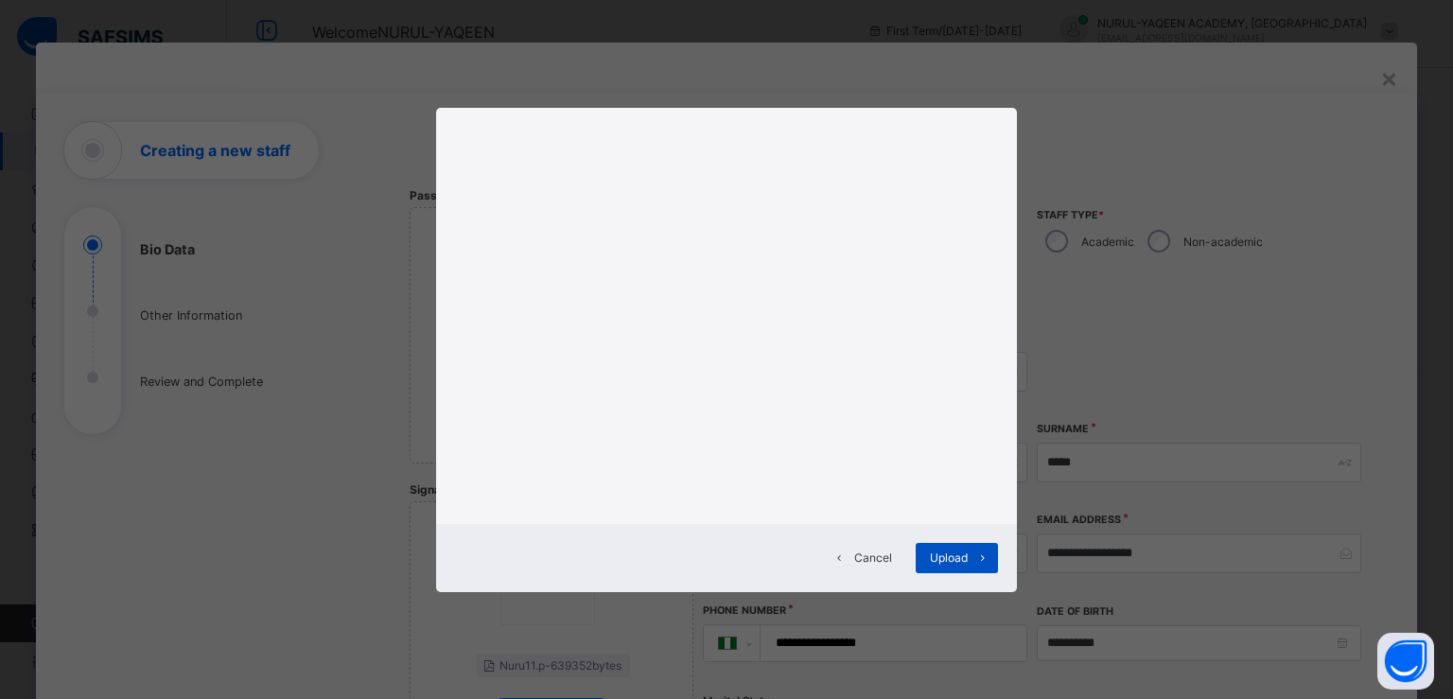
click at [948, 555] on span "Upload" at bounding box center [949, 557] width 38 height 14
click at [888, 555] on span "Cancel" at bounding box center [873, 557] width 38 height 14
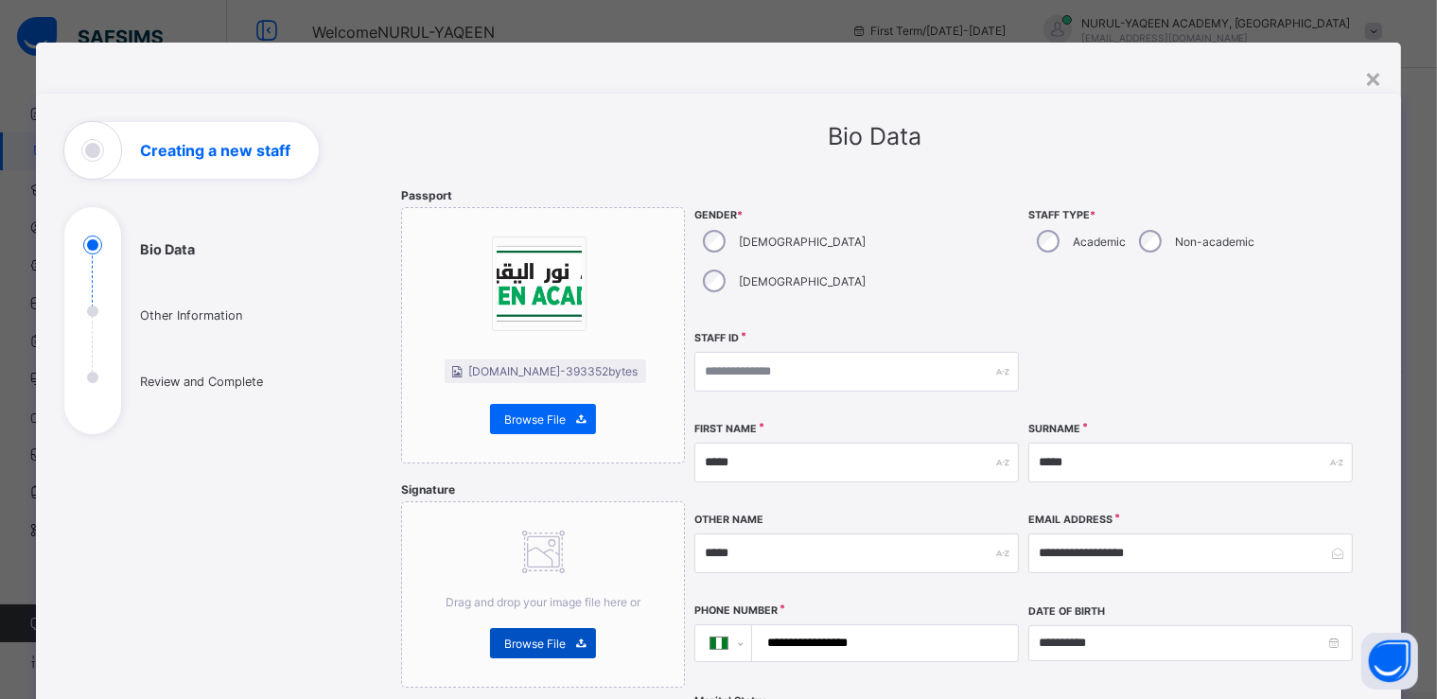
click at [529, 645] on span "Browse File" at bounding box center [534, 643] width 61 height 14
click at [308, 524] on div "Bio Data Other Information Review and Complete" at bounding box center [206, 659] width 284 height 1074
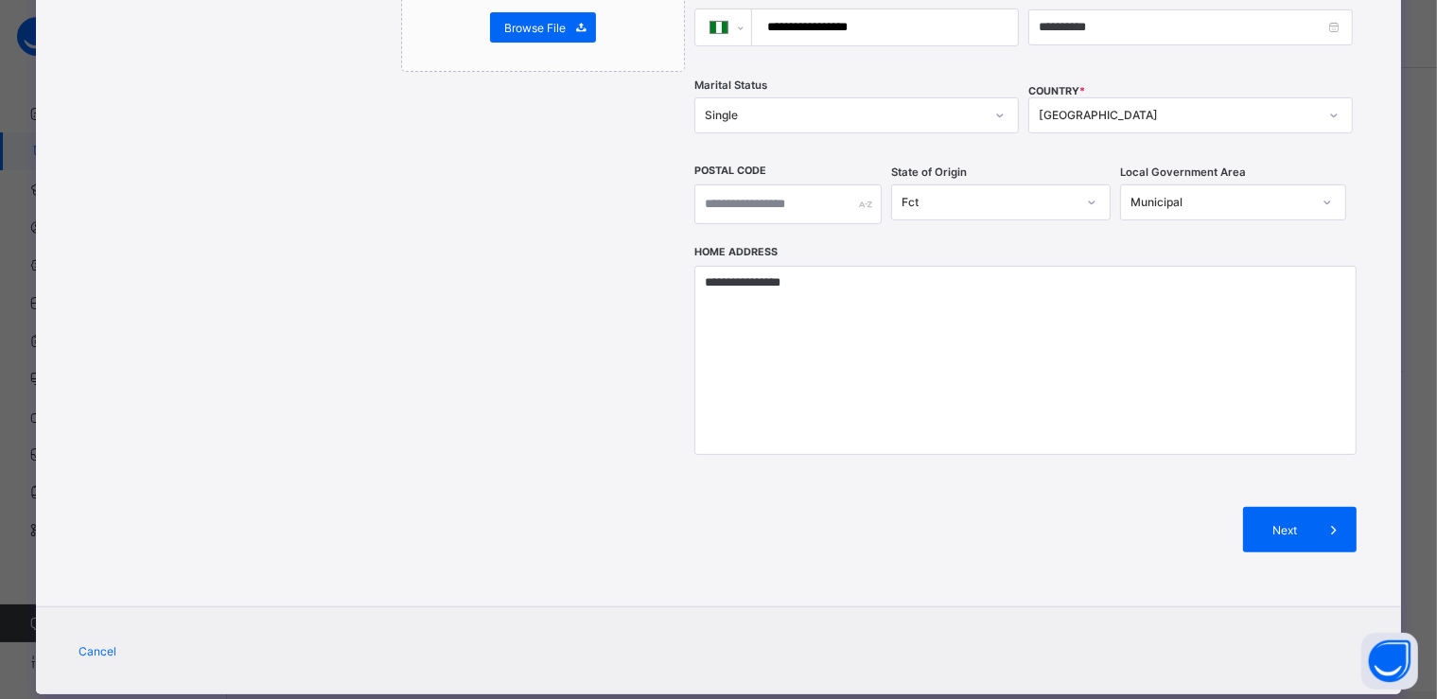
scroll to position [623, 0]
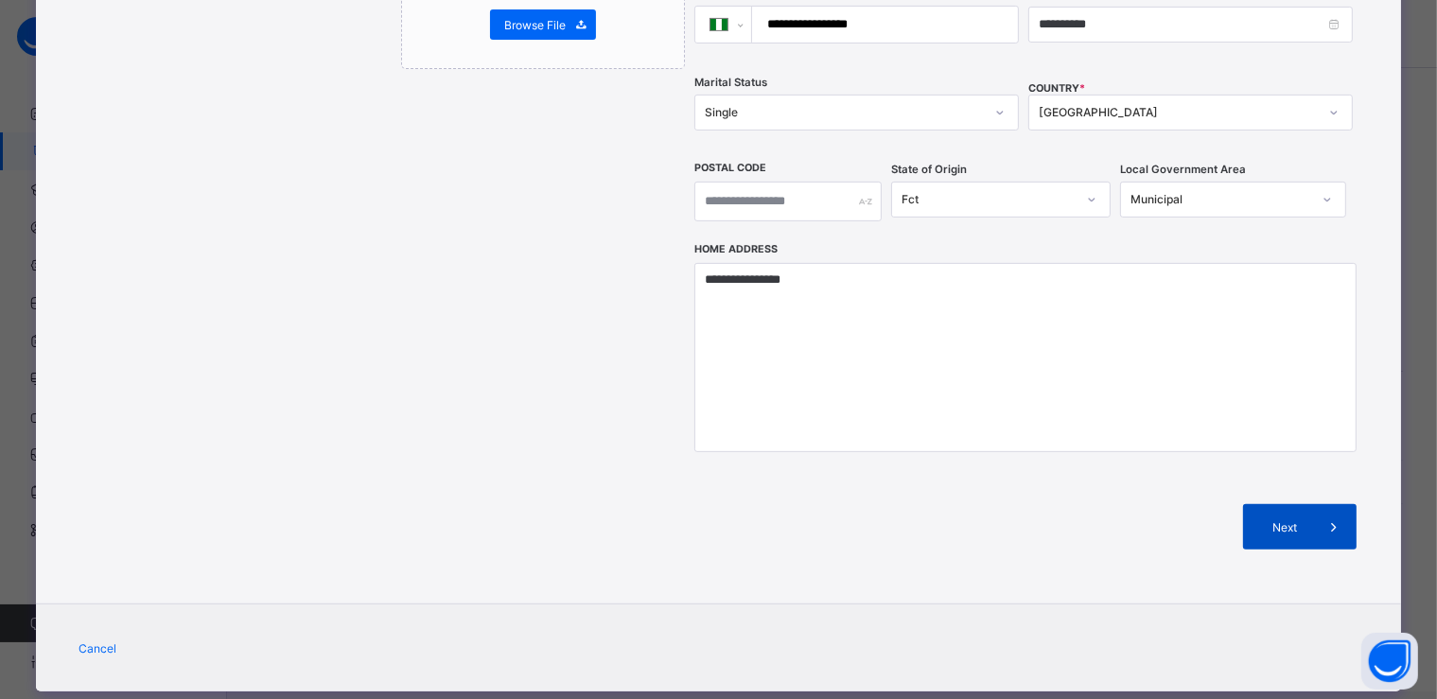
click at [1275, 520] on span "Next" at bounding box center [1284, 527] width 54 height 14
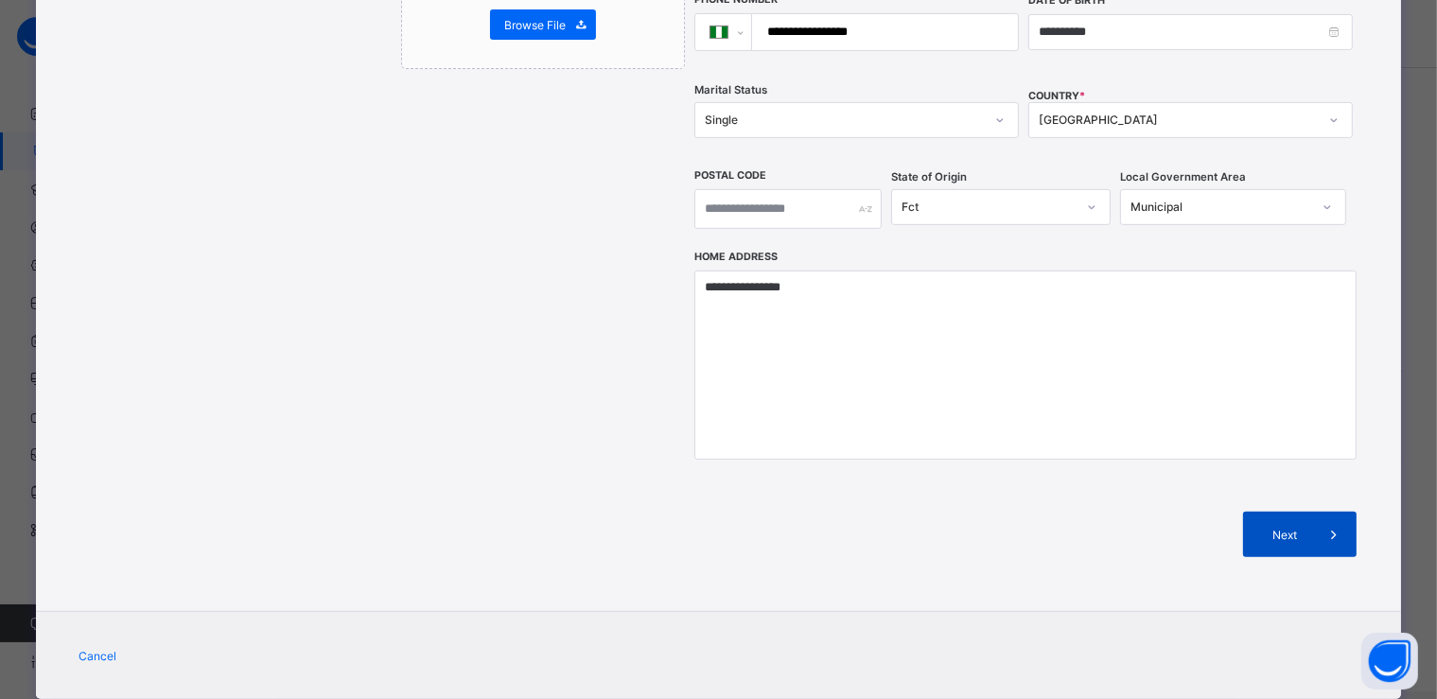
click at [1275, 528] on span "Next" at bounding box center [1284, 535] width 54 height 14
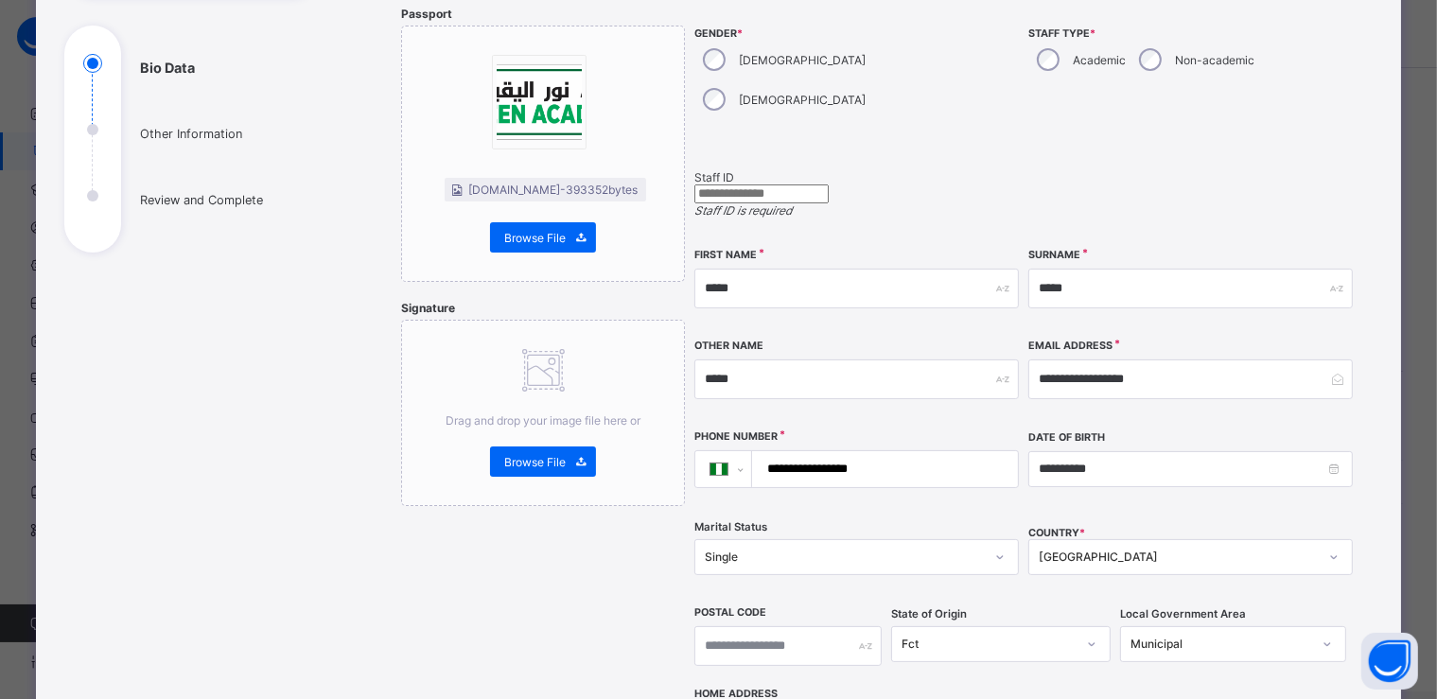
scroll to position [106, 0]
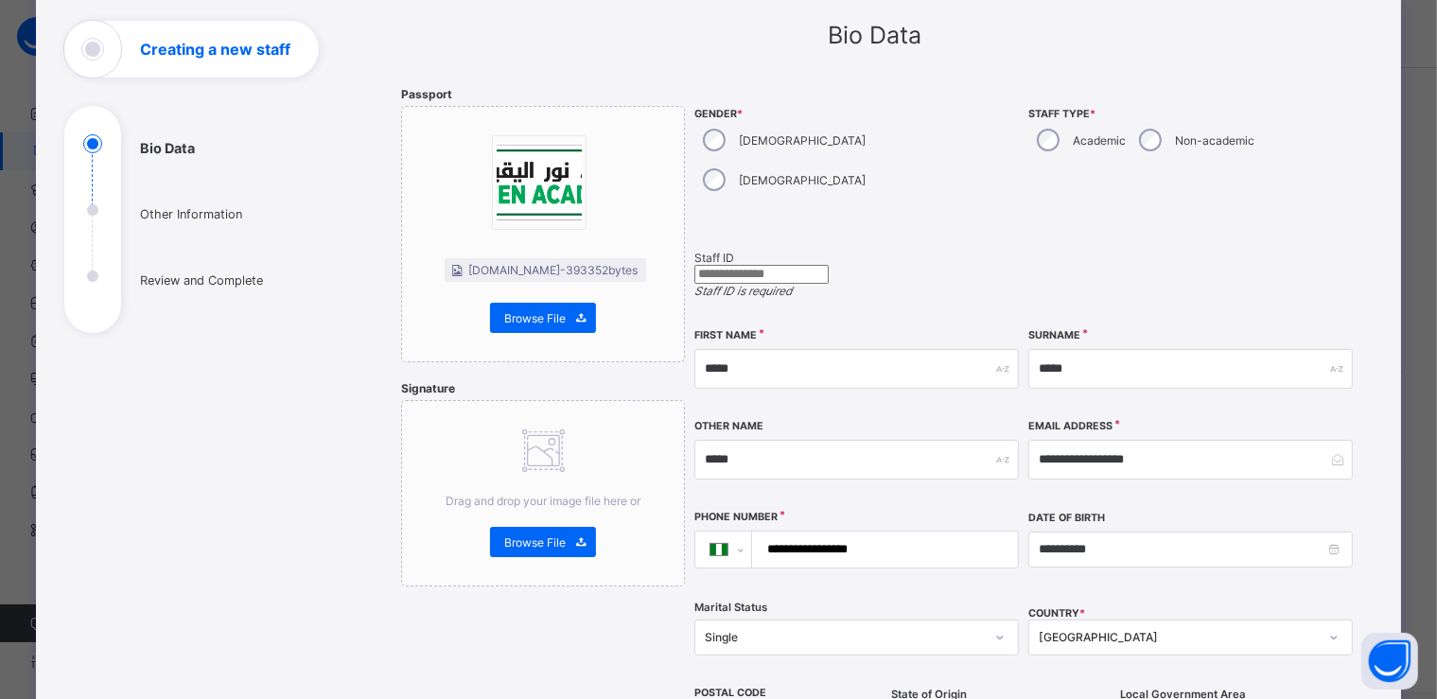
click at [704, 265] on input "text" at bounding box center [761, 274] width 134 height 19
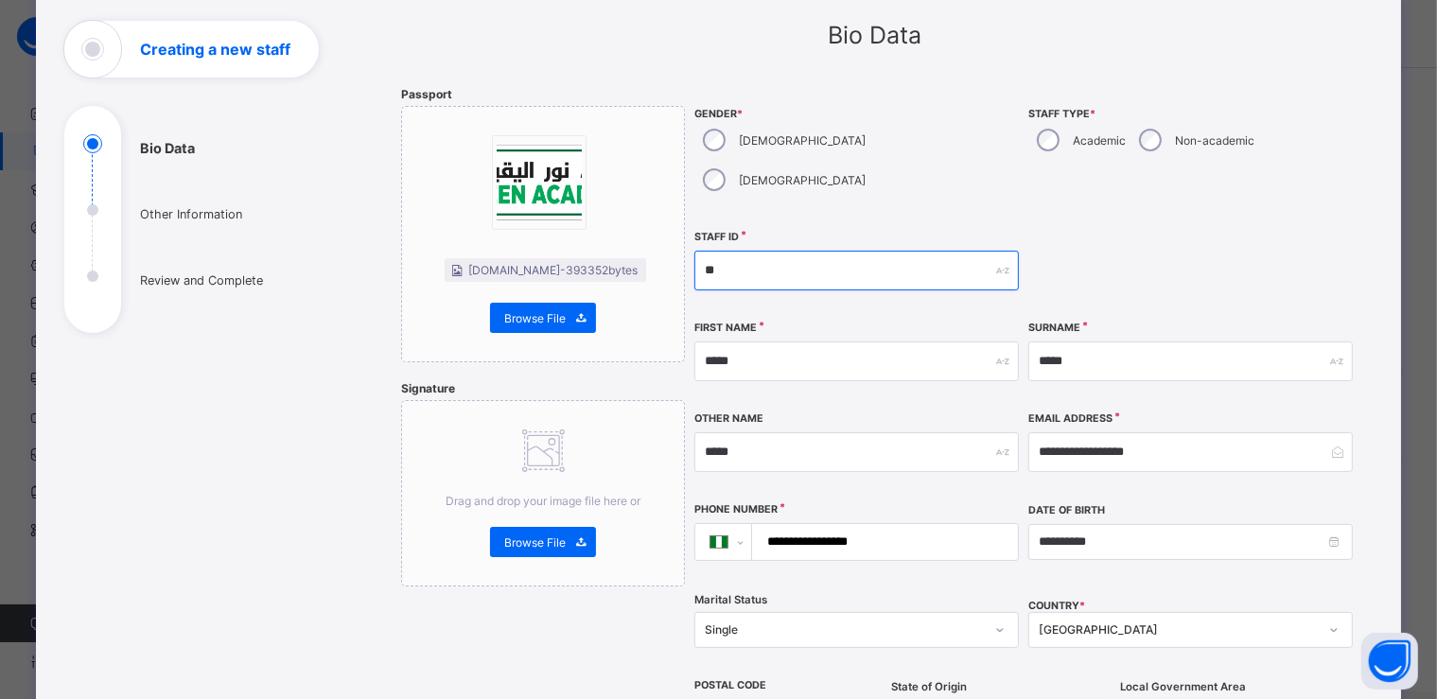
type input "**"
click at [664, 225] on div "[DOMAIN_NAME] - 393352 bytes Browse File" at bounding box center [543, 234] width 284 height 256
click at [650, 226] on div "[DOMAIN_NAME] - 393352 bytes Browse File" at bounding box center [543, 234] width 284 height 256
click at [1054, 230] on div at bounding box center [1190, 270] width 324 height 81
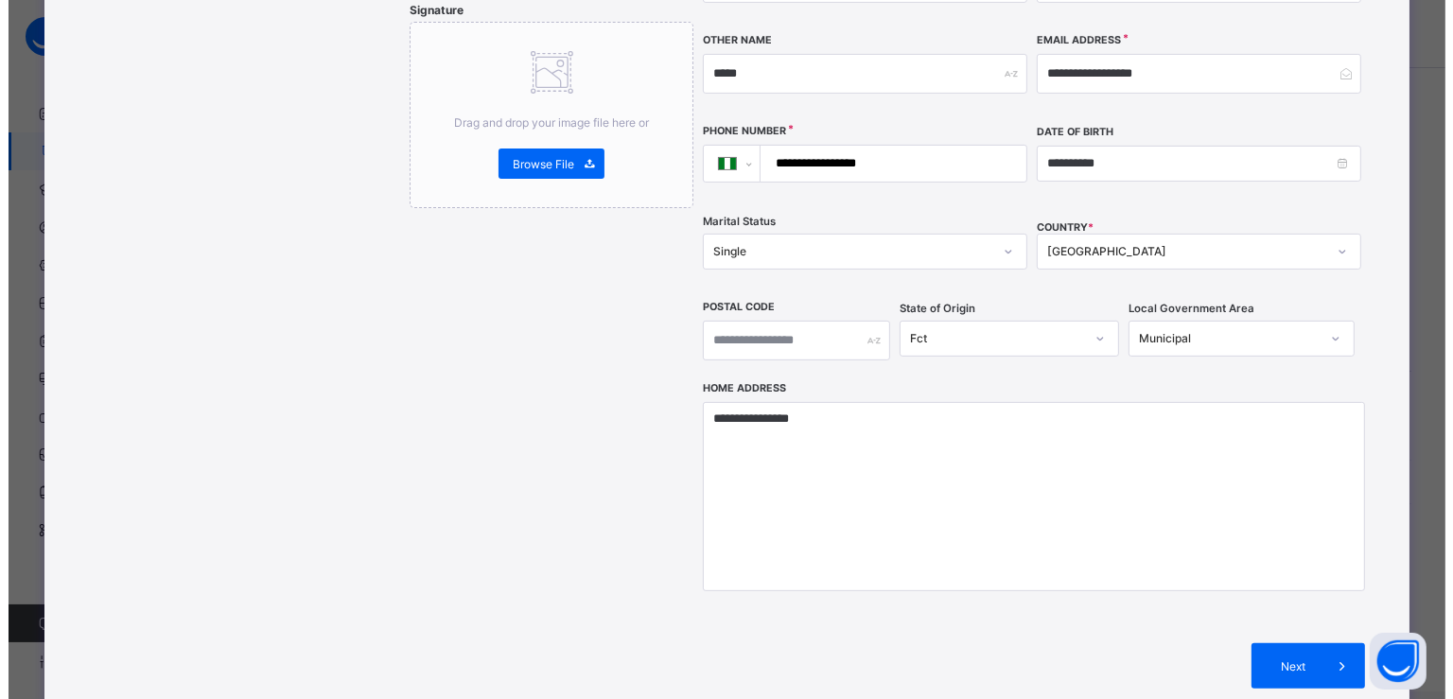
scroll to position [623, 0]
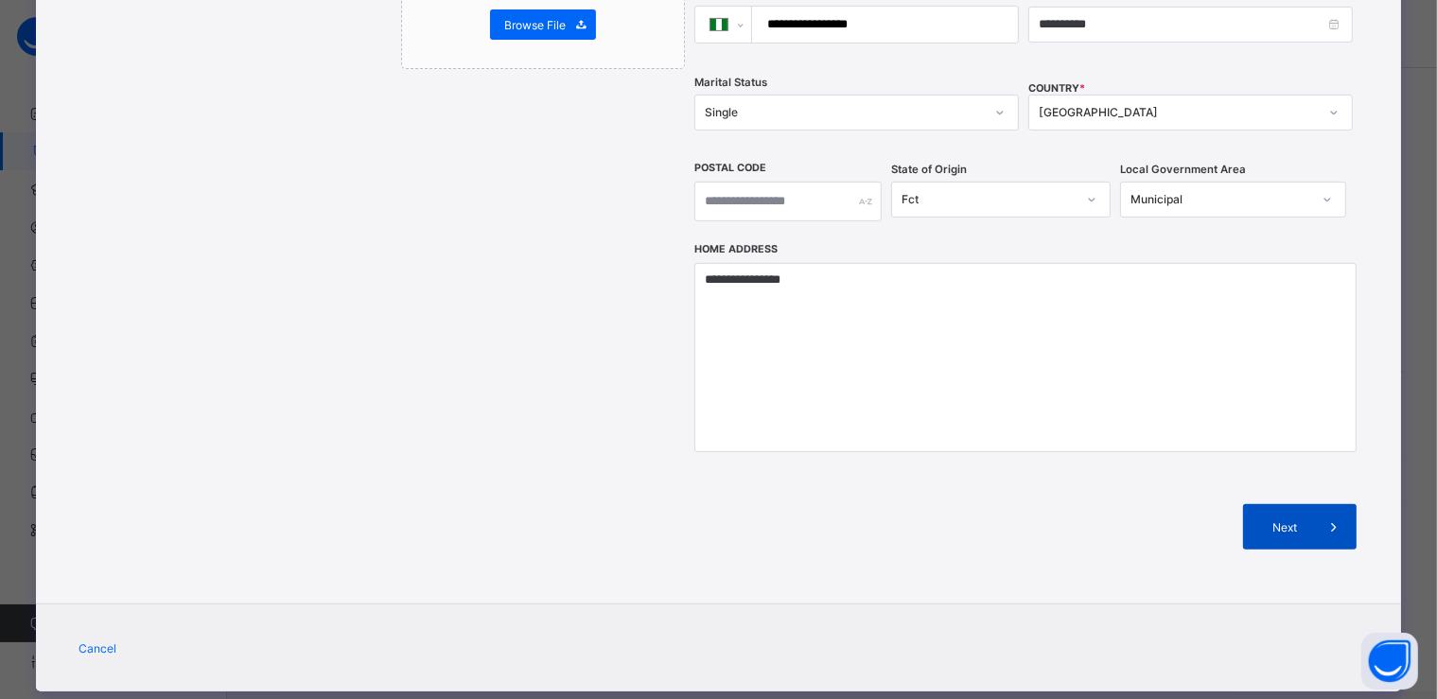
click at [1283, 520] on span "Next" at bounding box center [1284, 527] width 54 height 14
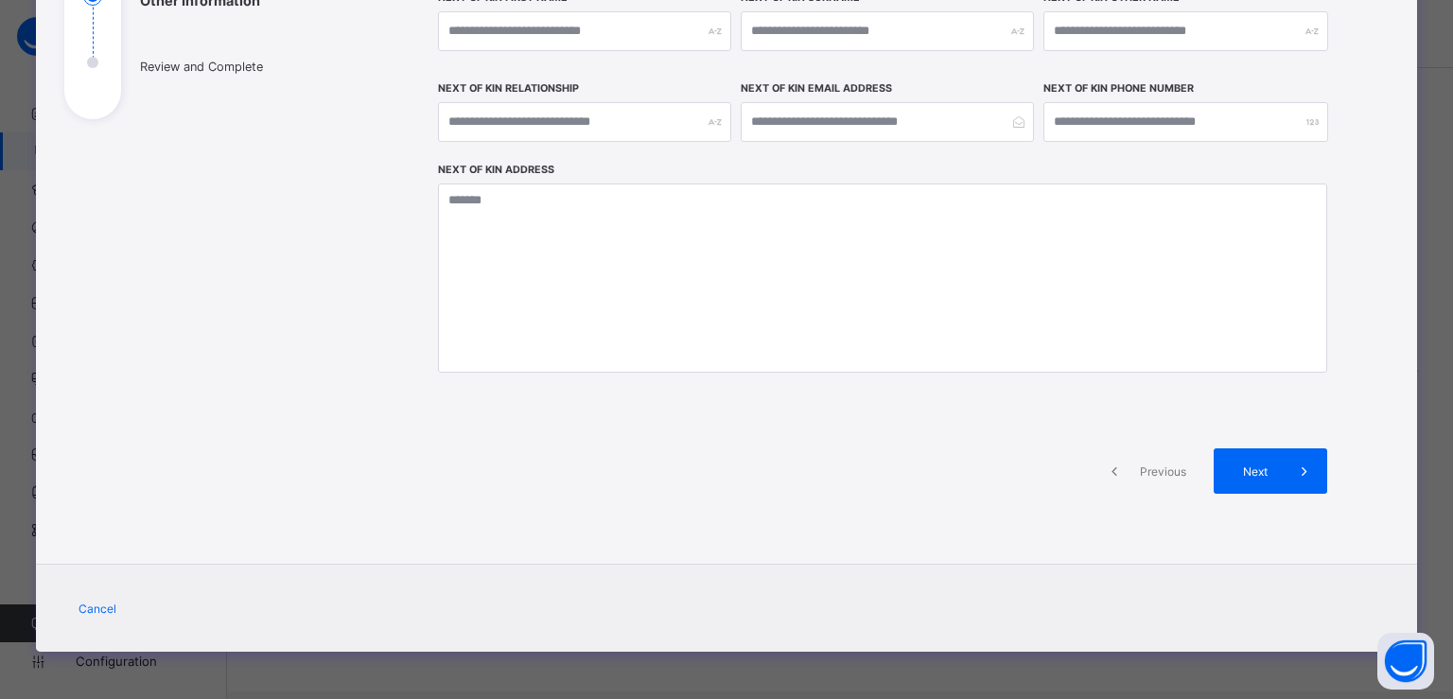
scroll to position [284, 0]
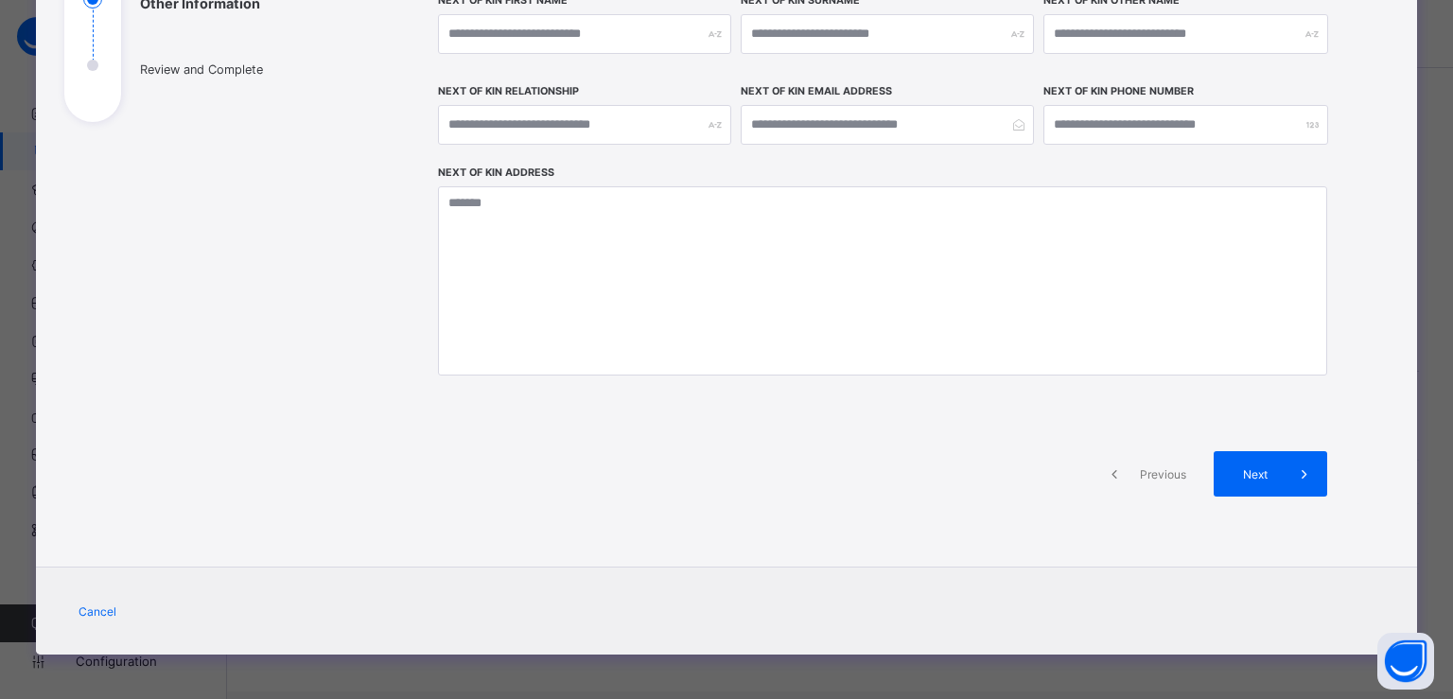
click at [1344, 355] on div "Other Information Next of Kin Information Fill the field below to provide your …" at bounding box center [883, 192] width 946 height 698
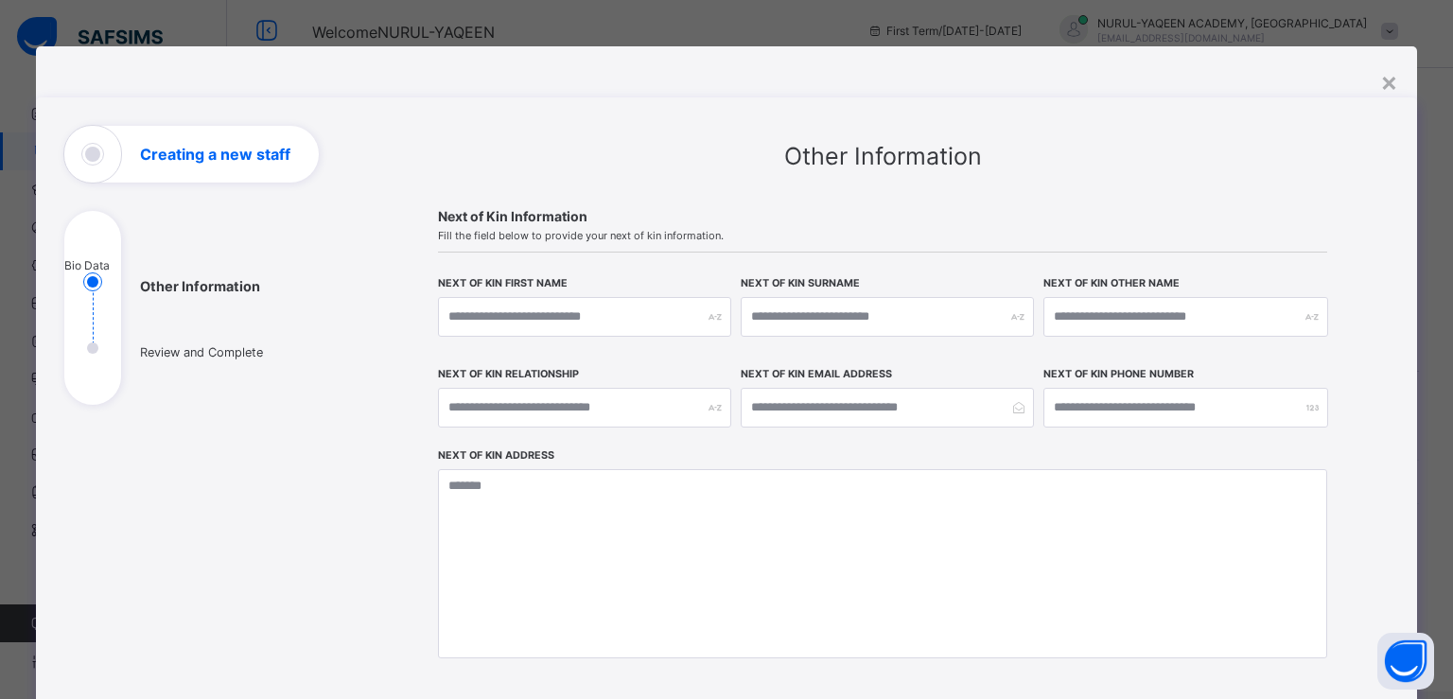
scroll to position [0, 0]
click at [600, 320] on input "text" at bounding box center [584, 318] width 293 height 40
type input "*****"
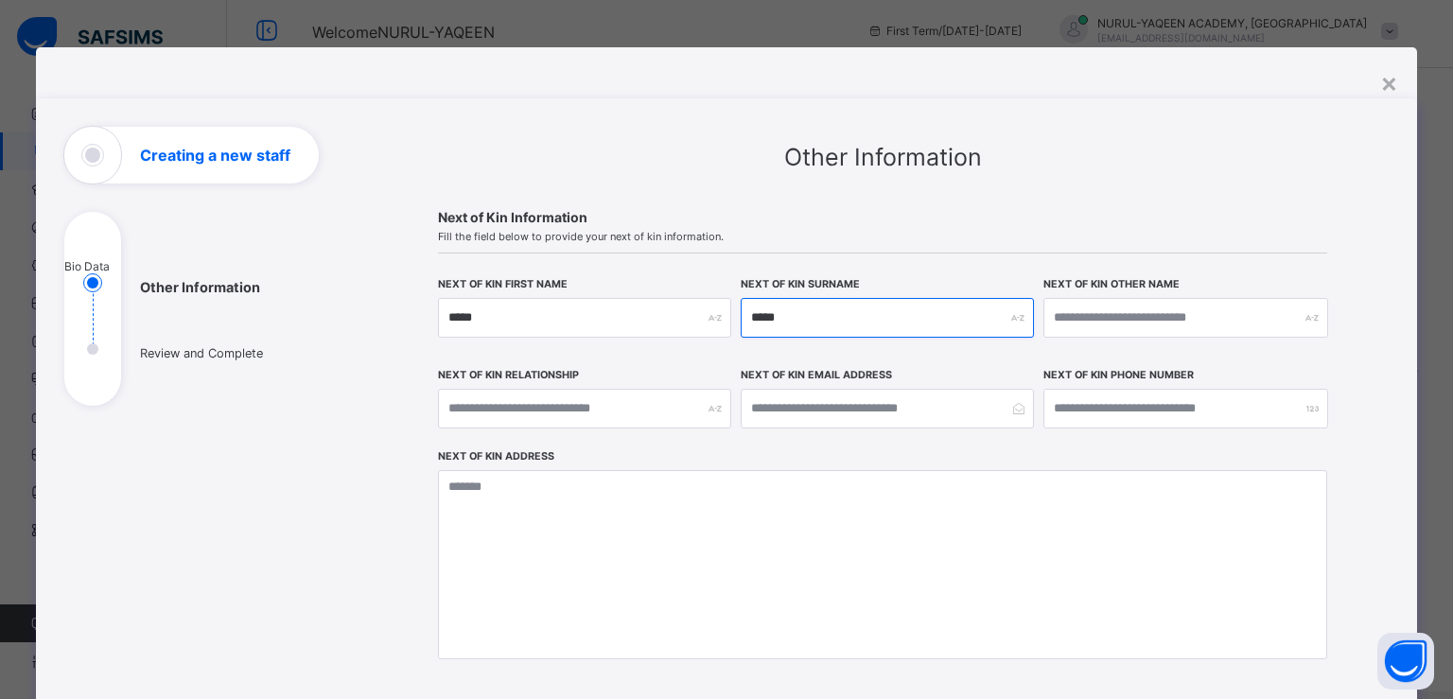
type input "*****"
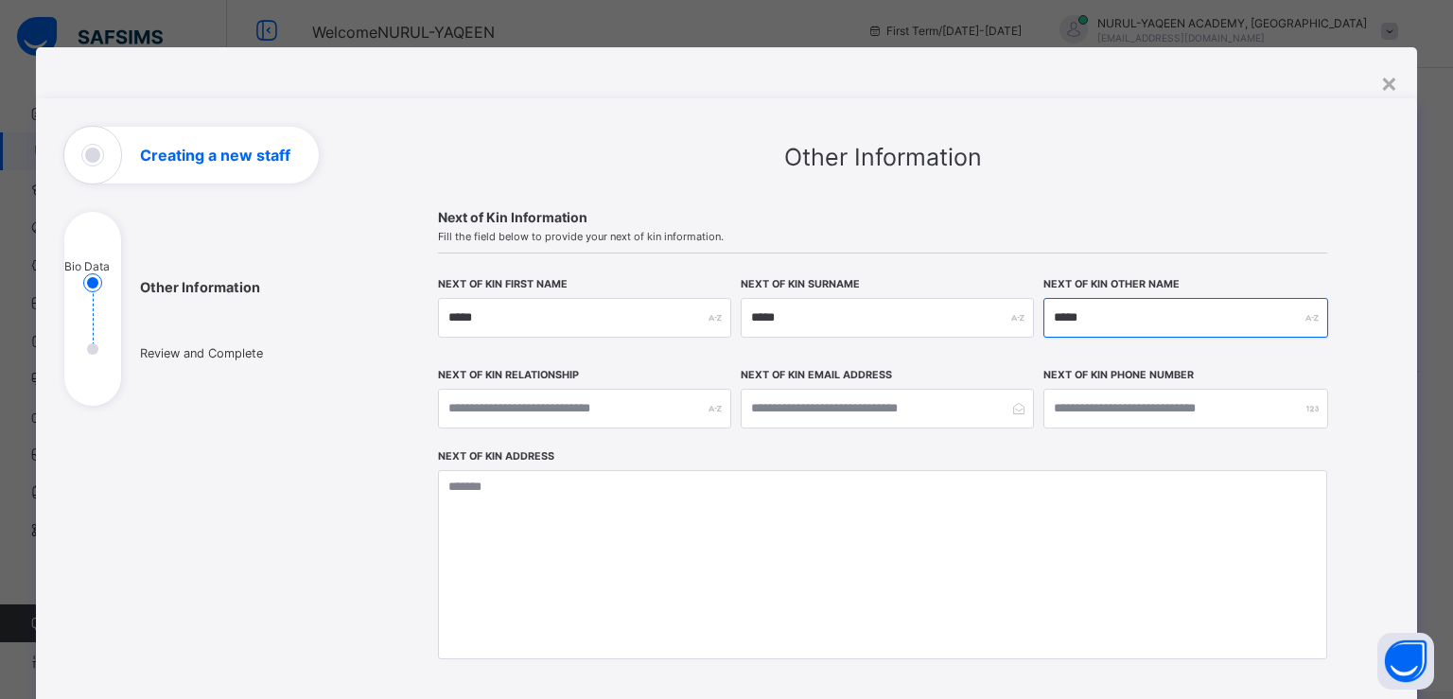
type input "*****"
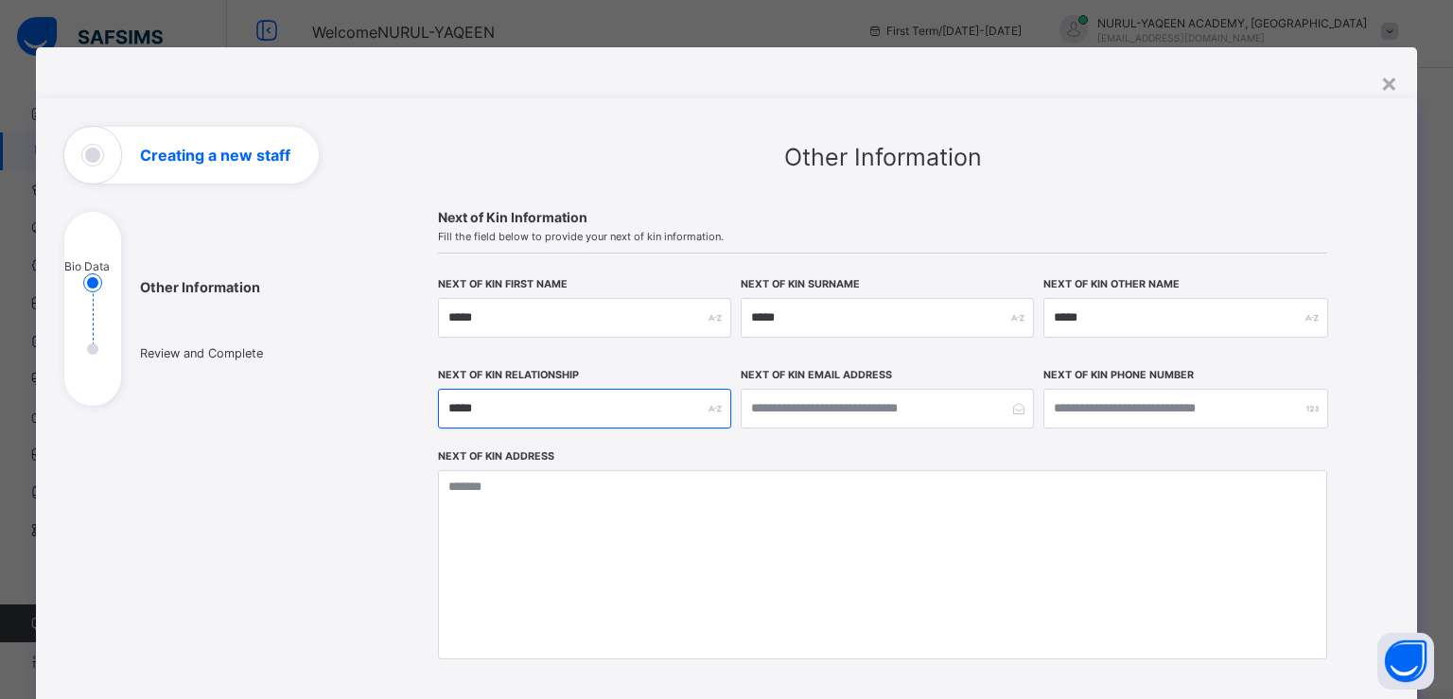
type input "*****"
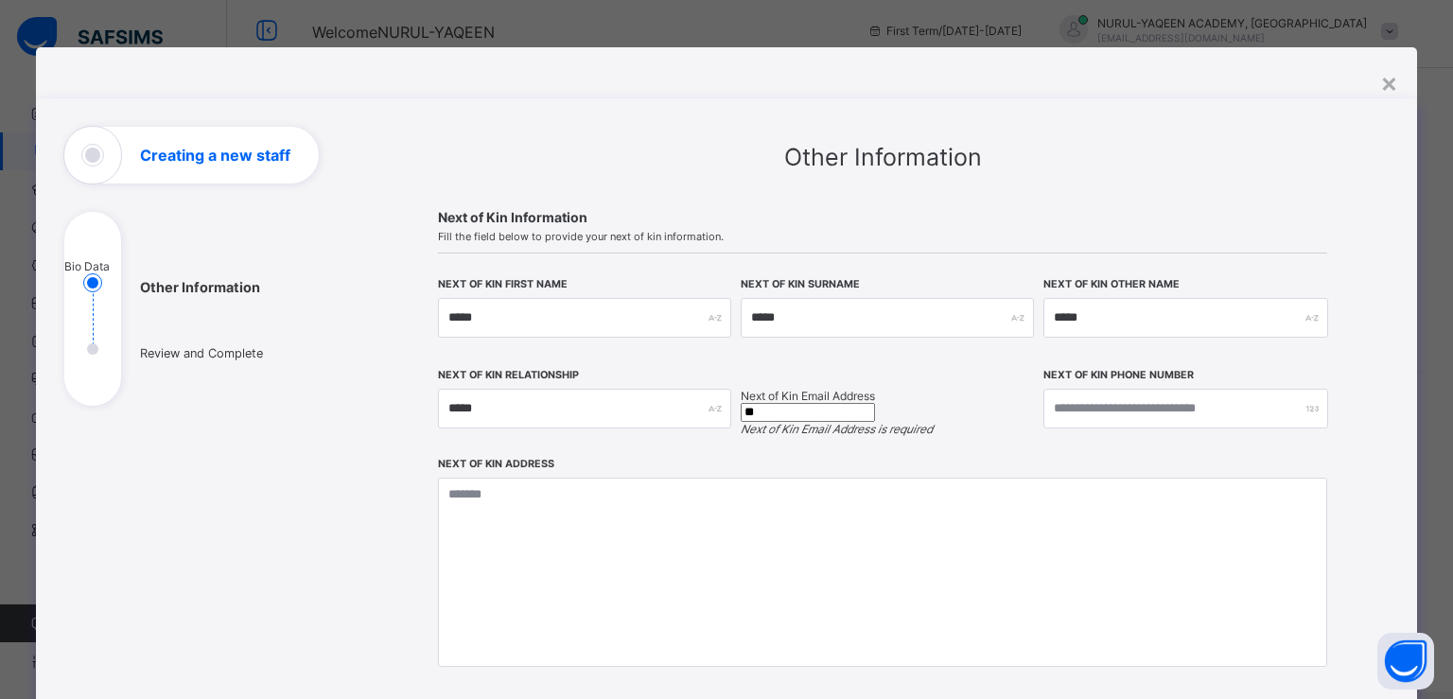
type input "*"
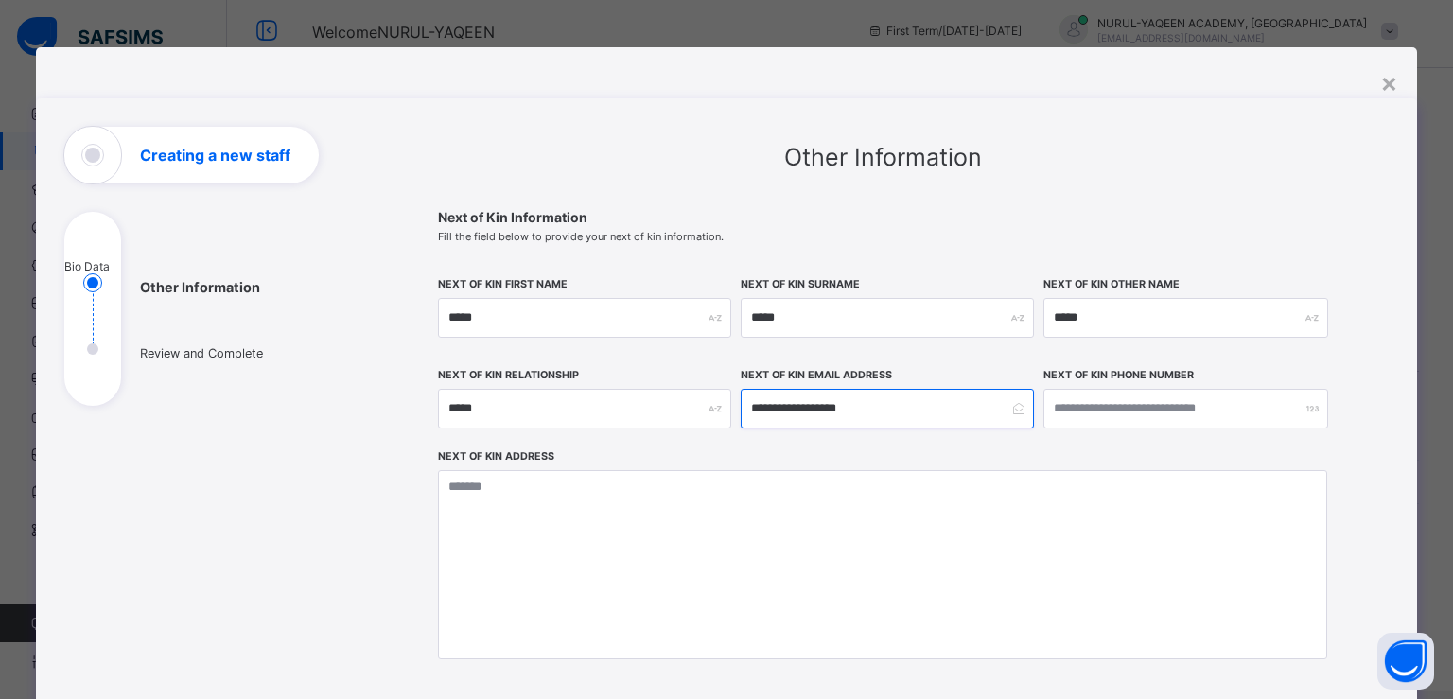
type input "**********"
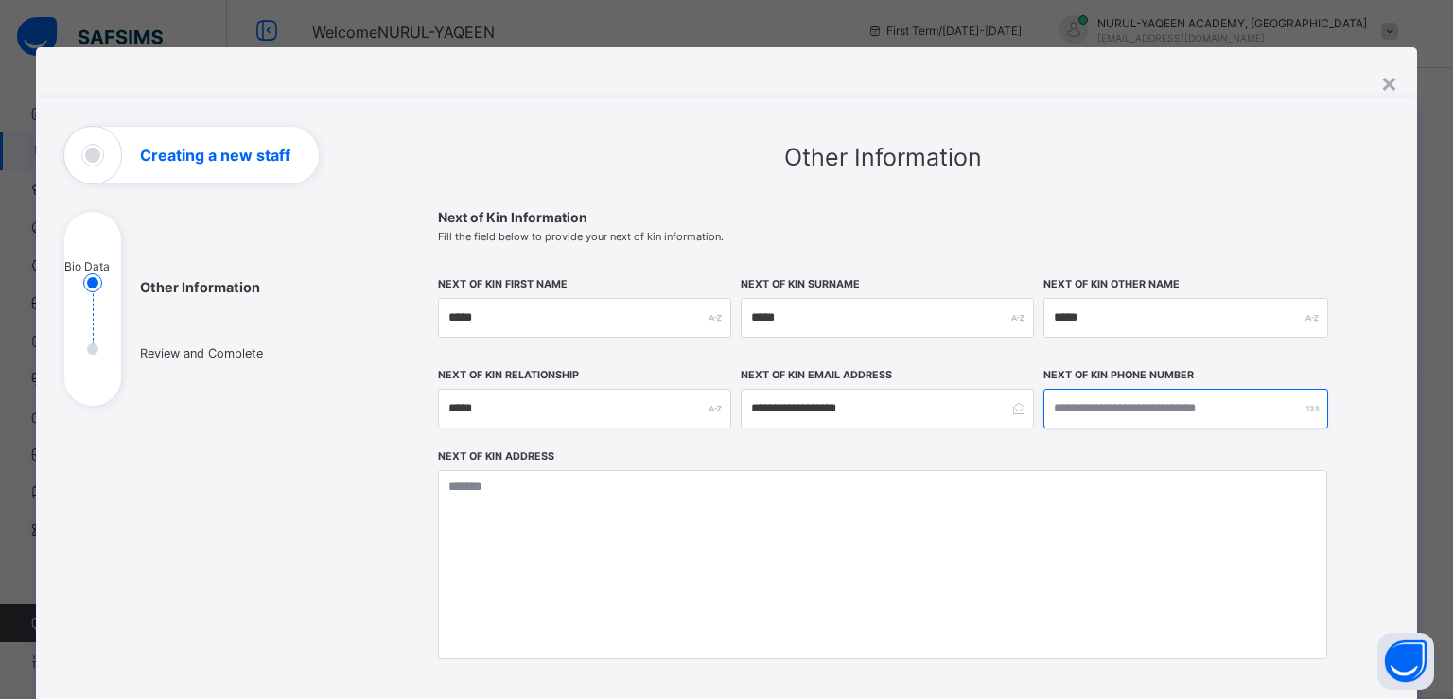
type input "**********"
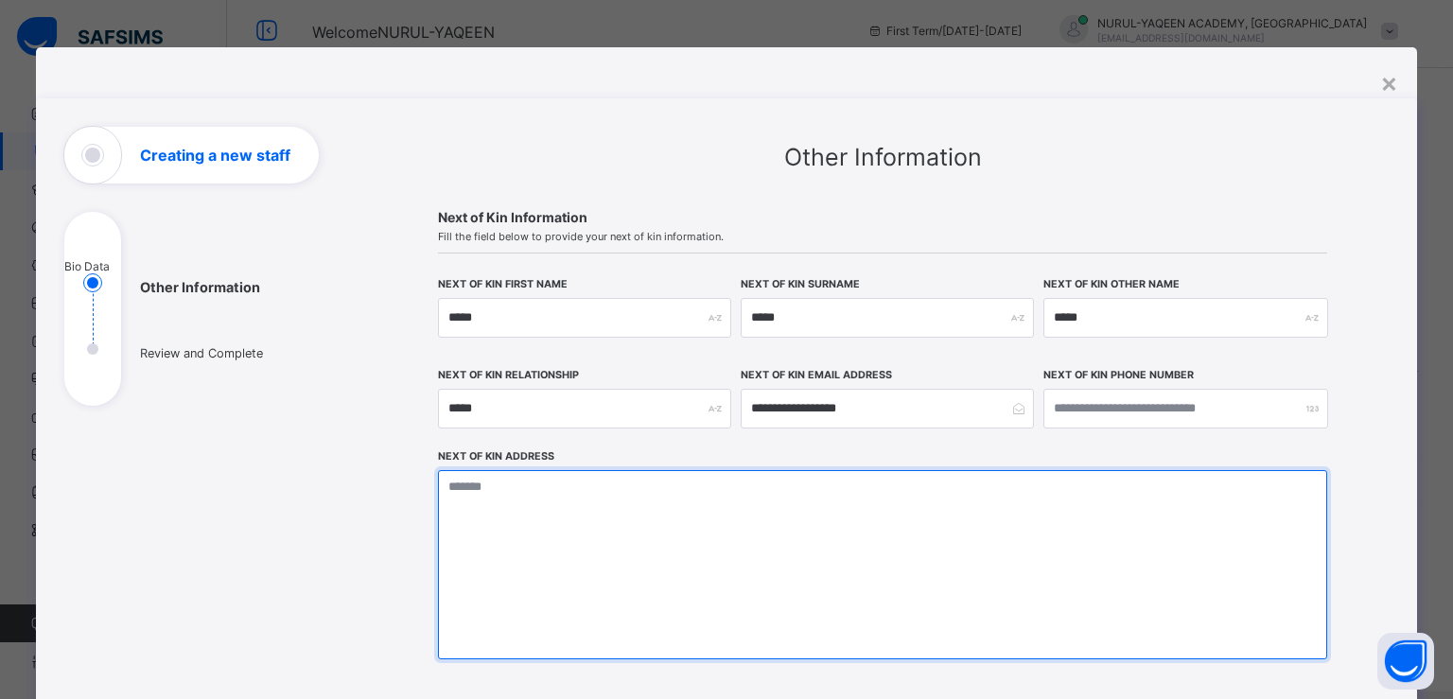
click at [448, 496] on textarea at bounding box center [882, 564] width 889 height 189
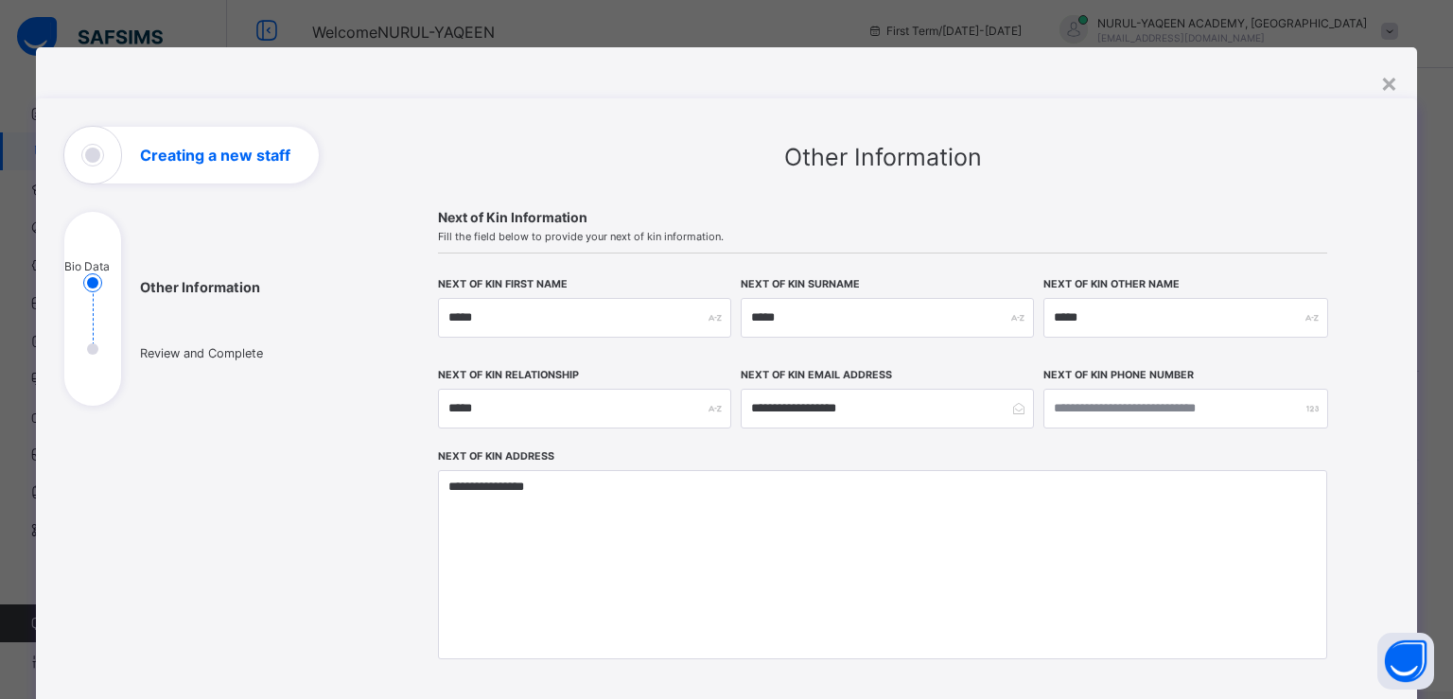
click at [263, 499] on div "Bio Data Other Information Review and Complete" at bounding box center [206, 476] width 284 height 698
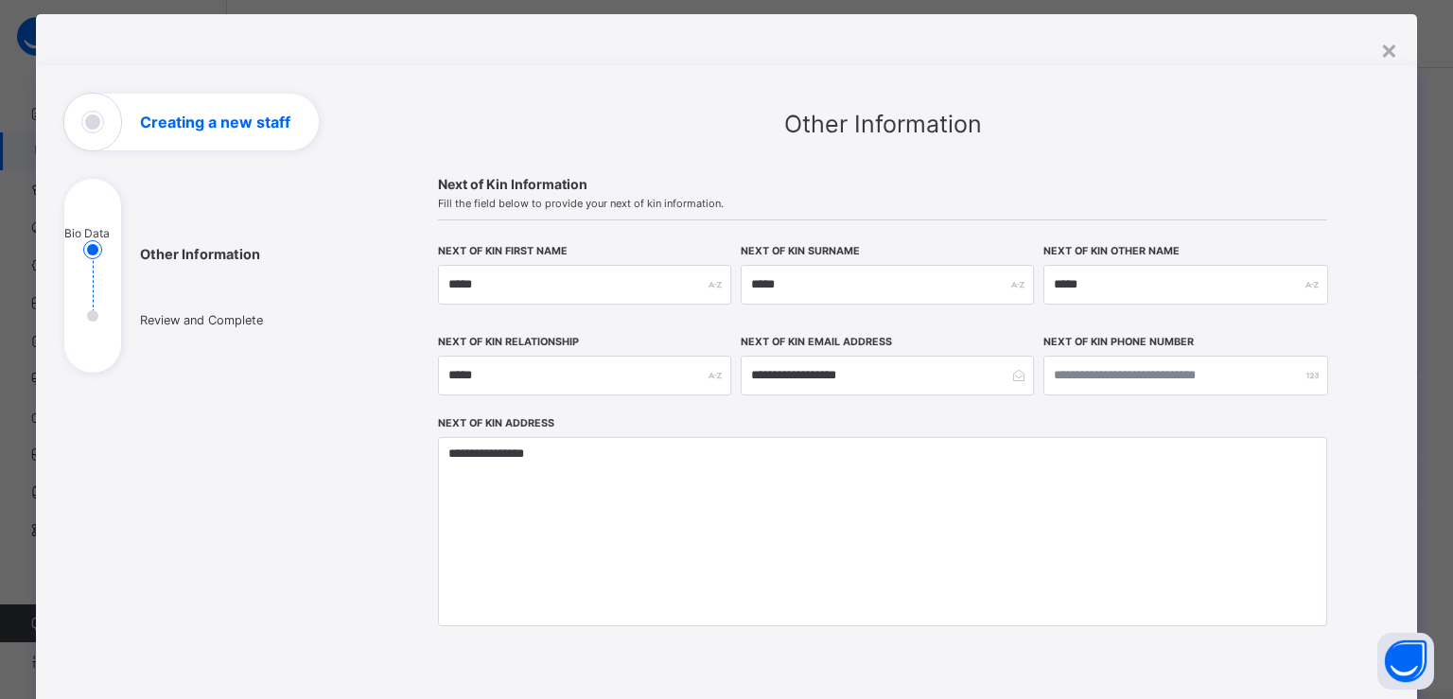
scroll to position [43, 0]
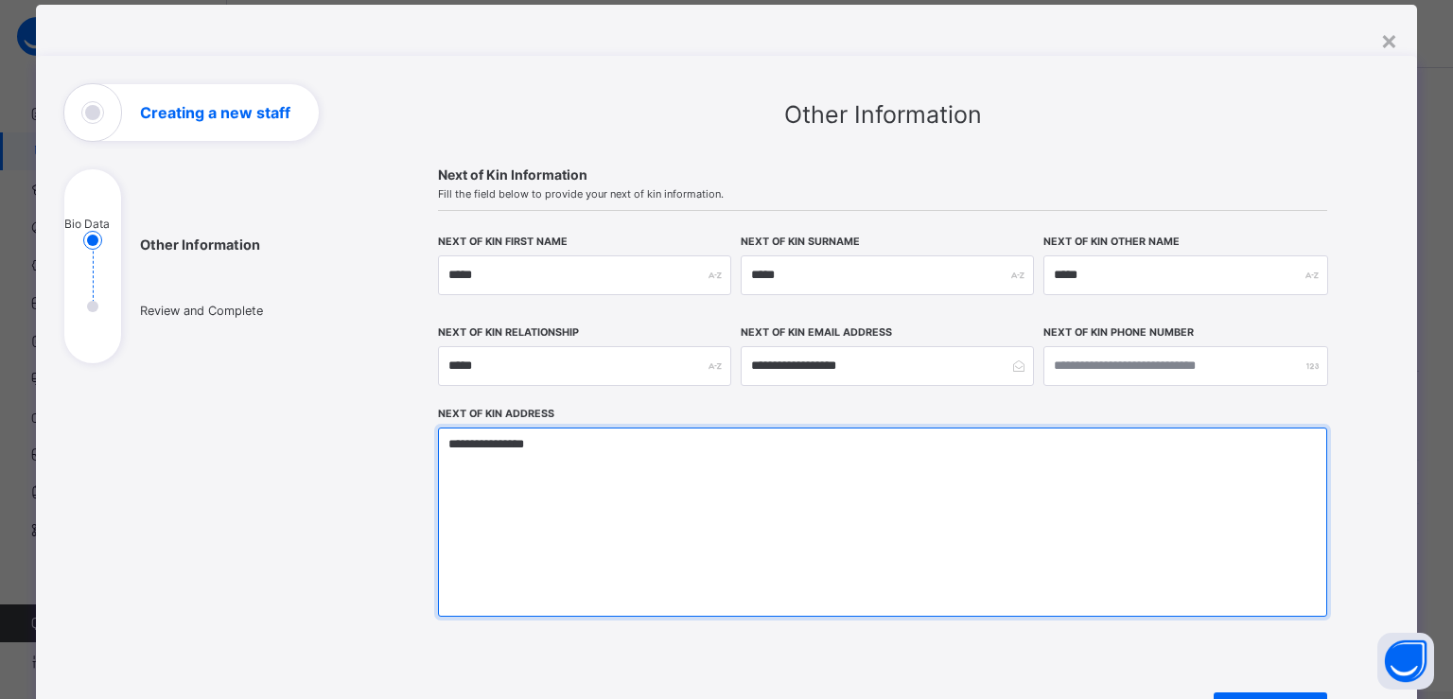
click at [505, 440] on textarea "**********" at bounding box center [882, 521] width 889 height 189
type textarea "**********"
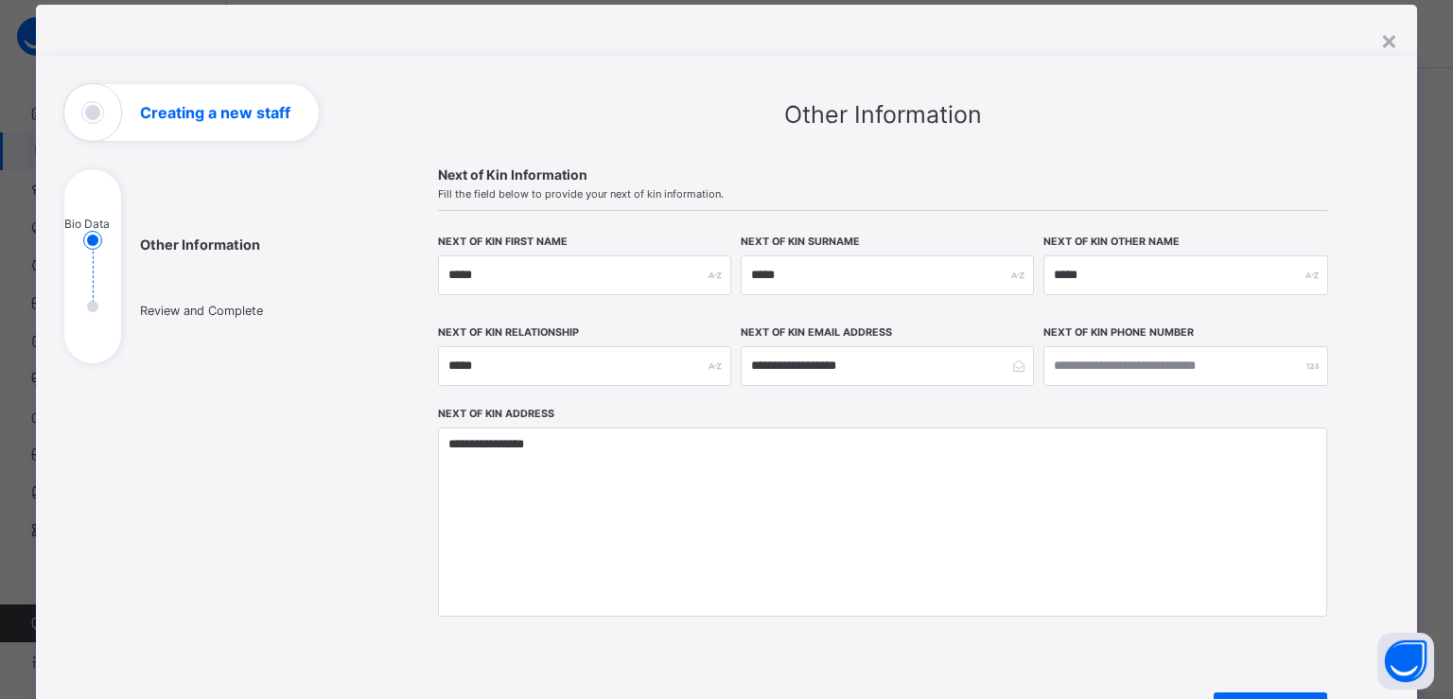
click at [331, 497] on div "Bio Data Other Information Review and Complete" at bounding box center [206, 433] width 284 height 698
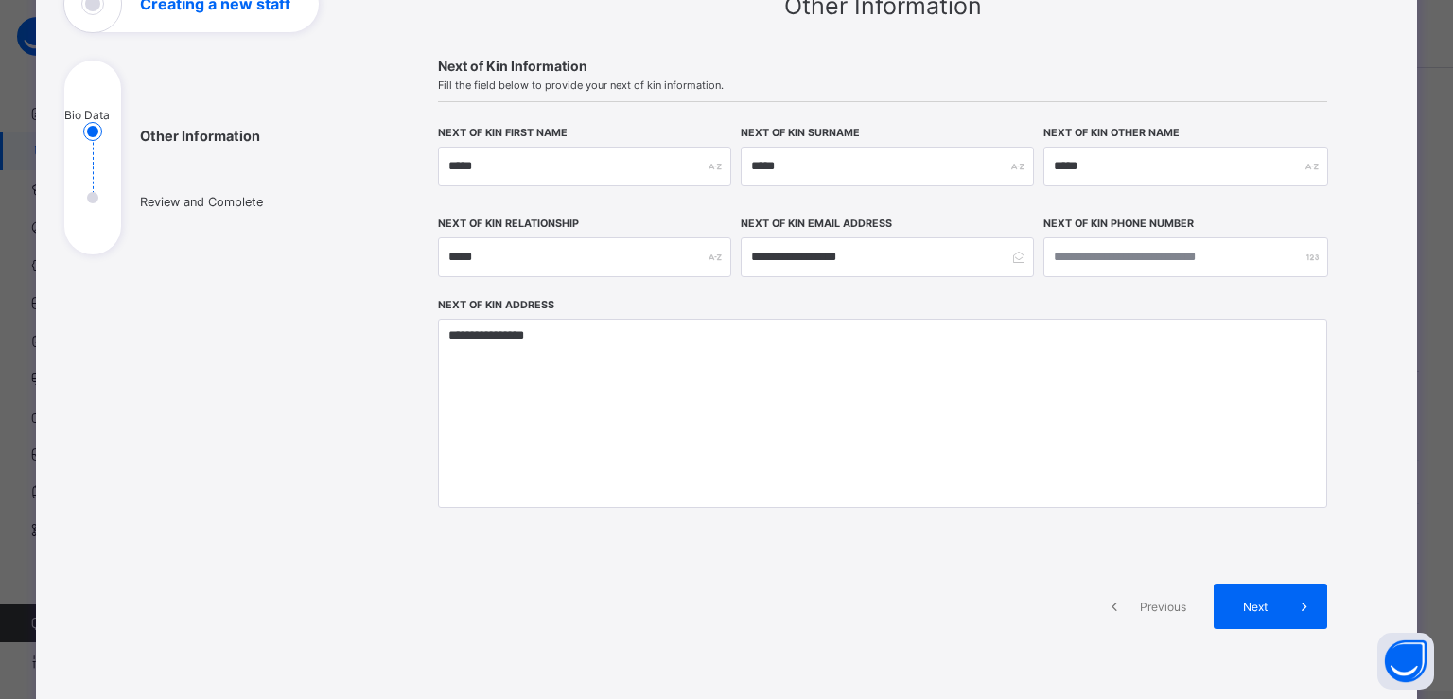
scroll to position [216, 0]
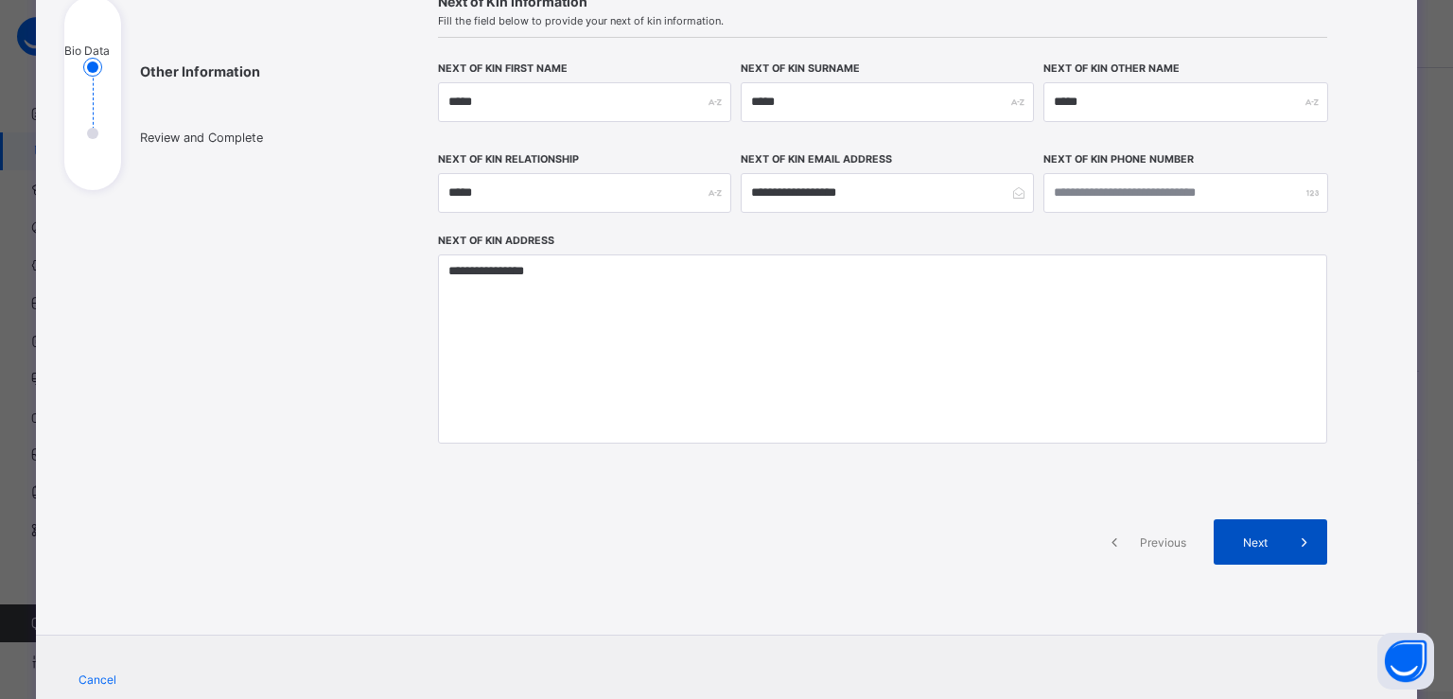
click at [1240, 531] on div "Next" at bounding box center [1269, 541] width 113 height 45
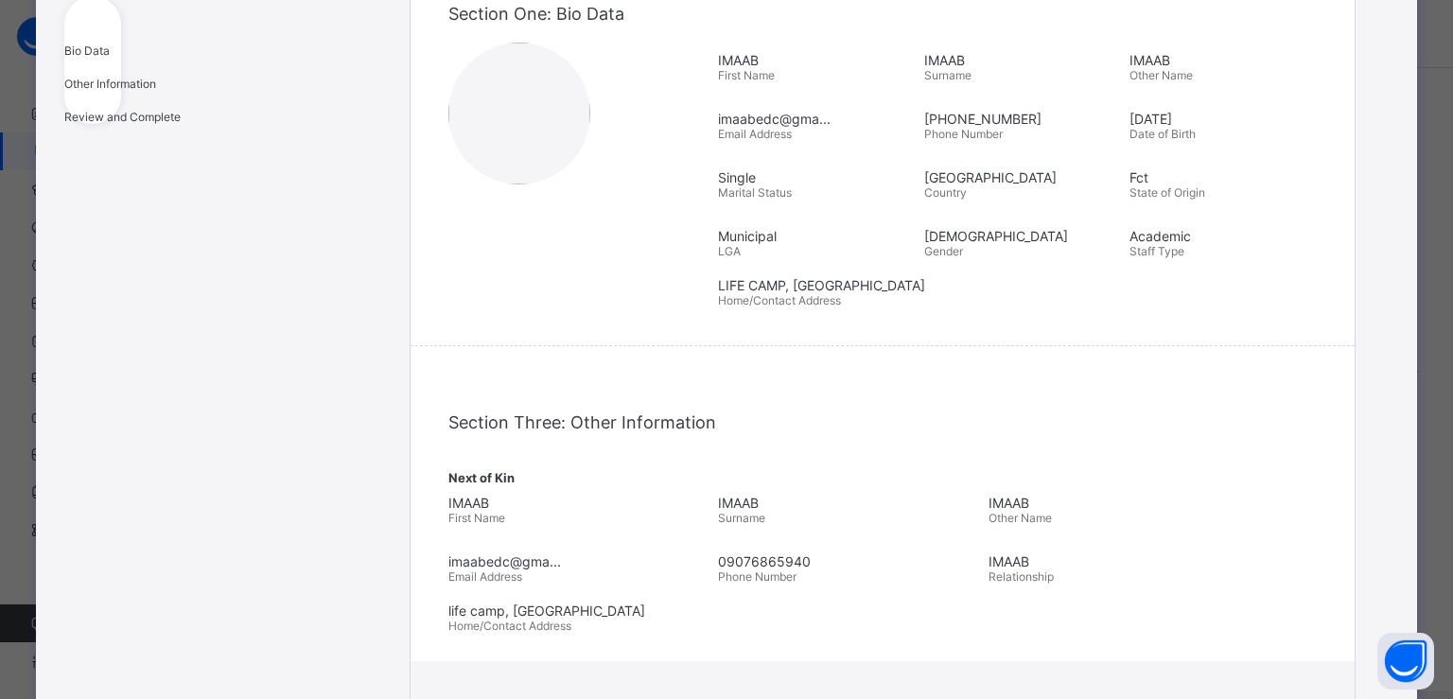
click at [1150, 441] on div "Section Three: Other Information" at bounding box center [882, 422] width 868 height 58
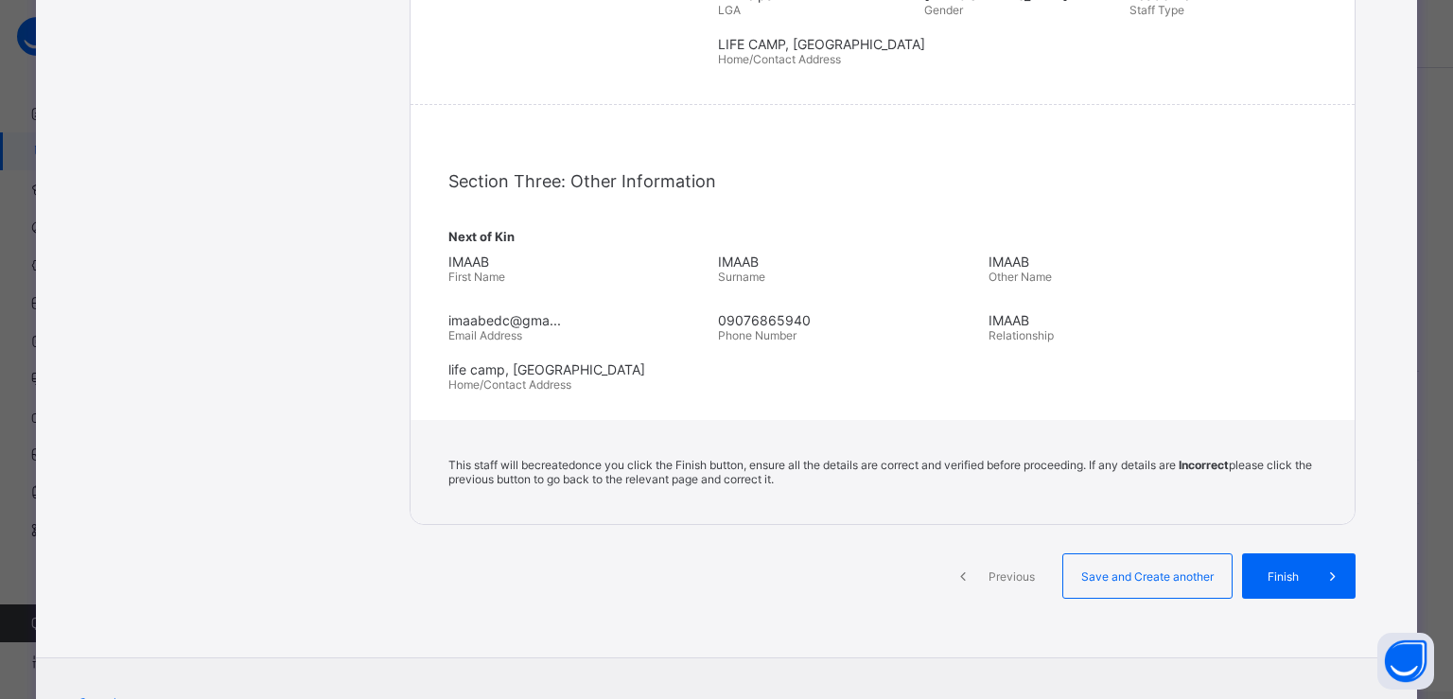
scroll to position [550, 0]
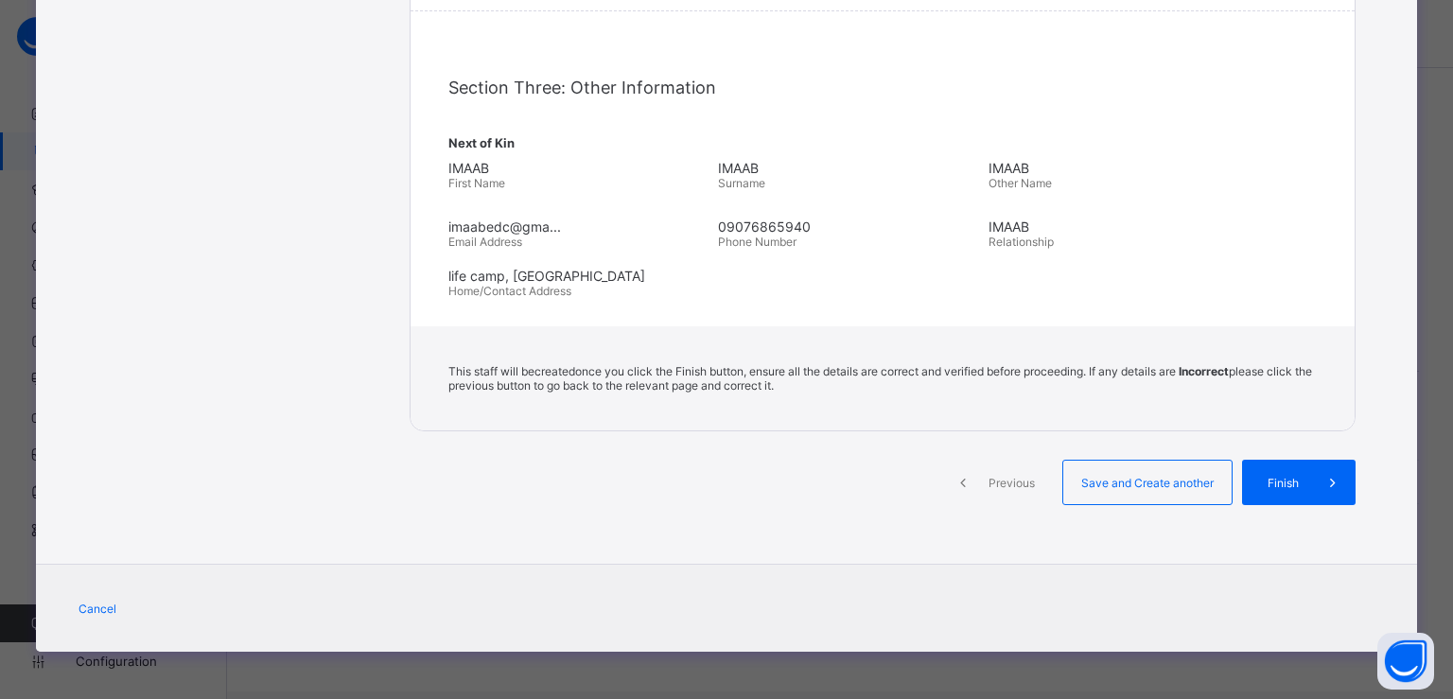
click at [1141, 253] on div "IMAAB Relationship" at bounding box center [1118, 233] width 260 height 49
click at [1266, 479] on span "Finish" at bounding box center [1283, 483] width 54 height 14
click at [1145, 483] on span "Save and Create another" at bounding box center [1147, 483] width 140 height 14
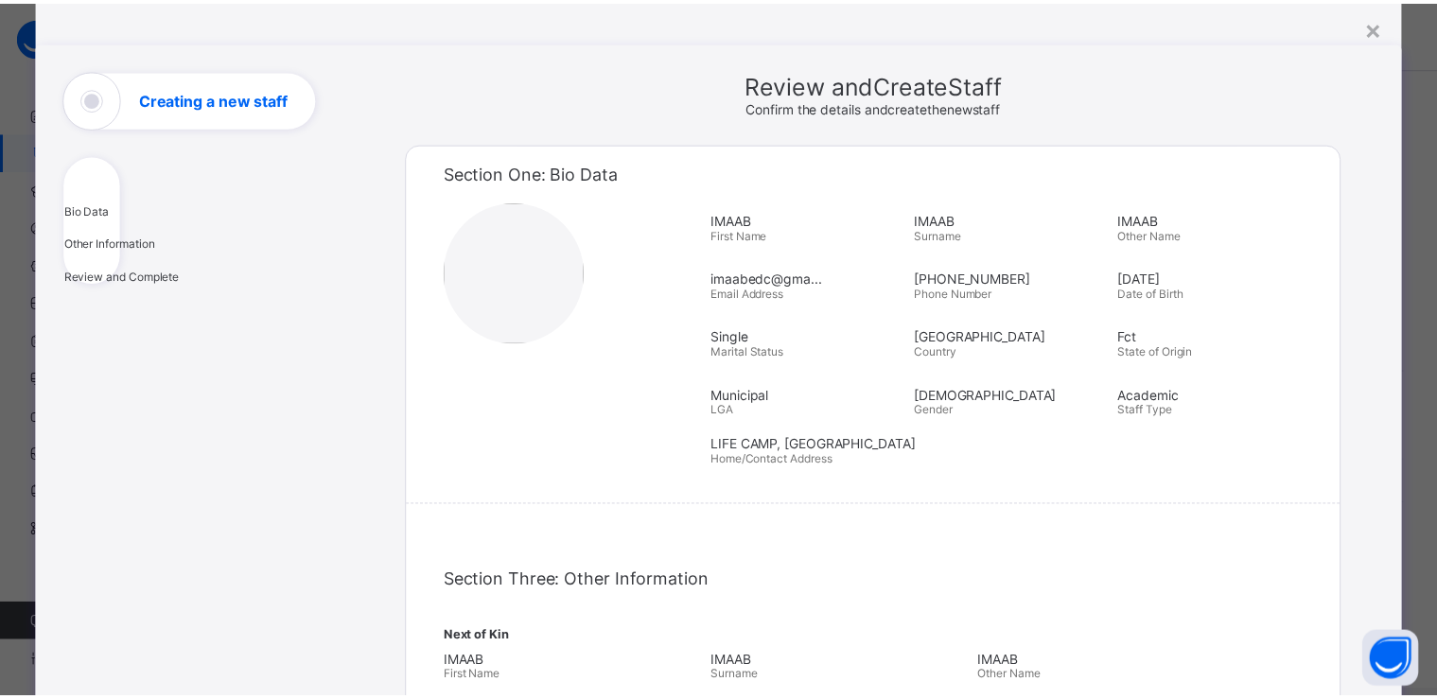
scroll to position [0, 0]
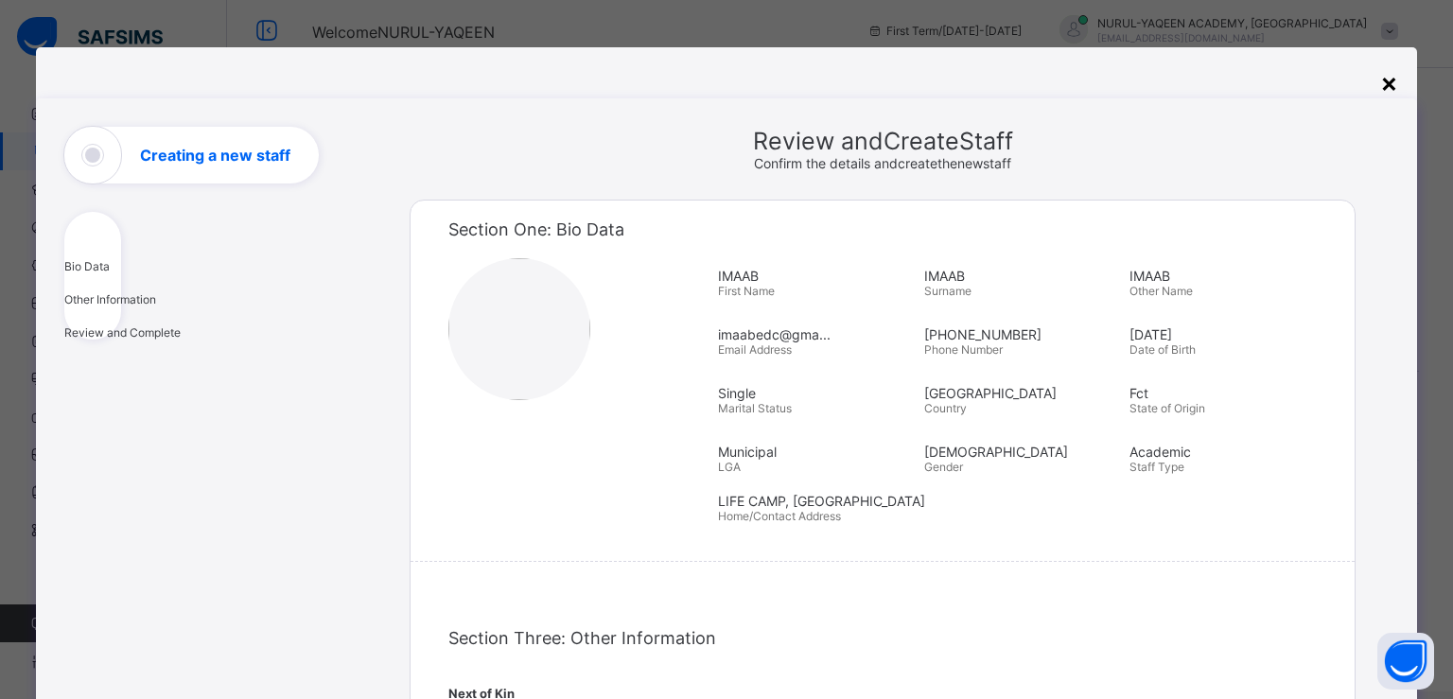
click at [1382, 82] on div "×" at bounding box center [1389, 82] width 18 height 32
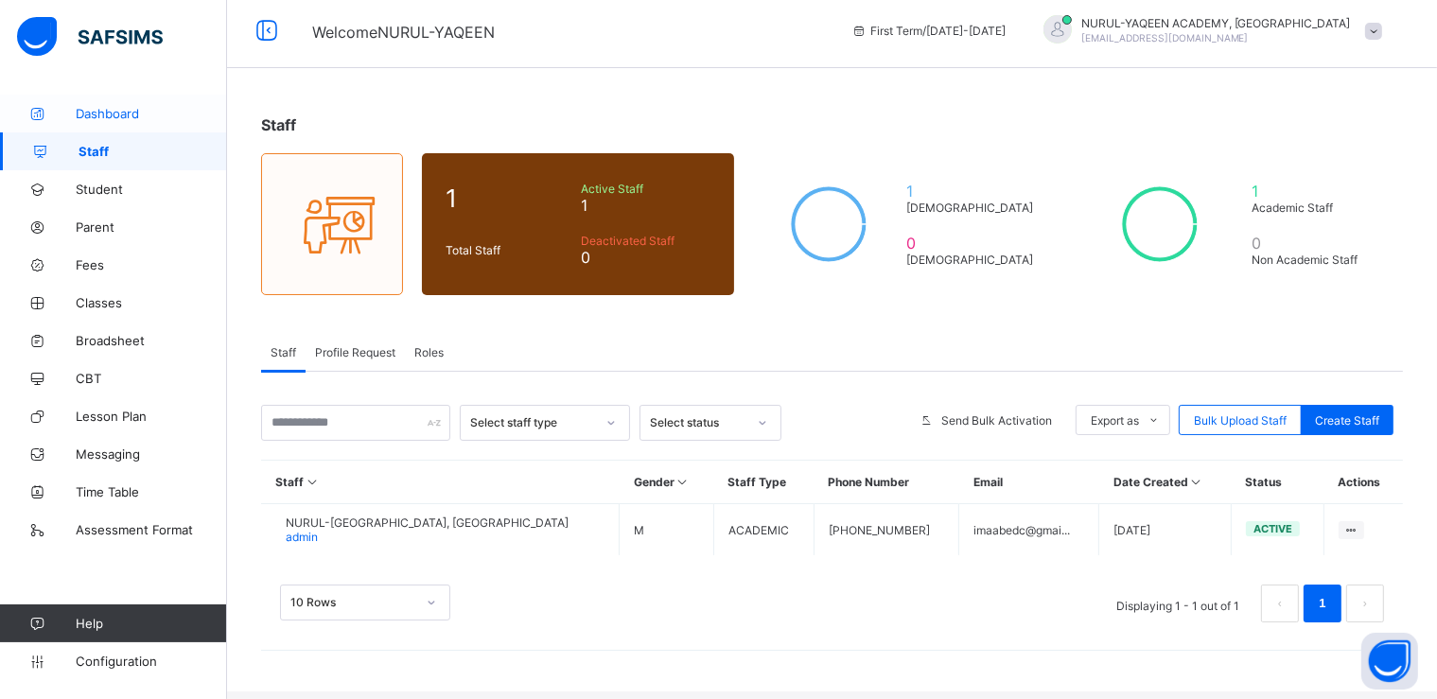
click at [100, 119] on span "Dashboard" at bounding box center [151, 113] width 151 height 15
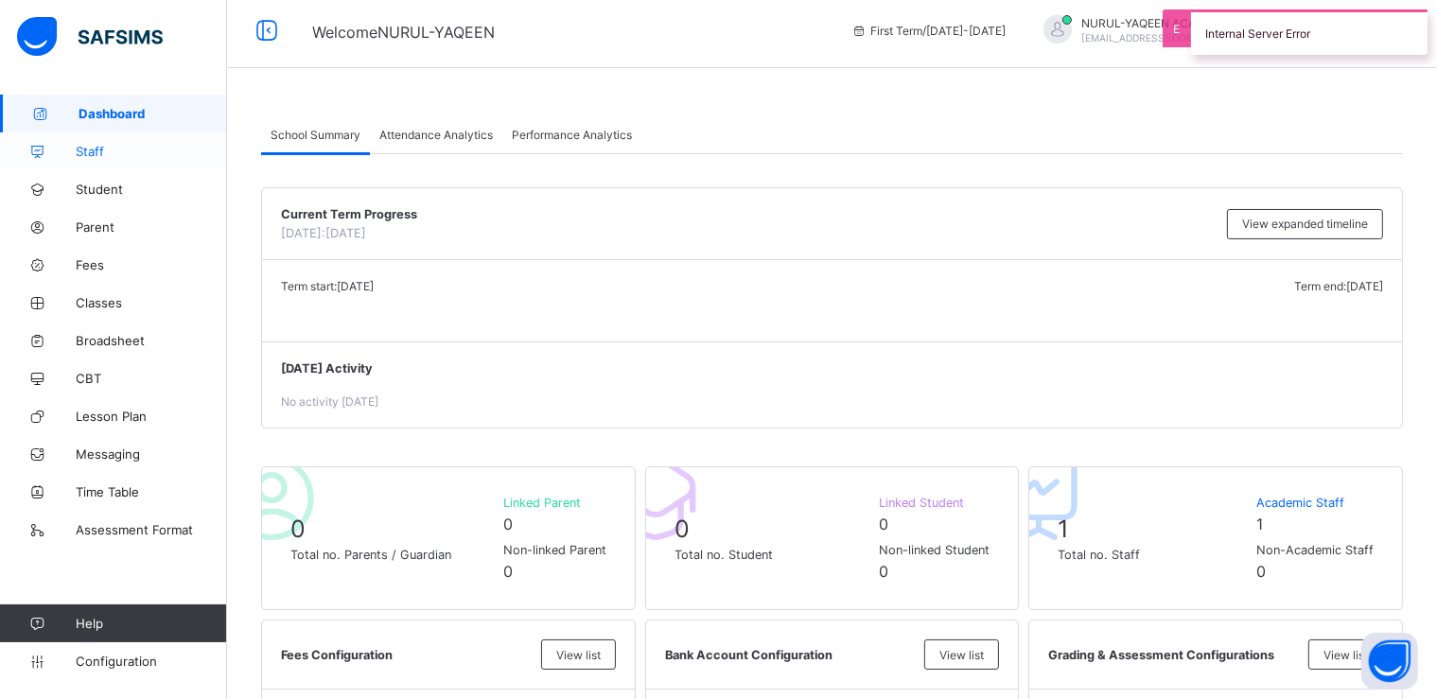
click at [115, 147] on span "Staff" at bounding box center [151, 151] width 151 height 15
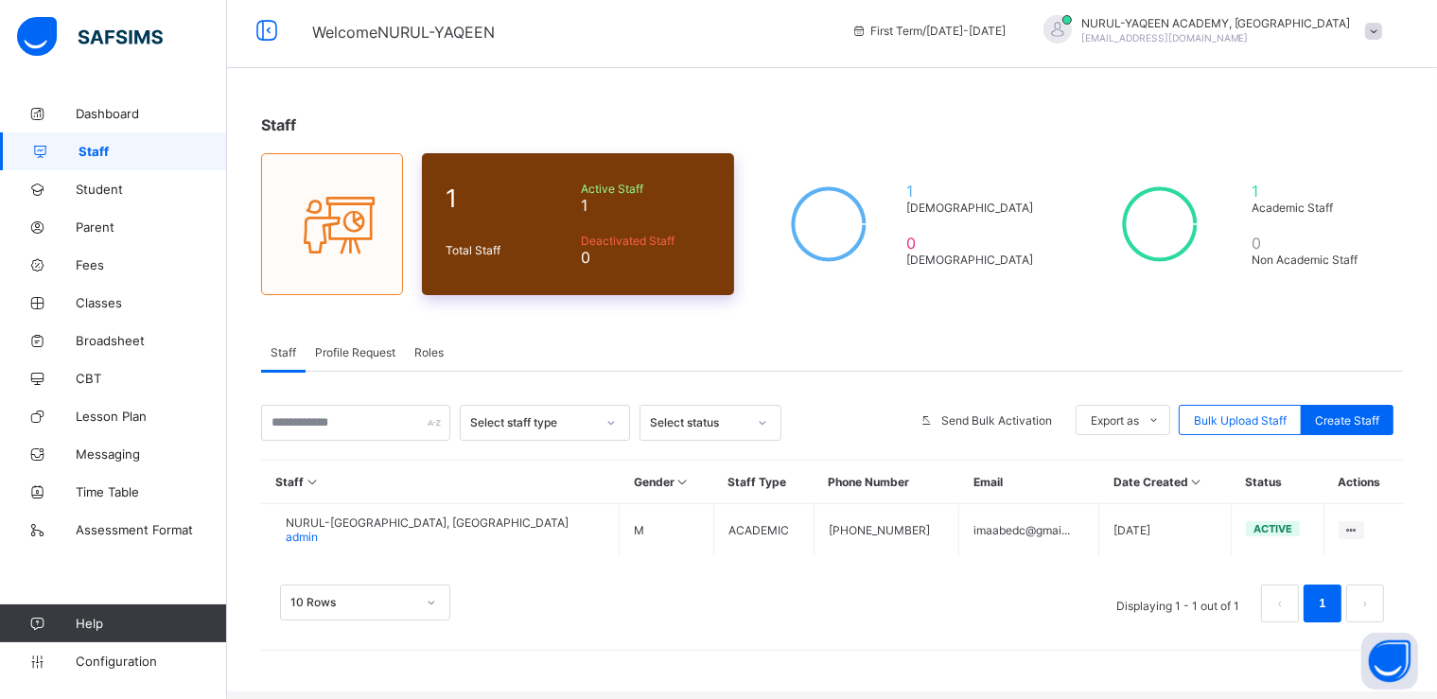
click at [622, 251] on span "0" at bounding box center [646, 257] width 130 height 19
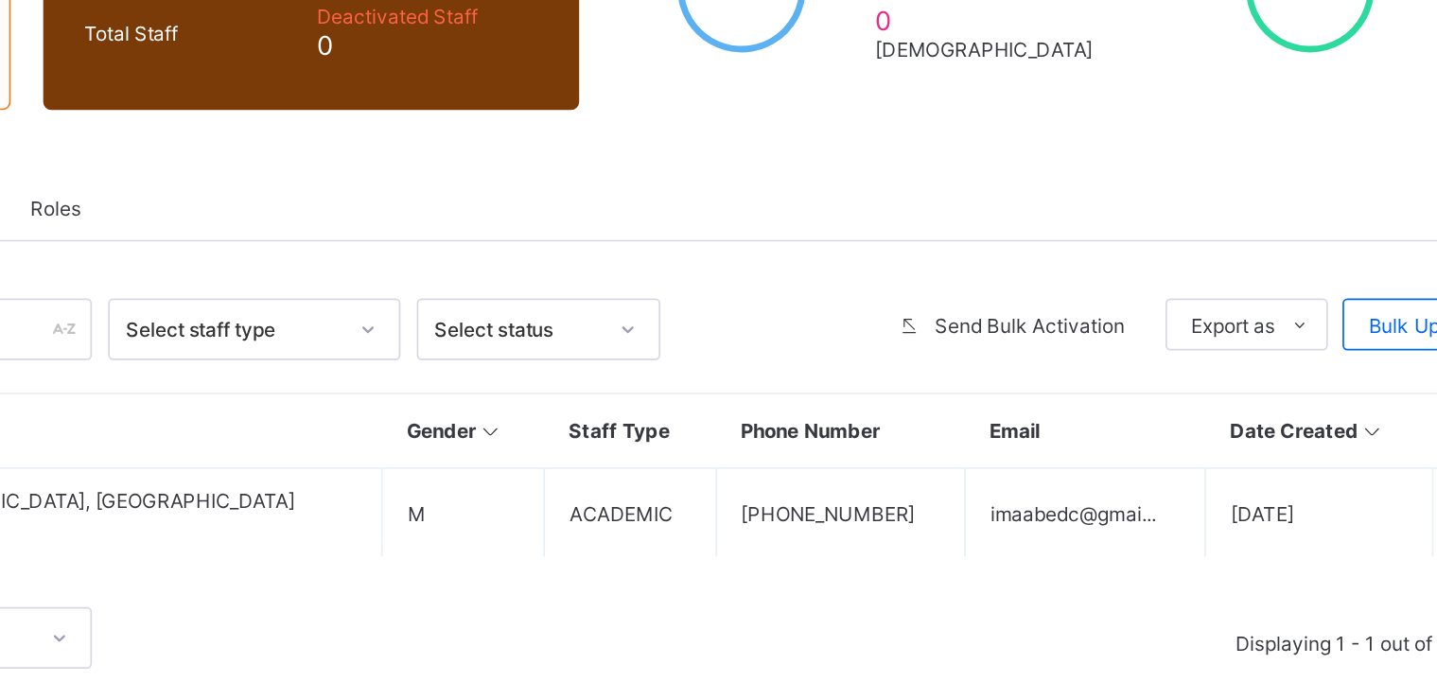
scroll to position [8, 0]
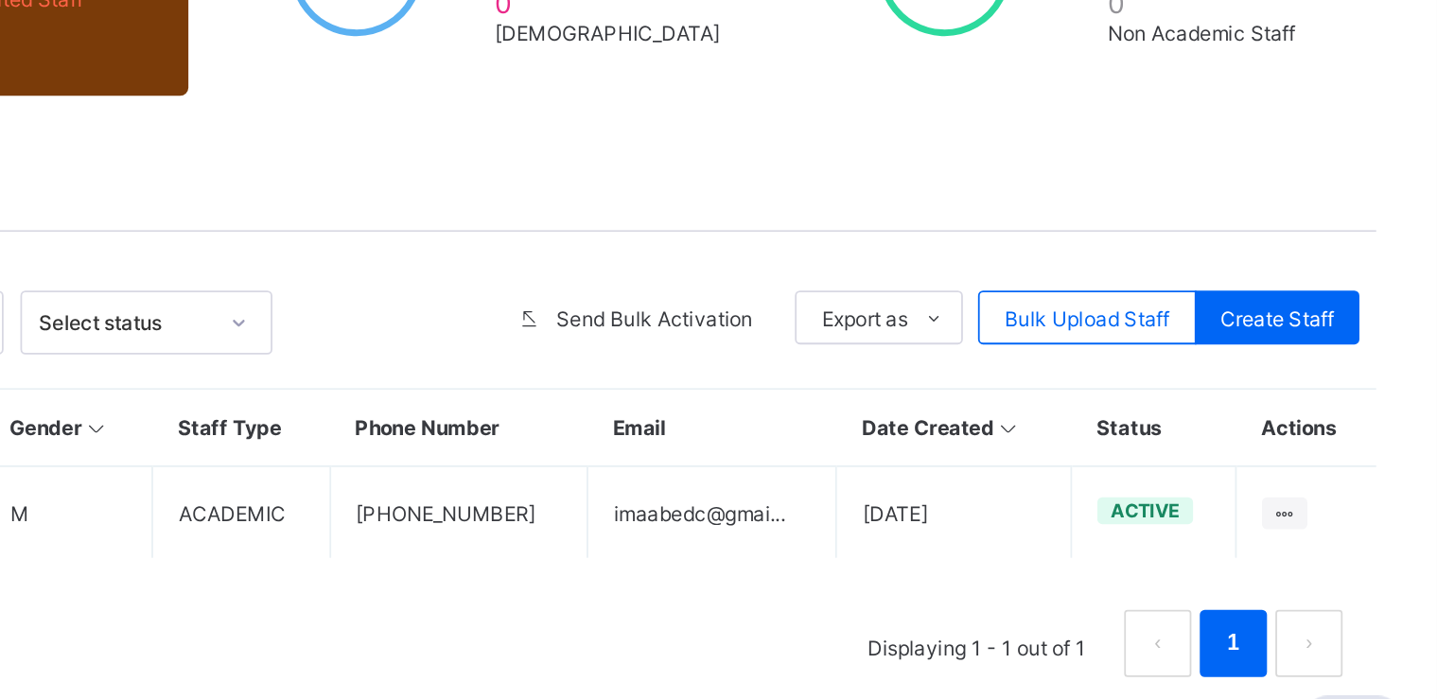
click at [1084, 567] on div "10 Rows Displaying 1 - 1 out of 1 1" at bounding box center [831, 594] width 1141 height 95
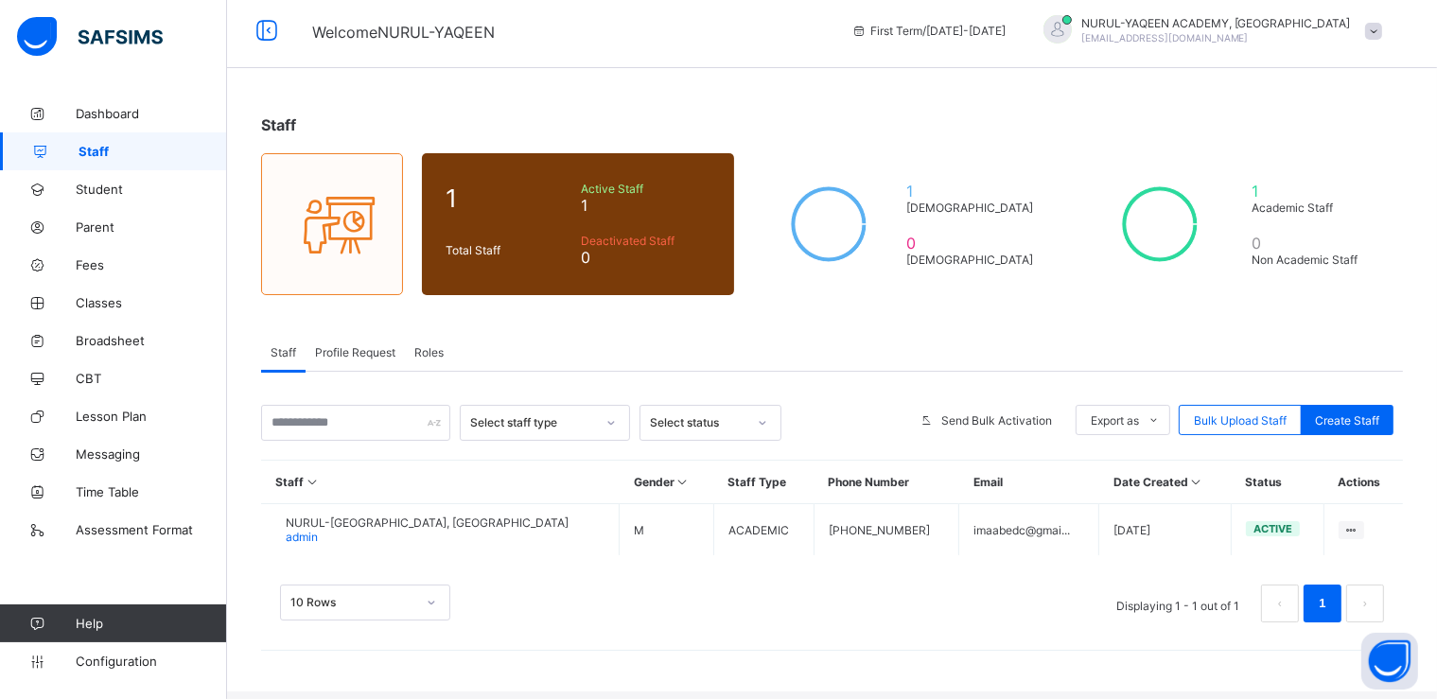
click at [614, 424] on icon at bounding box center [610, 422] width 11 height 19
click at [581, 458] on div "Academic" at bounding box center [545, 463] width 168 height 29
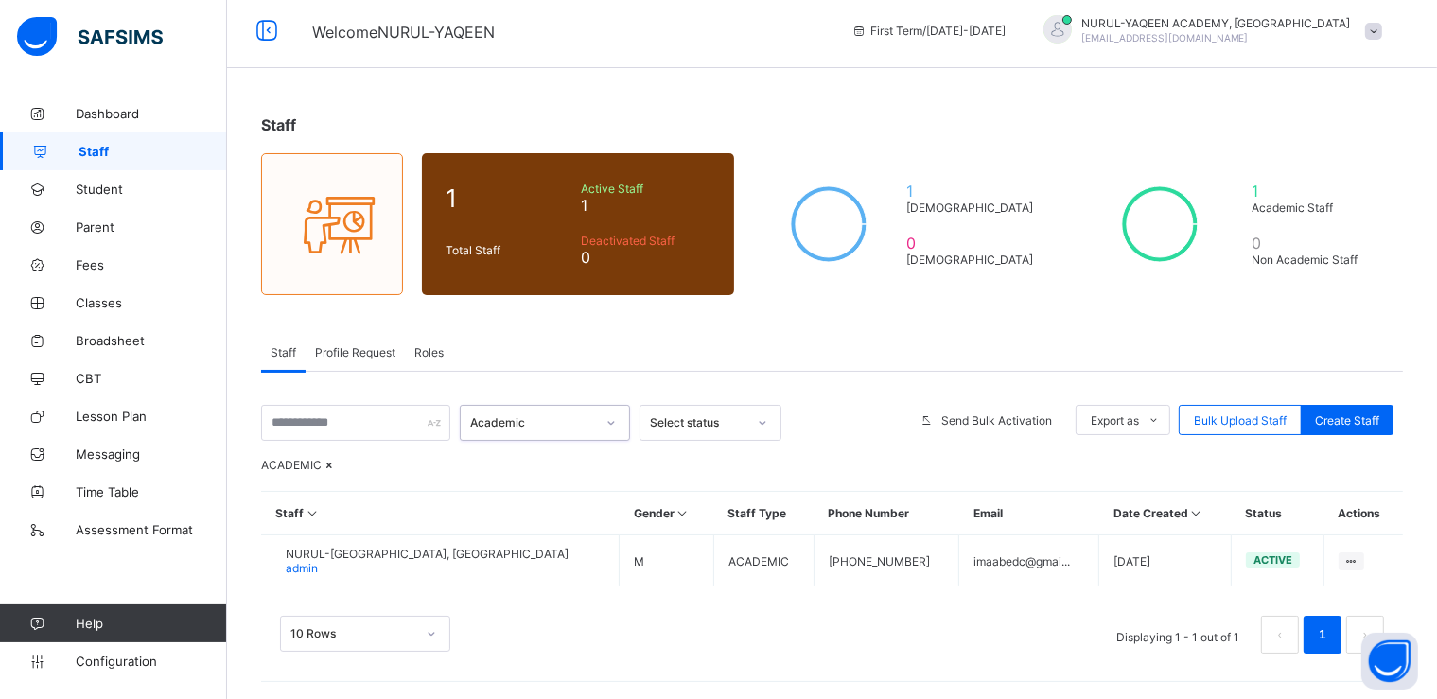
click at [762, 428] on icon at bounding box center [762, 422] width 11 height 19
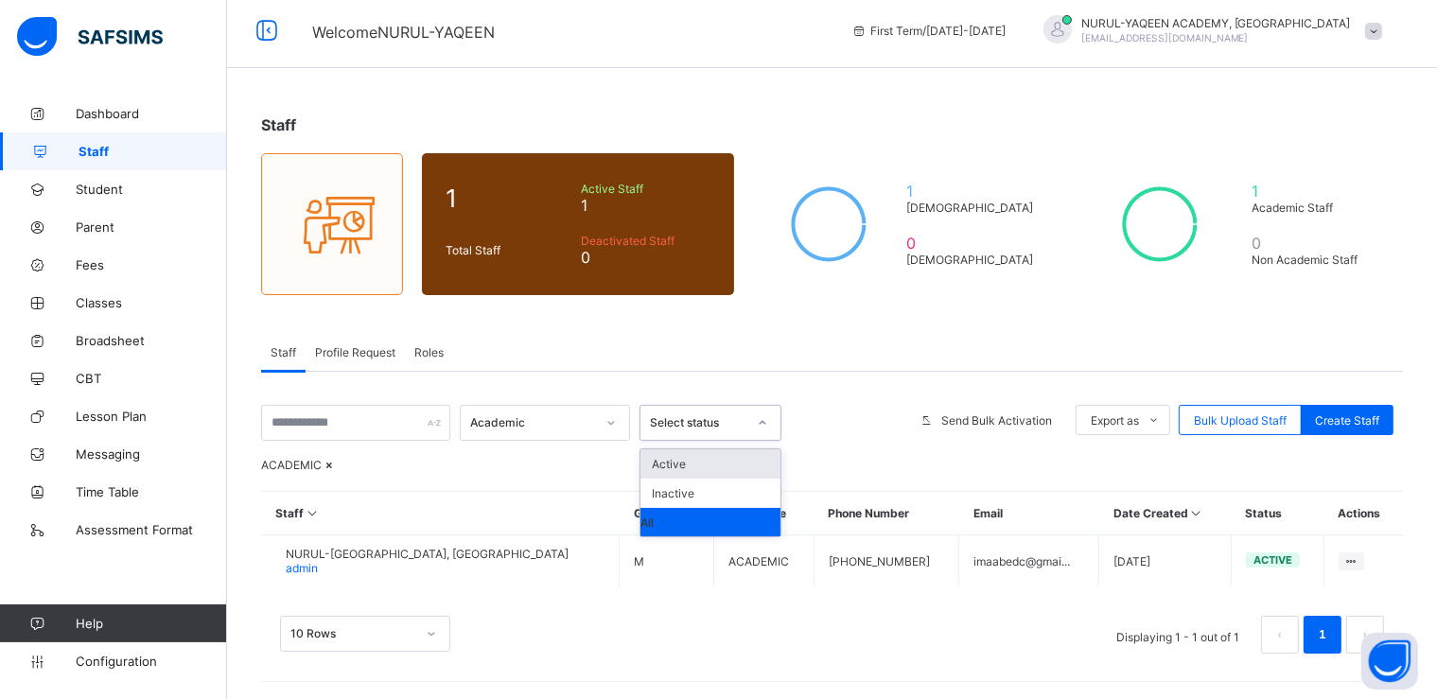
click at [723, 462] on div "Active" at bounding box center [710, 463] width 140 height 29
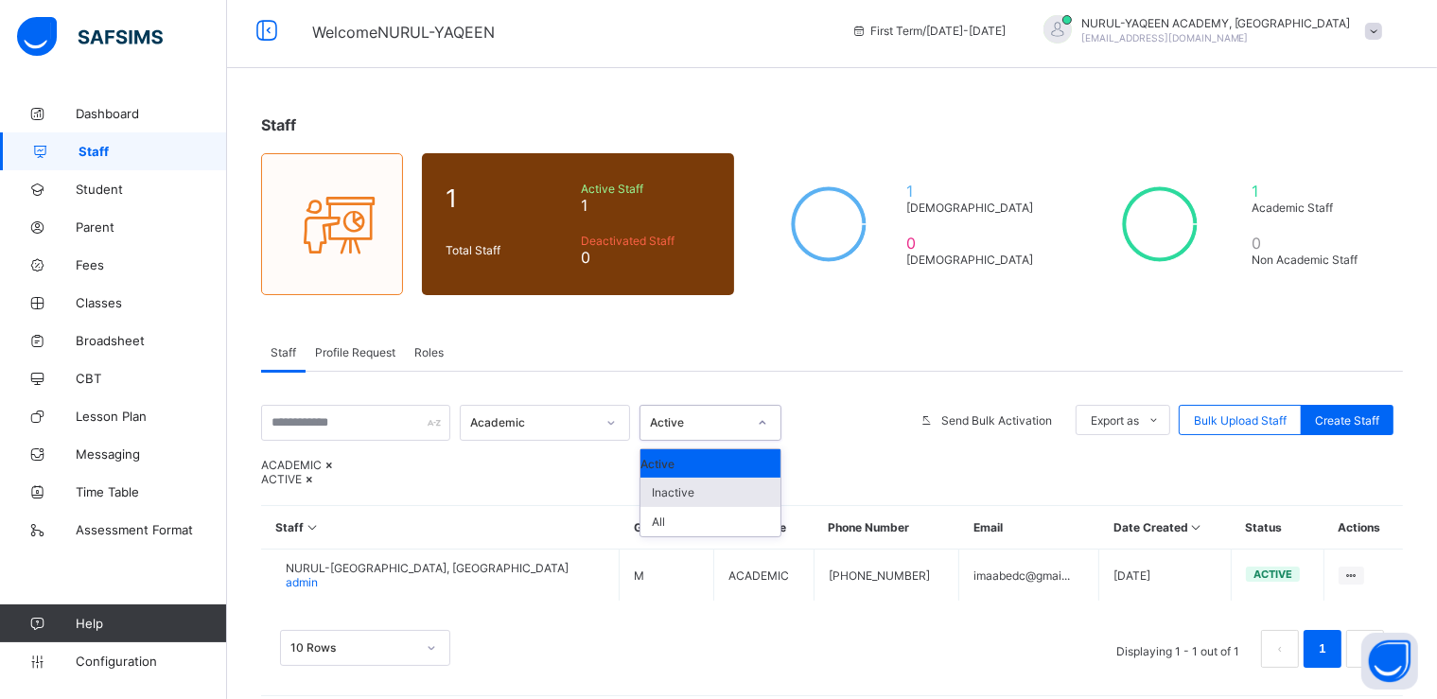
click at [921, 486] on div "ACADEMIC ACTIVE" at bounding box center [831, 472] width 1141 height 28
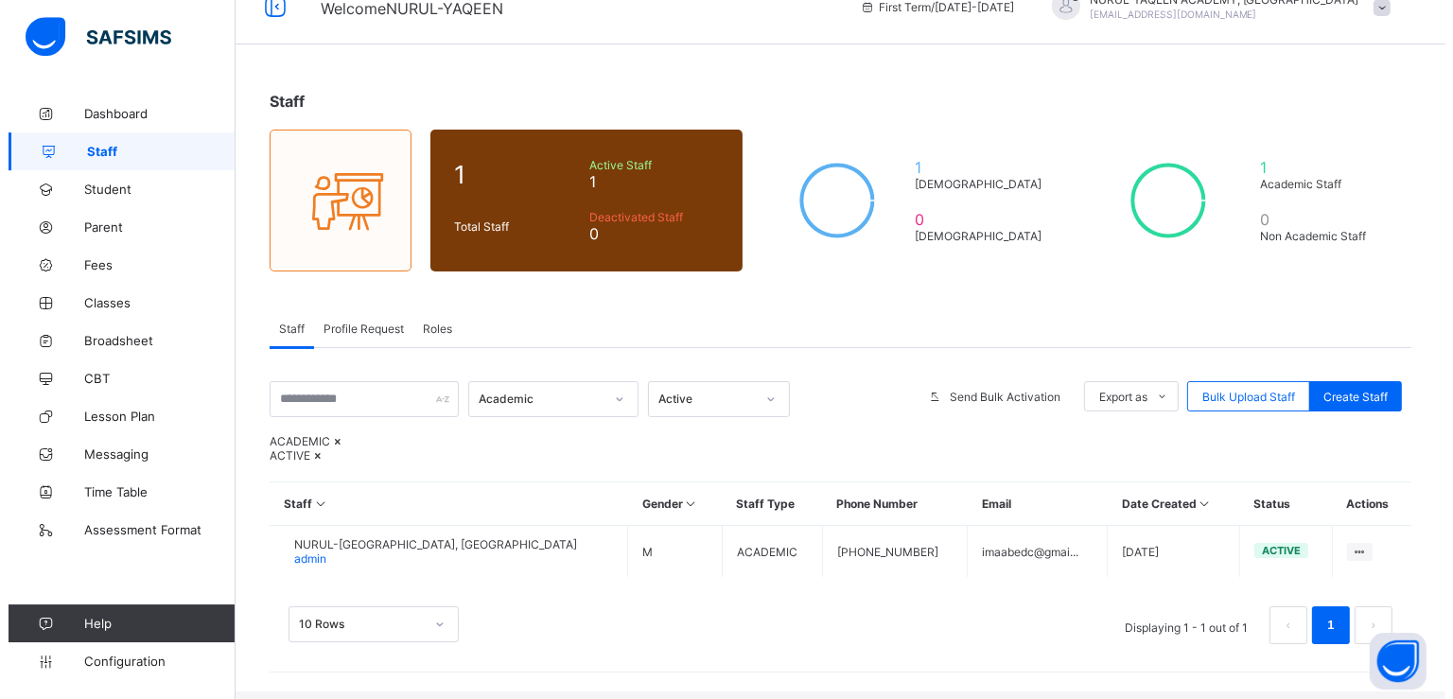
scroll to position [68, 0]
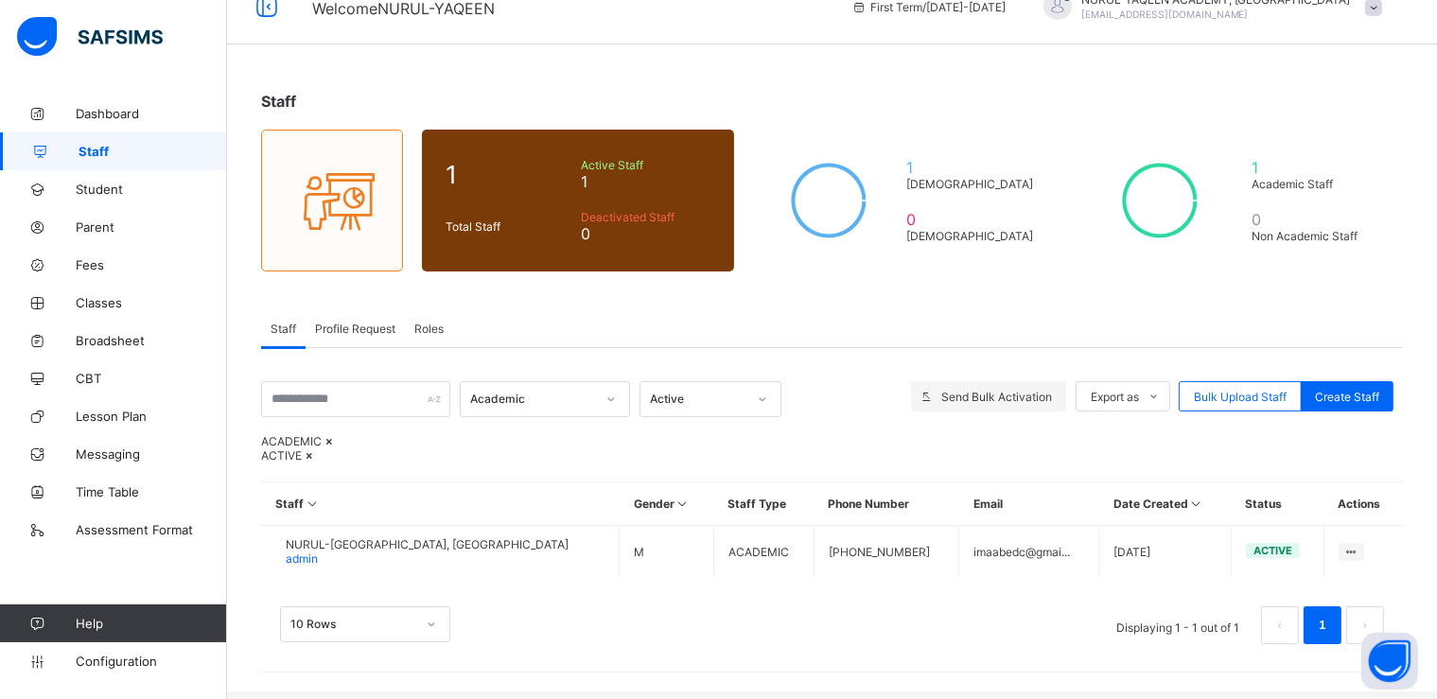
click at [1027, 390] on span "Send Bulk Activation" at bounding box center [996, 397] width 111 height 14
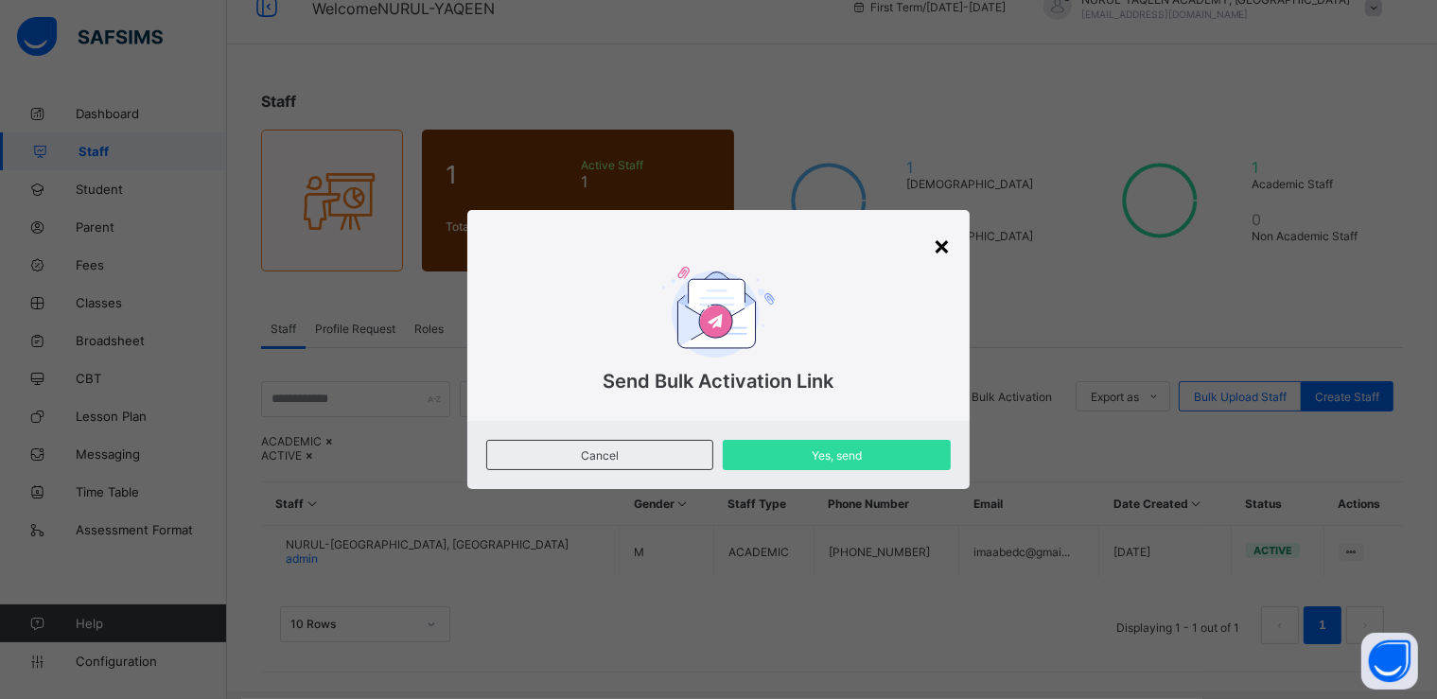
click at [939, 253] on div "×" at bounding box center [941, 245] width 18 height 32
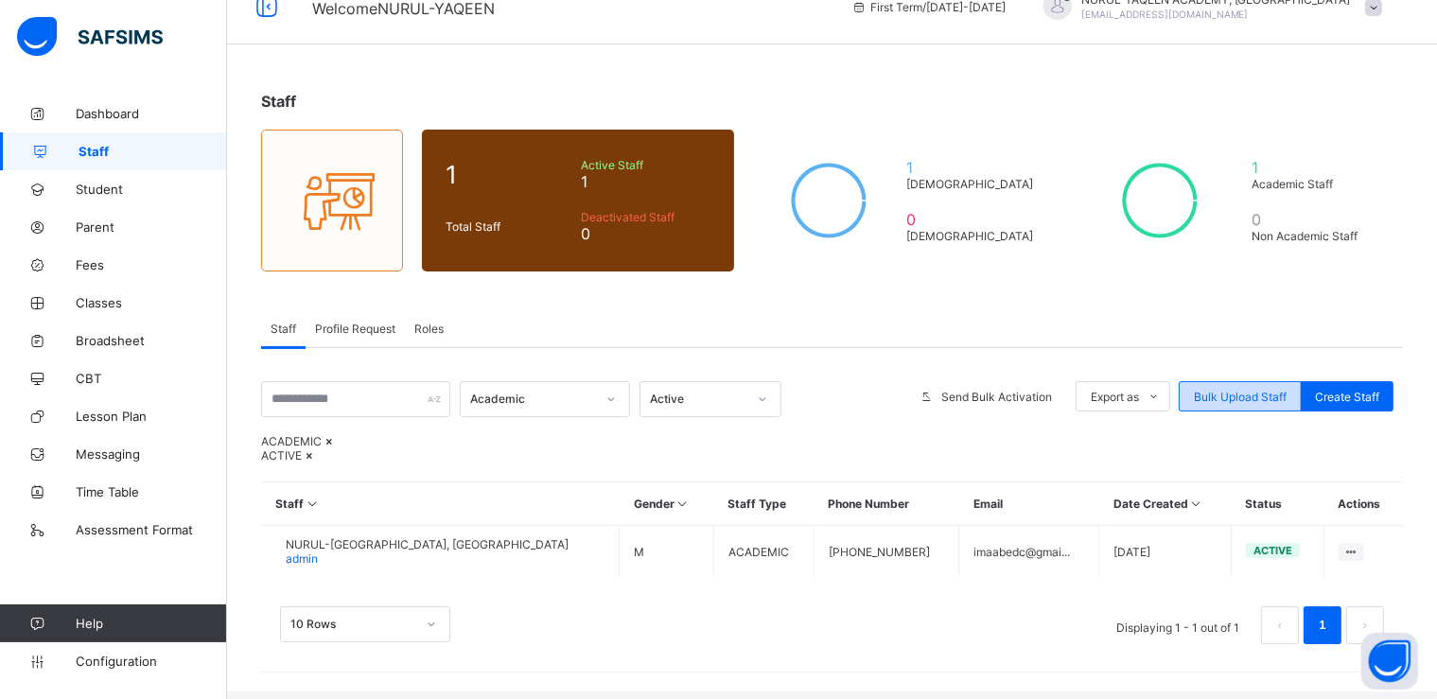
click at [1260, 390] on span "Bulk Upload Staff" at bounding box center [1240, 397] width 93 height 14
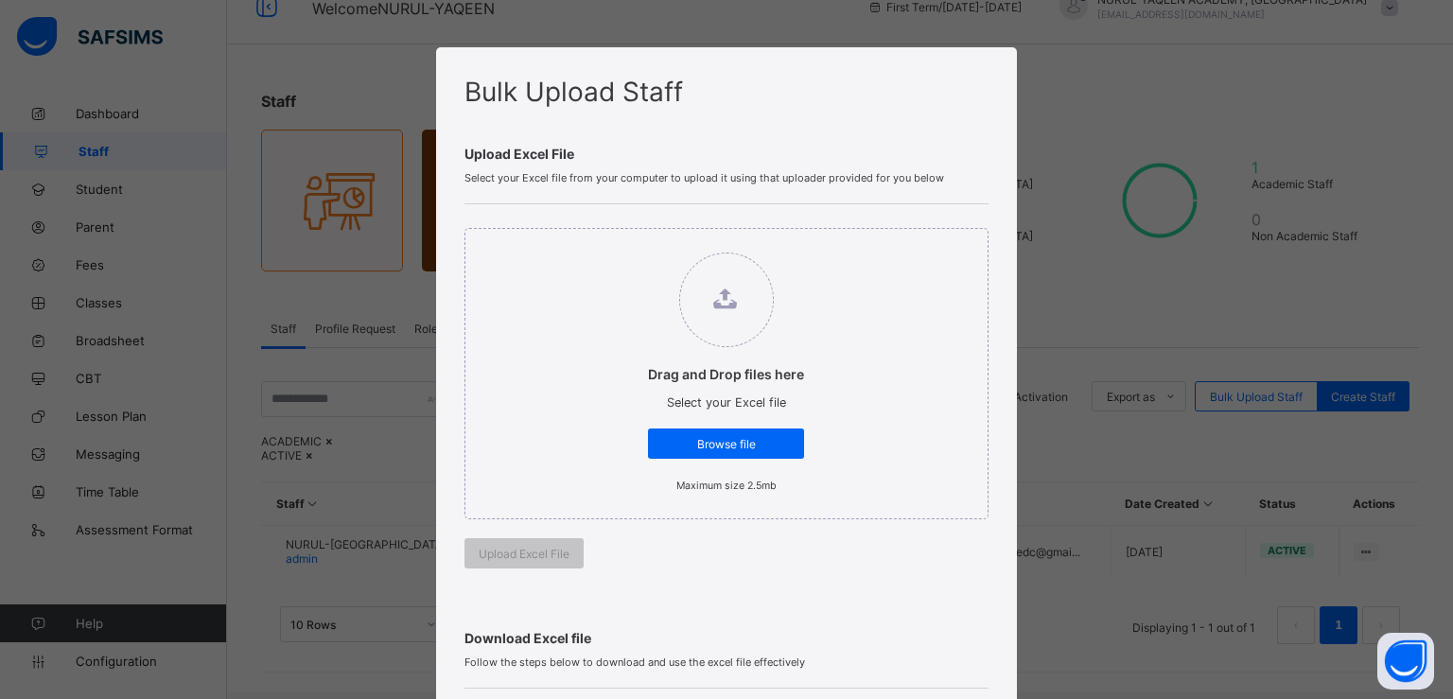
click at [1057, 48] on div "Bulk Upload Staff Upload Excel File Select your Excel file from your computer t…" at bounding box center [726, 349] width 1453 height 699
click at [1087, 637] on div "Bulk Upload Staff Upload Excel File Select your Excel file from your computer t…" at bounding box center [726, 349] width 1453 height 699
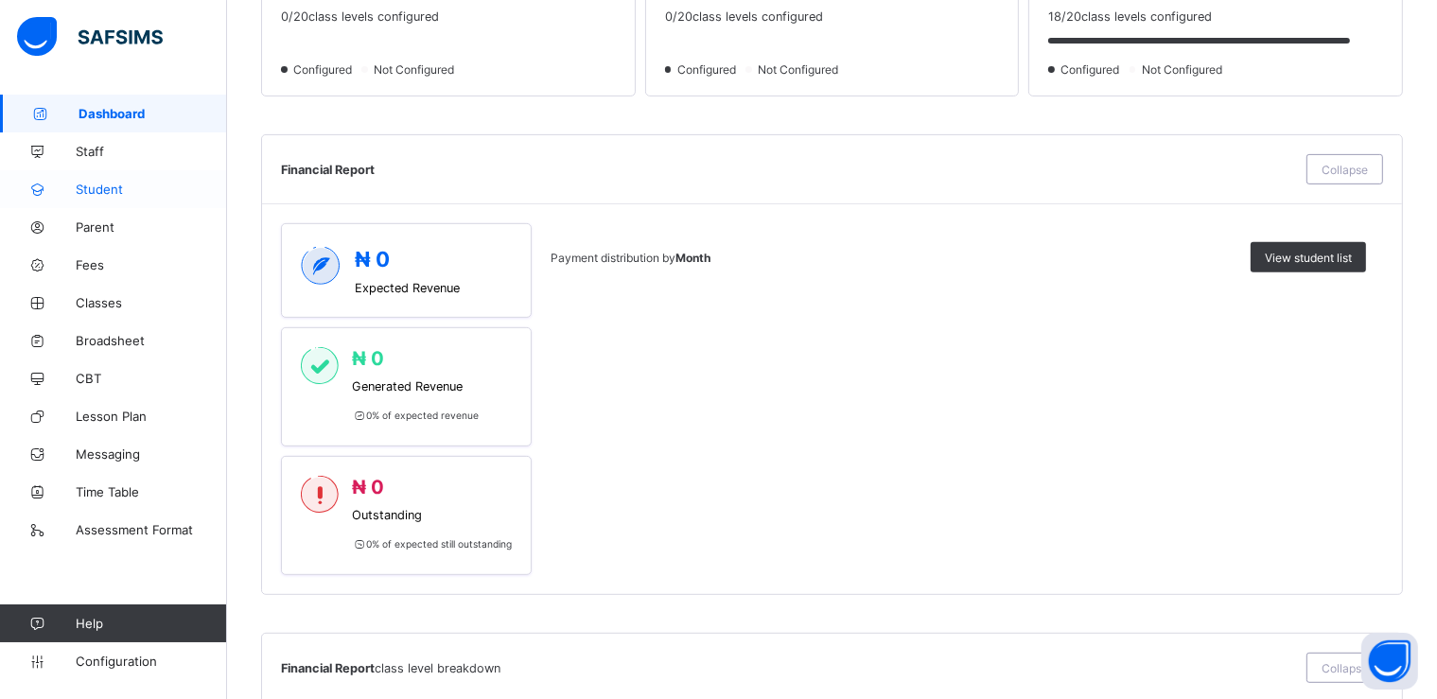
scroll to position [987, 0]
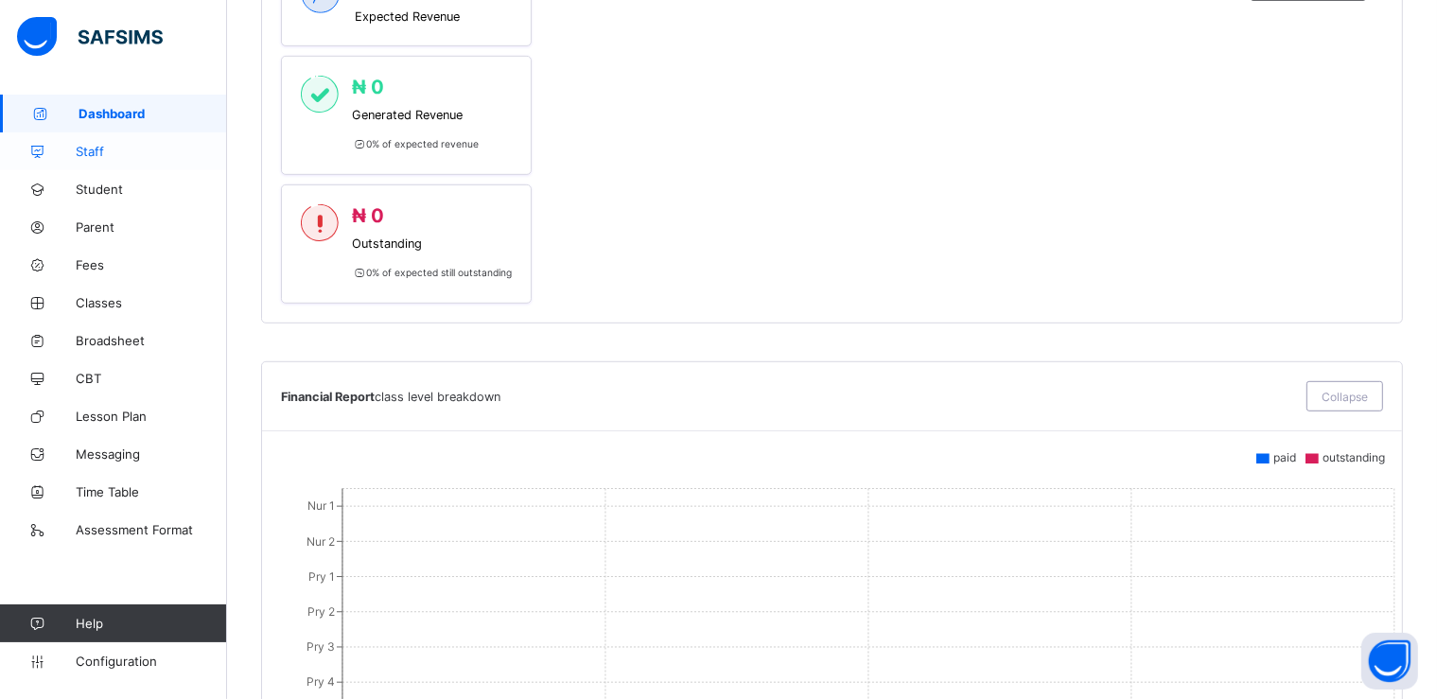
click at [112, 155] on span "Staff" at bounding box center [151, 151] width 151 height 15
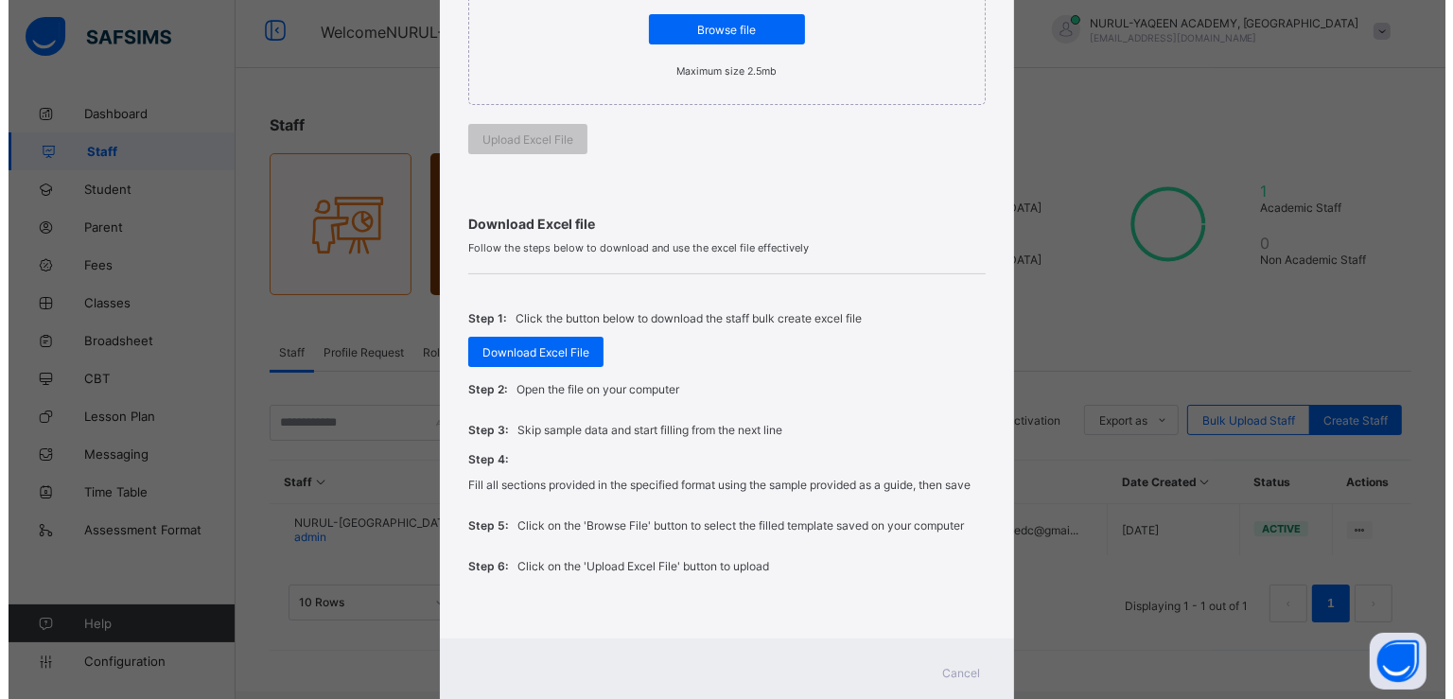
scroll to position [468, 0]
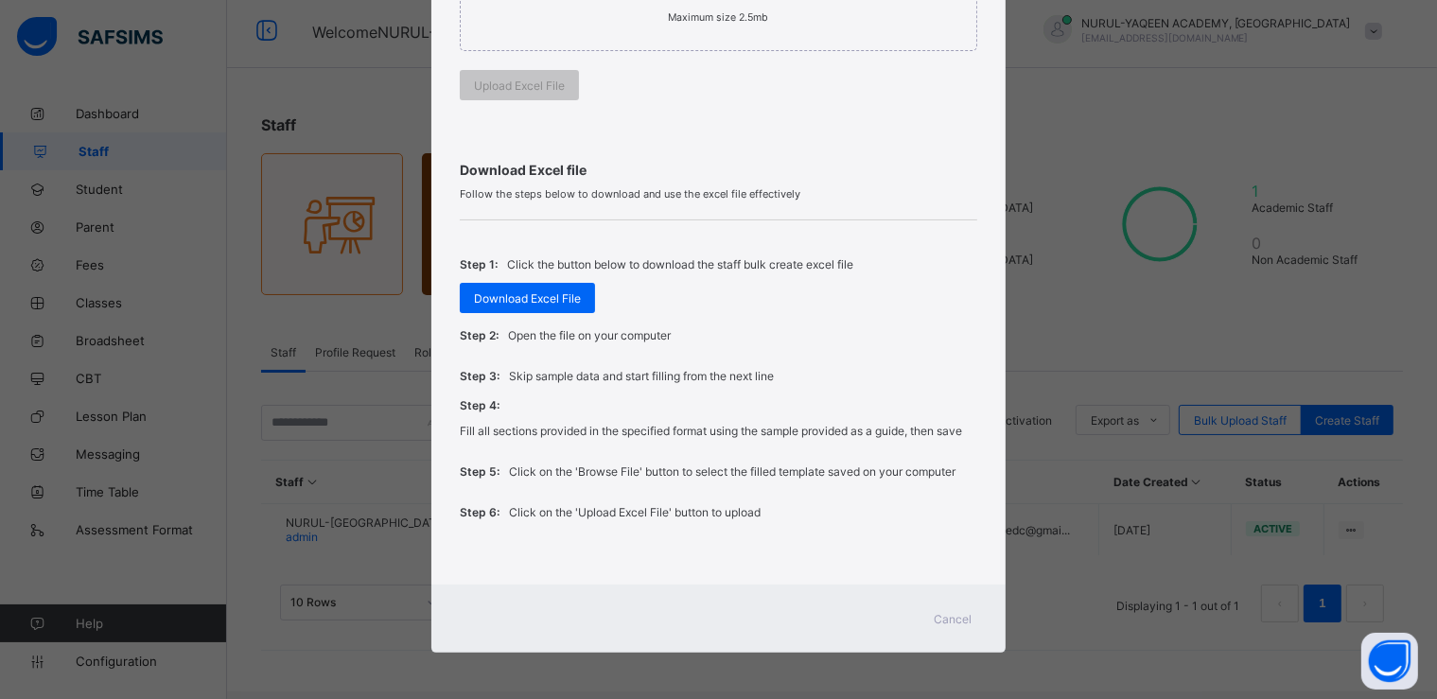
click at [966, 620] on span "Cancel" at bounding box center [952, 619] width 38 height 14
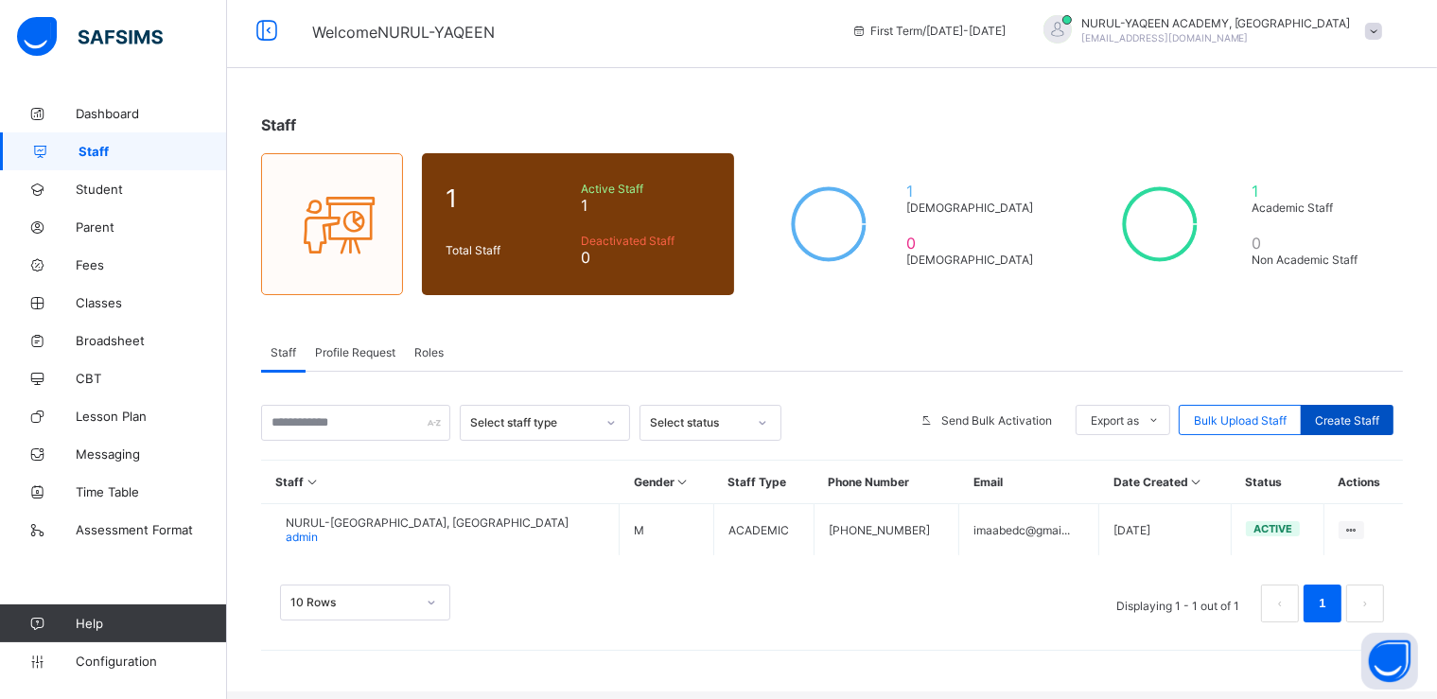
click at [1347, 420] on span "Create Staff" at bounding box center [1347, 420] width 64 height 14
select select "**"
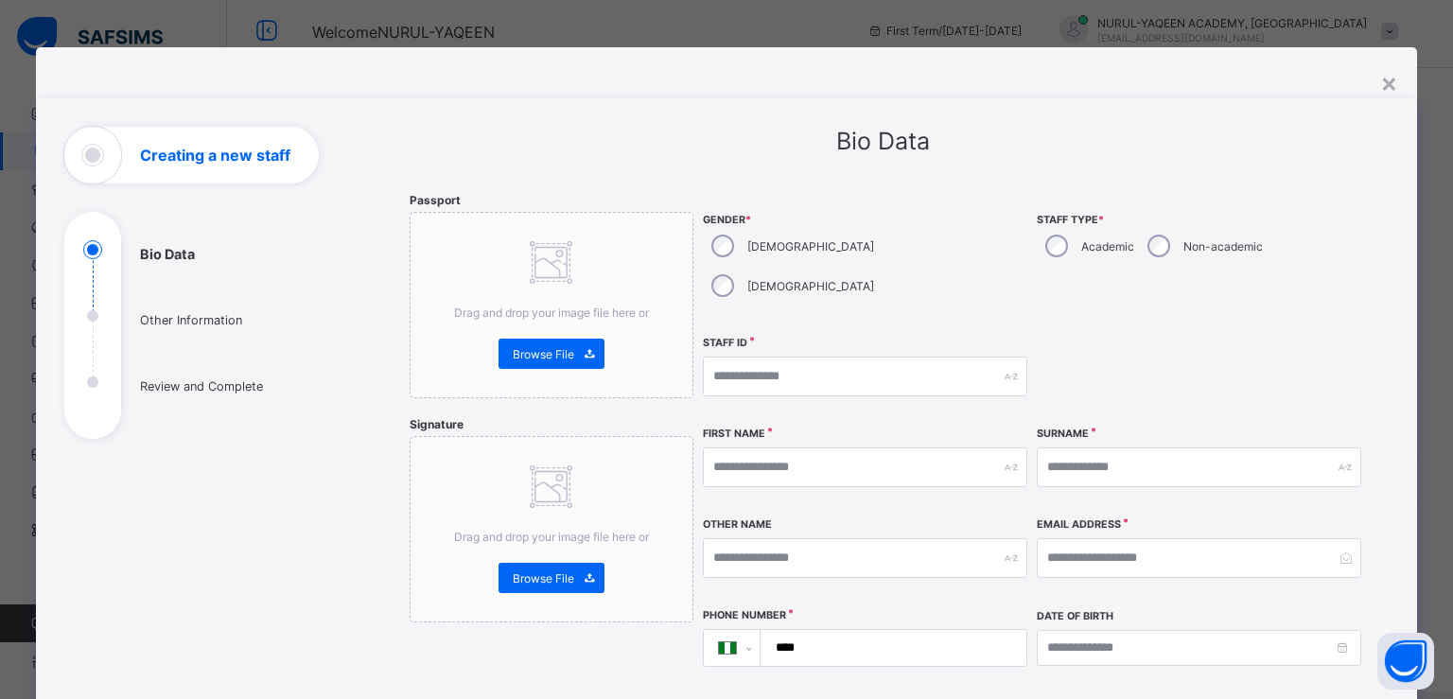
click at [1284, 336] on div at bounding box center [1199, 376] width 324 height 81
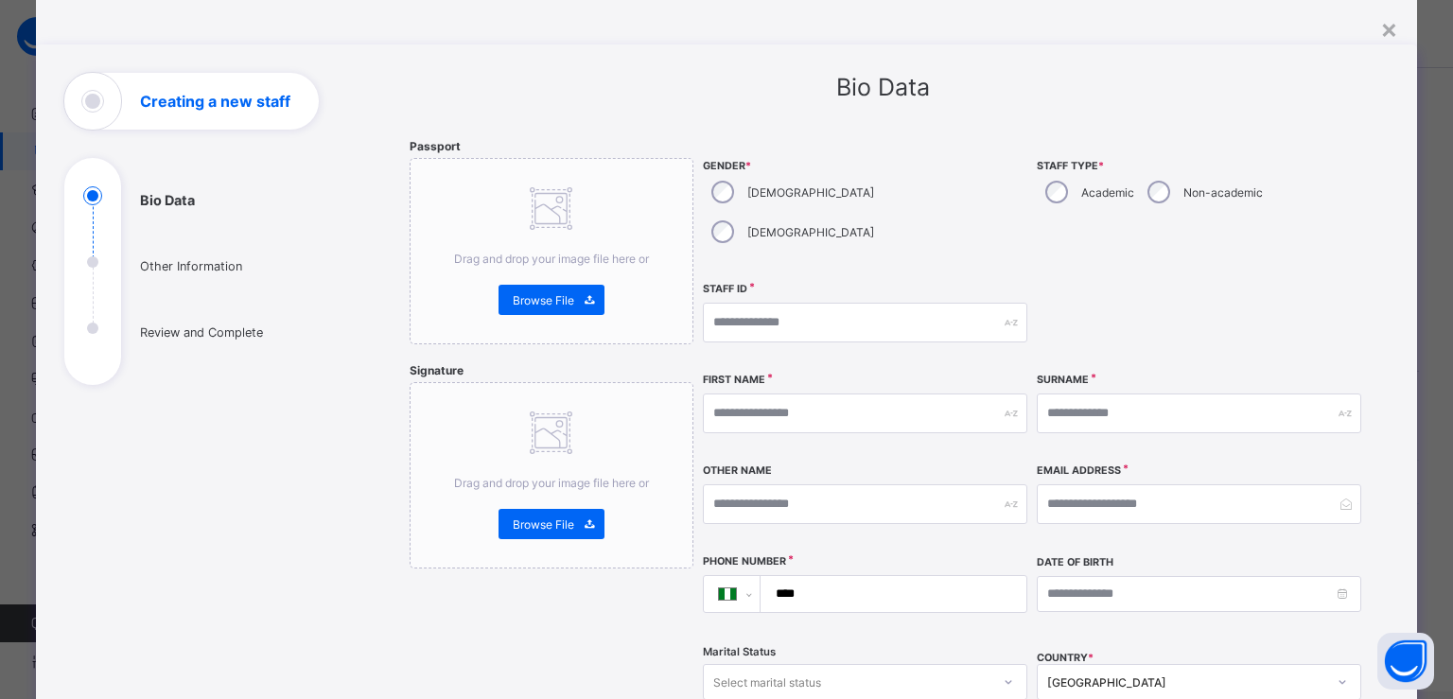
scroll to position [0, 0]
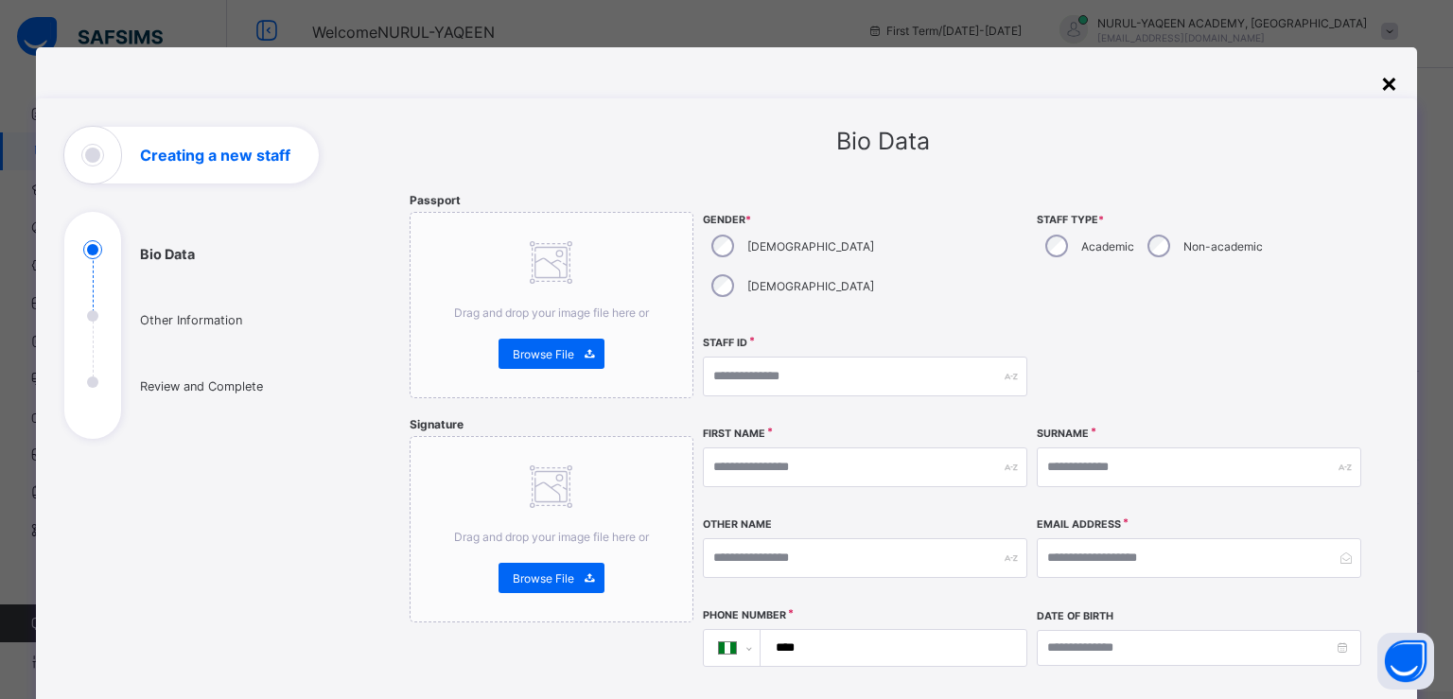
click at [1382, 84] on div "×" at bounding box center [1389, 82] width 18 height 32
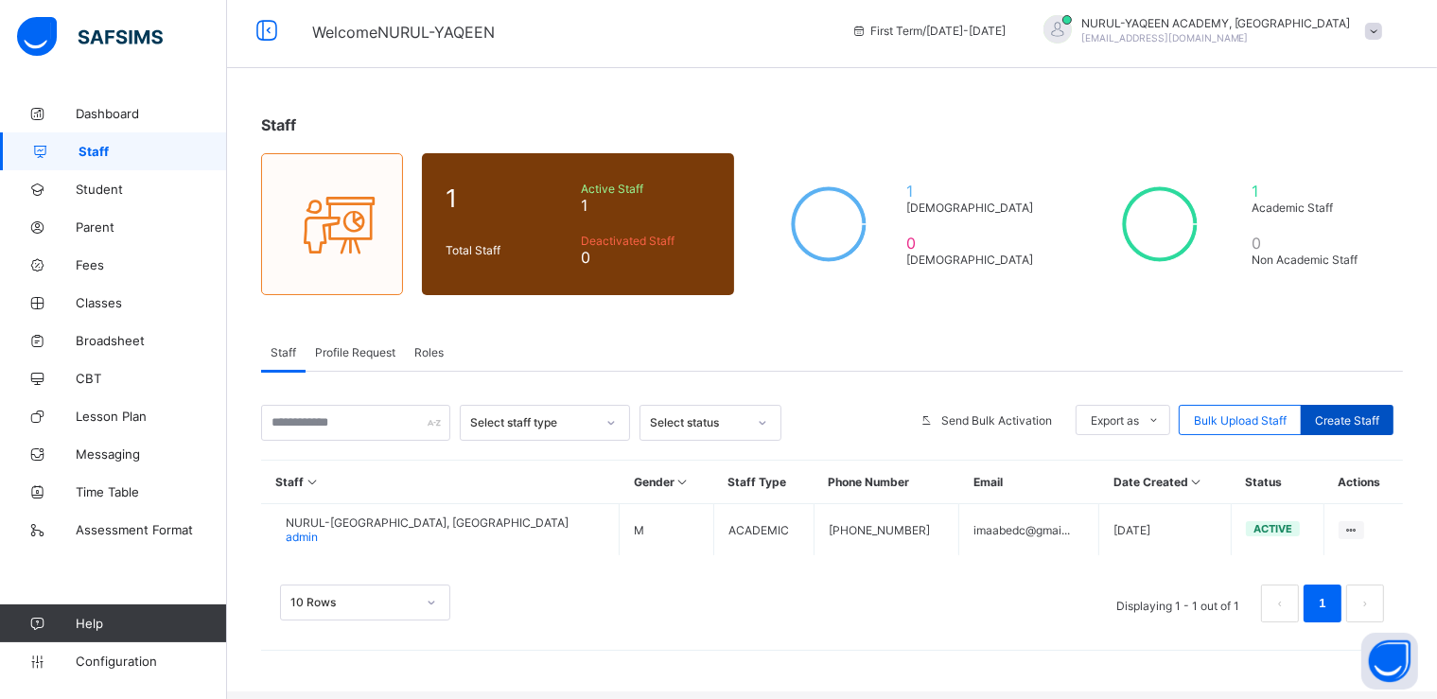
click at [1347, 414] on span "Create Staff" at bounding box center [1347, 420] width 64 height 14
select select "**"
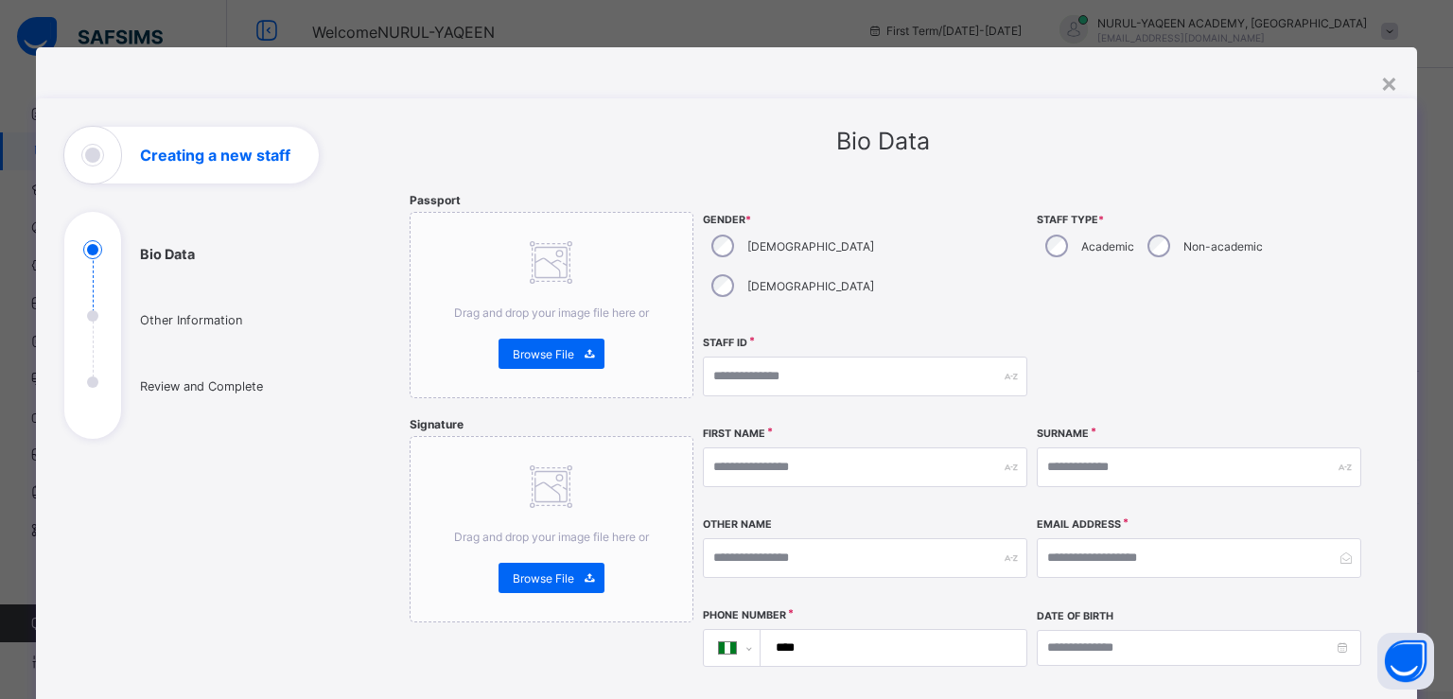
click at [89, 318] on ul "Bio Data Other Information Review and Complete" at bounding box center [206, 339] width 284 height 199
click at [89, 388] on ul "Bio Data Other Information Review and Complete" at bounding box center [206, 339] width 284 height 199
click at [323, 266] on ul "Bio Data Other Information Review and Complete" at bounding box center [206, 339] width 284 height 199
